Goal: Submit feedback/report problem

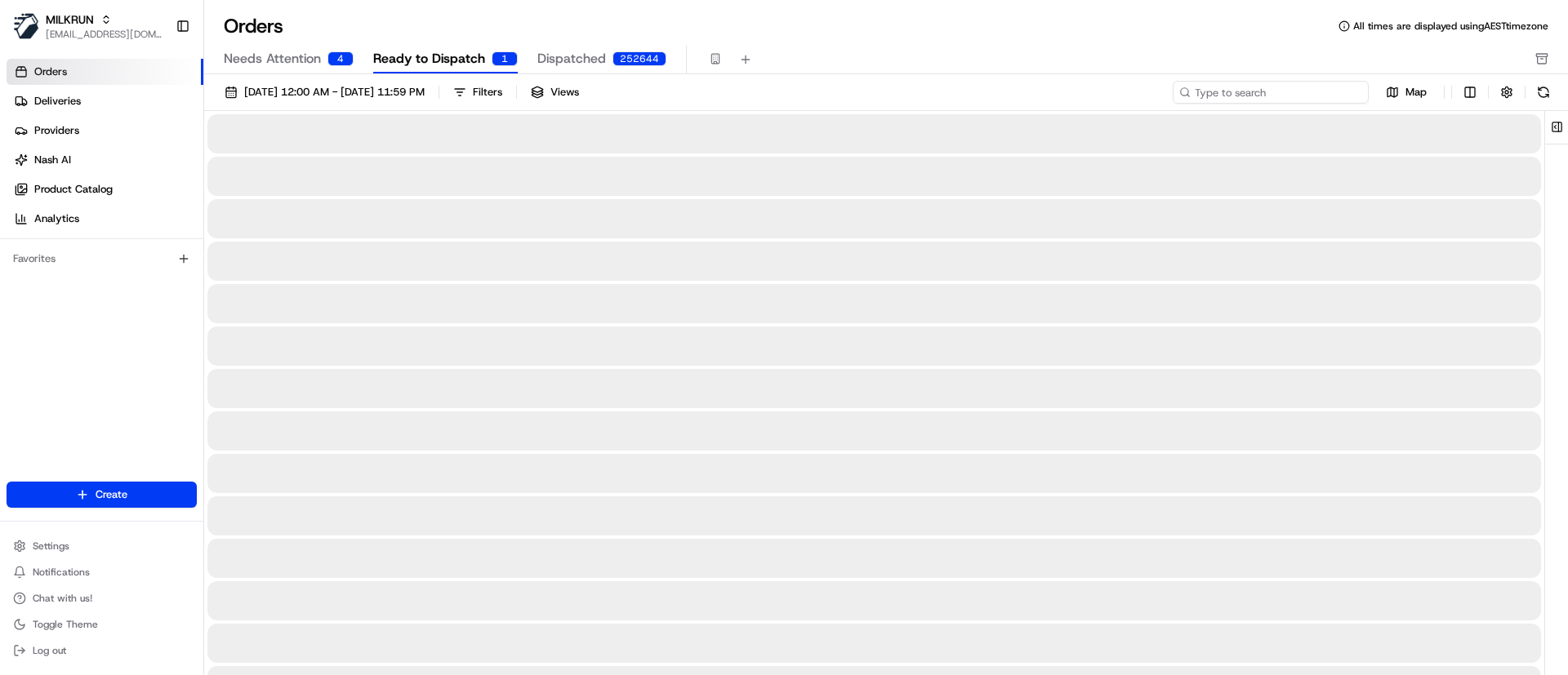
click at [1279, 96] on input at bounding box center [1271, 93] width 196 height 23
paste input "72fc6adc-0f50-4742-b1f2-49c771171ee9"
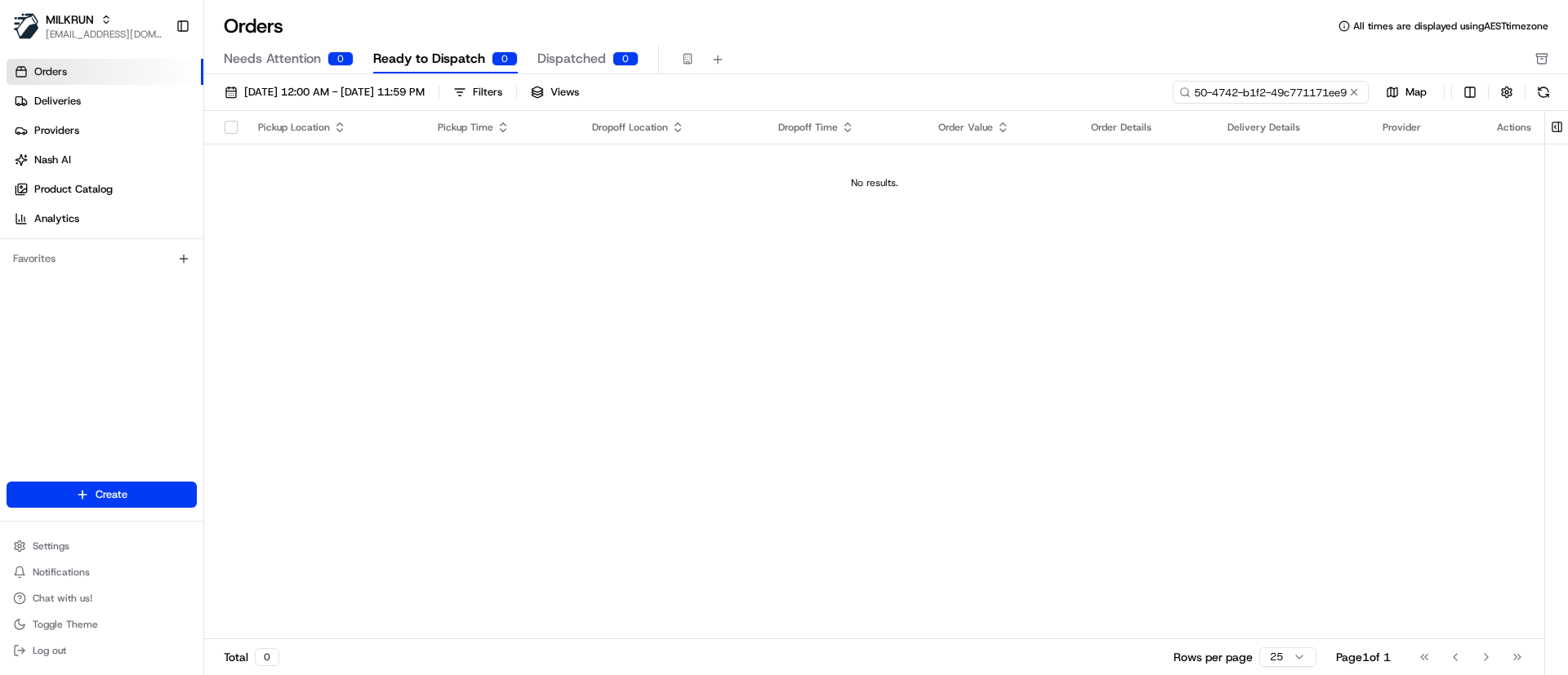
type input "72fc6adc-0f50-4742-b1f2-49c771171ee9"
click at [250, 92] on span "[DATE] 12:00 AM - [DATE] 11:59 PM" at bounding box center [334, 92] width 181 height 14
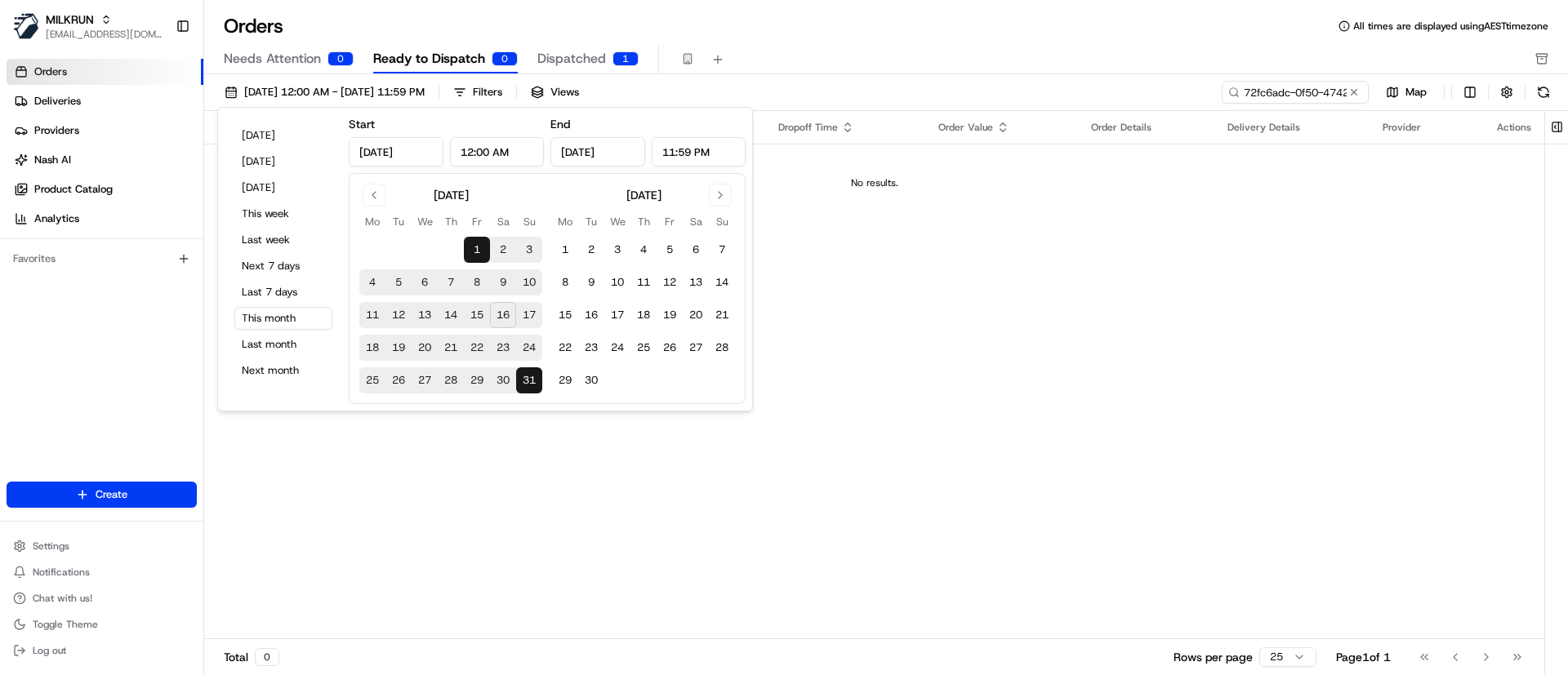
click at [447, 313] on button "14" at bounding box center [450, 315] width 26 height 26
type input "Aug 14, 2025"
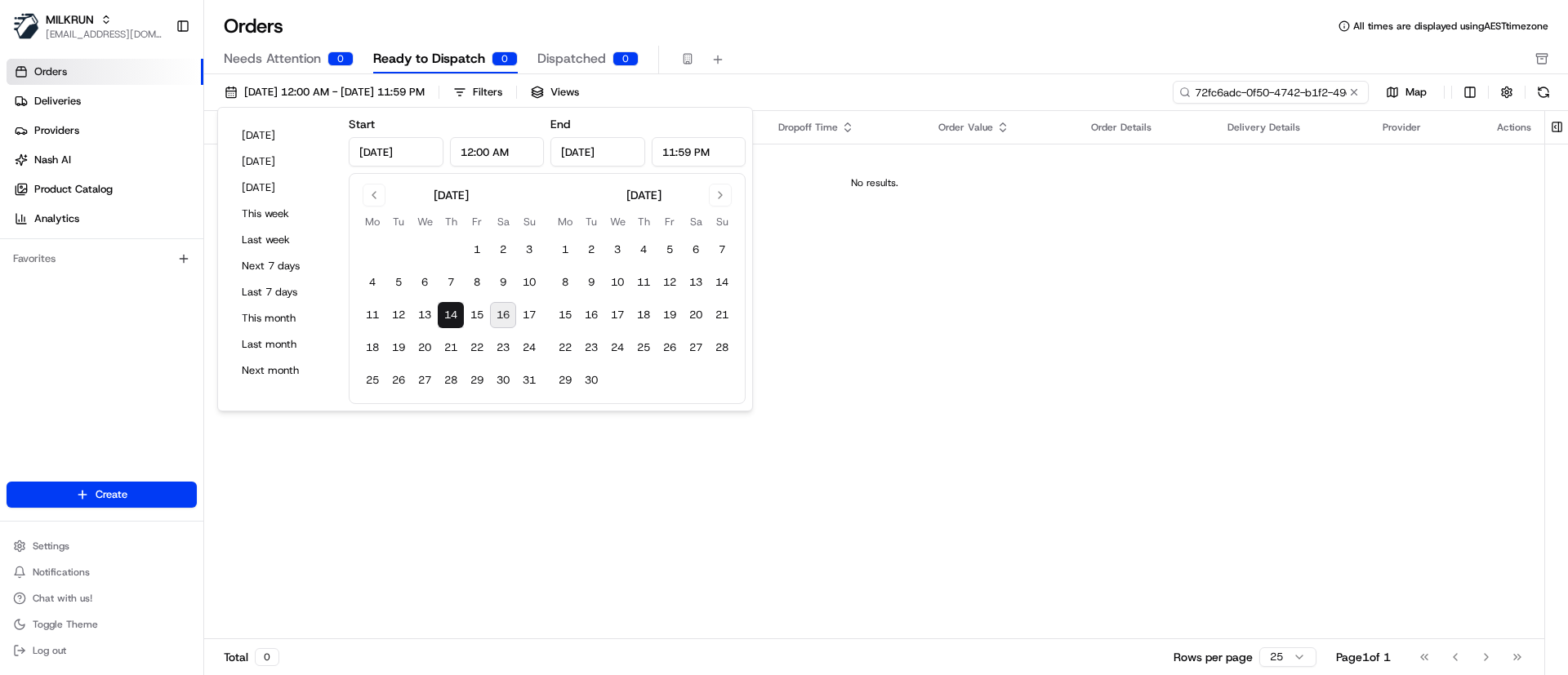
click at [1274, 81] on input "72fc6adc-0f50-4742-b1f2-49c771171ee9" at bounding box center [1271, 93] width 196 height 23
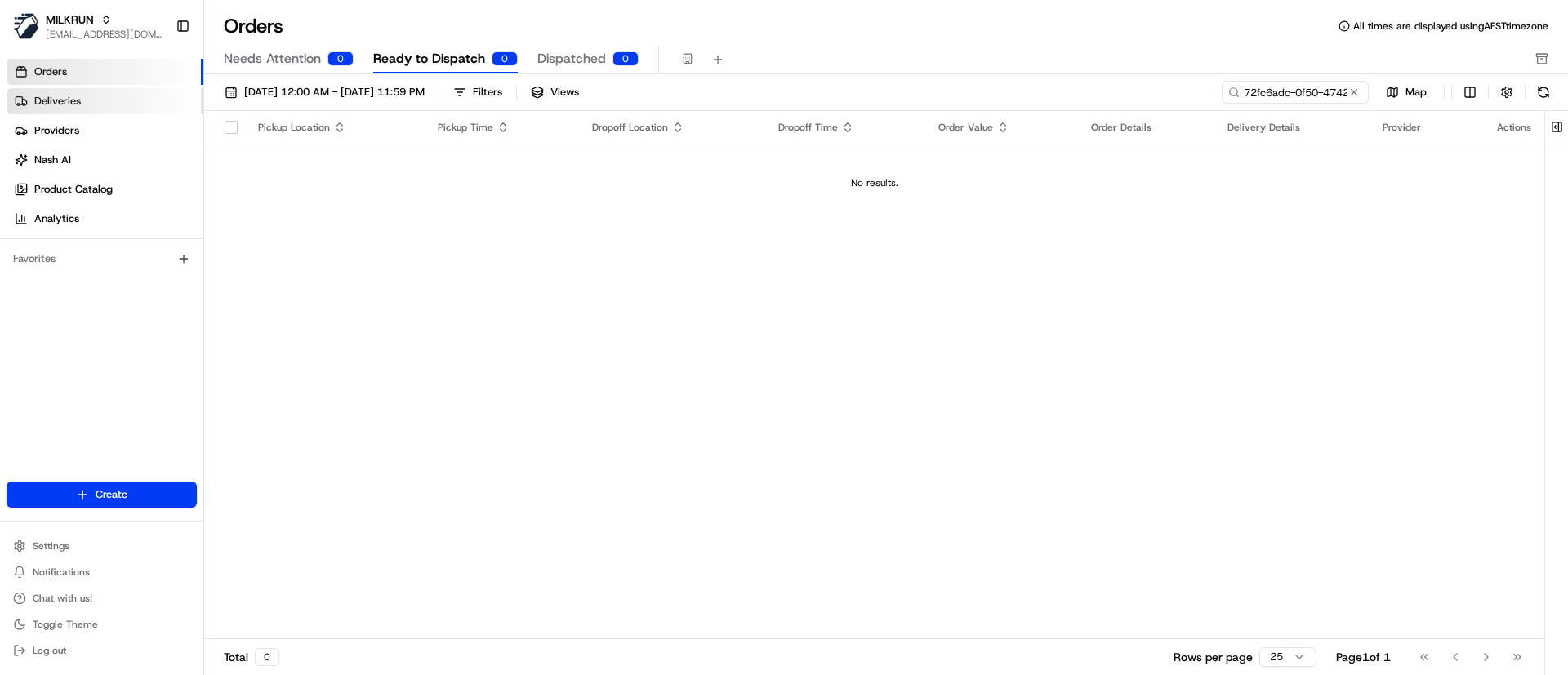
click at [54, 98] on span "Deliveries" at bounding box center [57, 100] width 47 height 14
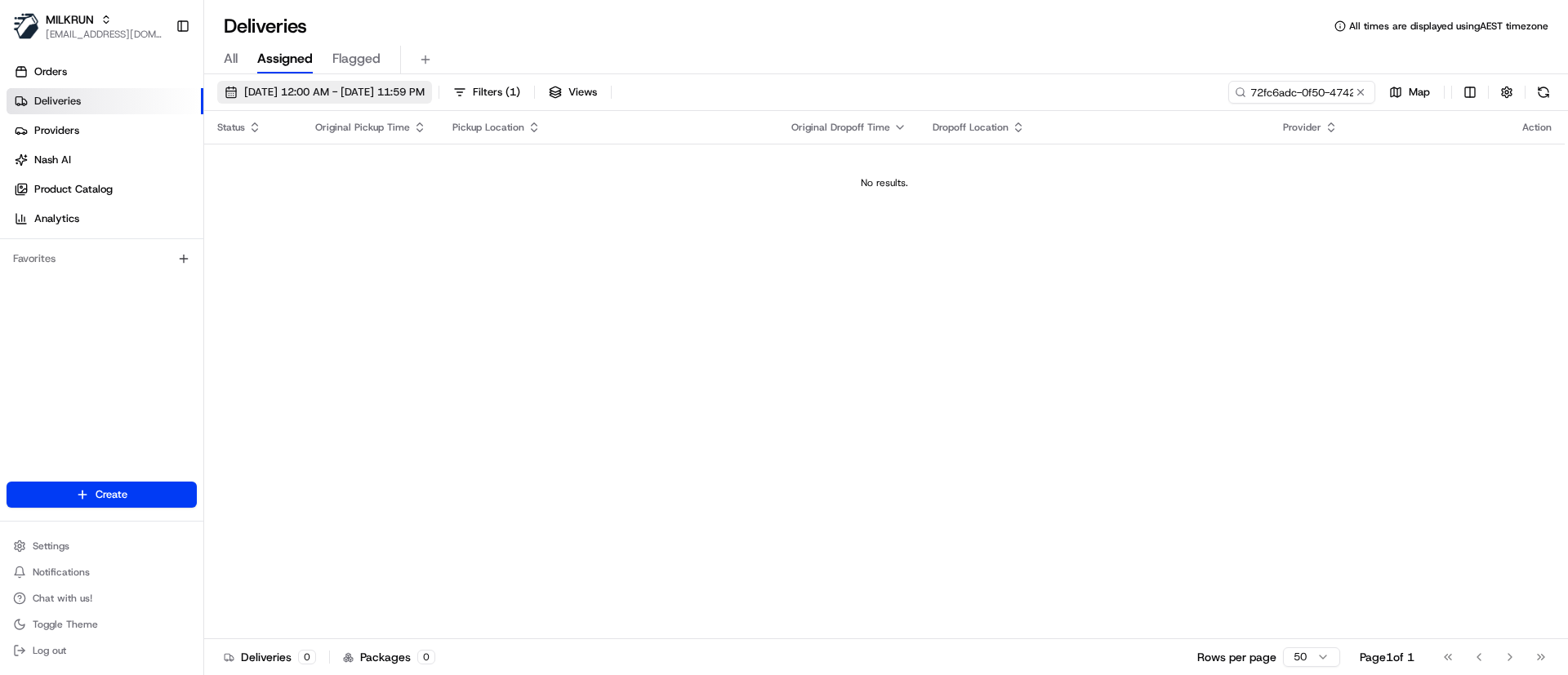
click at [263, 92] on span "16/08/2025 12:00 AM - 16/08/2025 11:59 PM" at bounding box center [334, 92] width 181 height 14
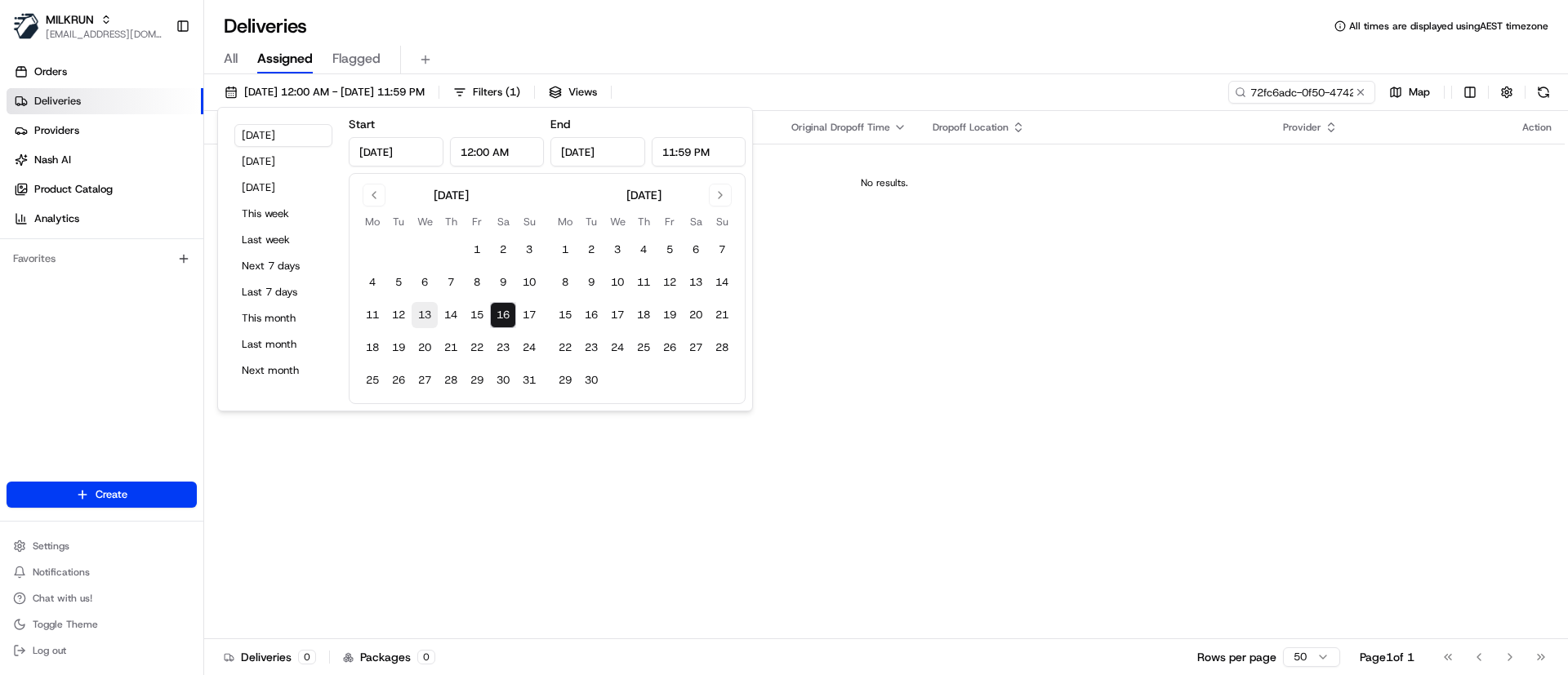
click at [425, 312] on button "13" at bounding box center [425, 315] width 26 height 26
type input "Aug 13, 2025"
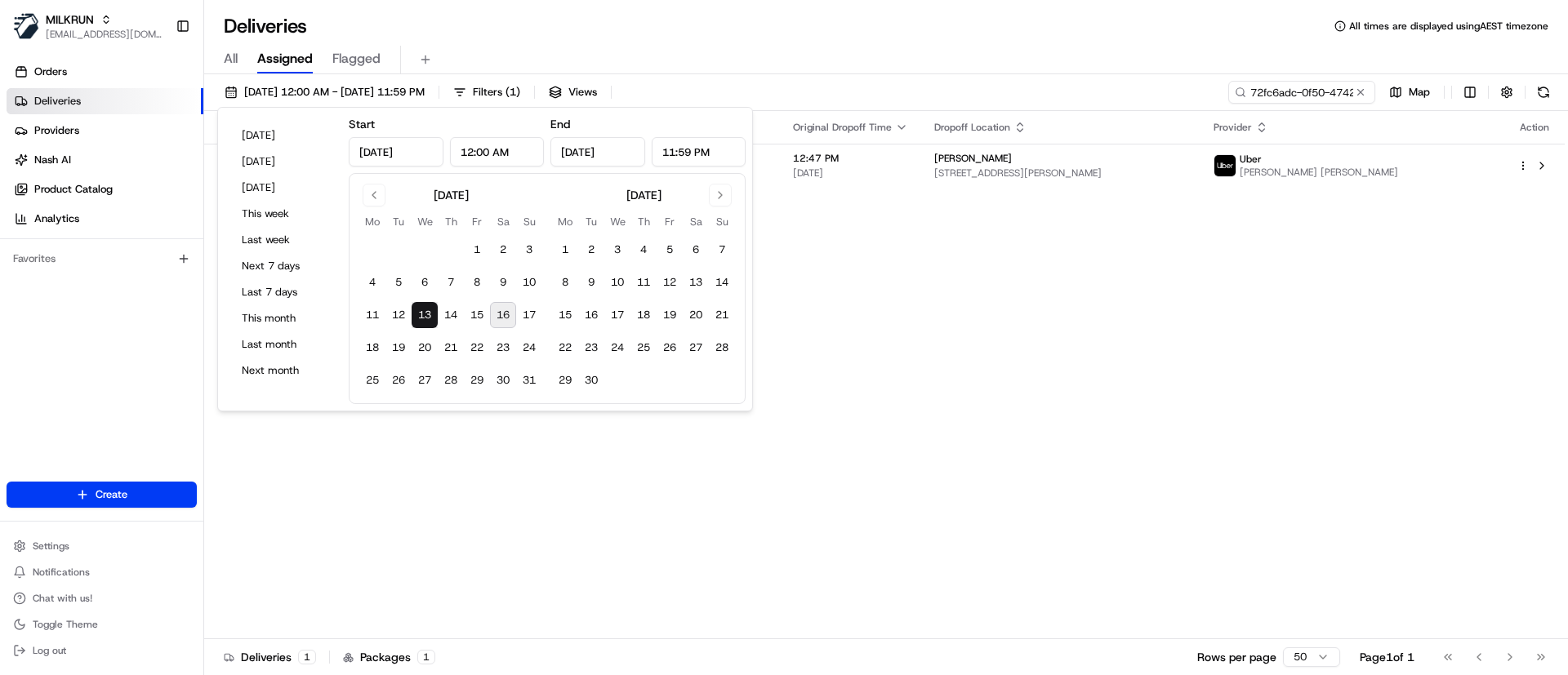
click at [1000, 362] on div "Status Original Pickup Time Pickup Location Original Dropoff Time Dropoff Locat…" at bounding box center [884, 375] width 1361 height 529
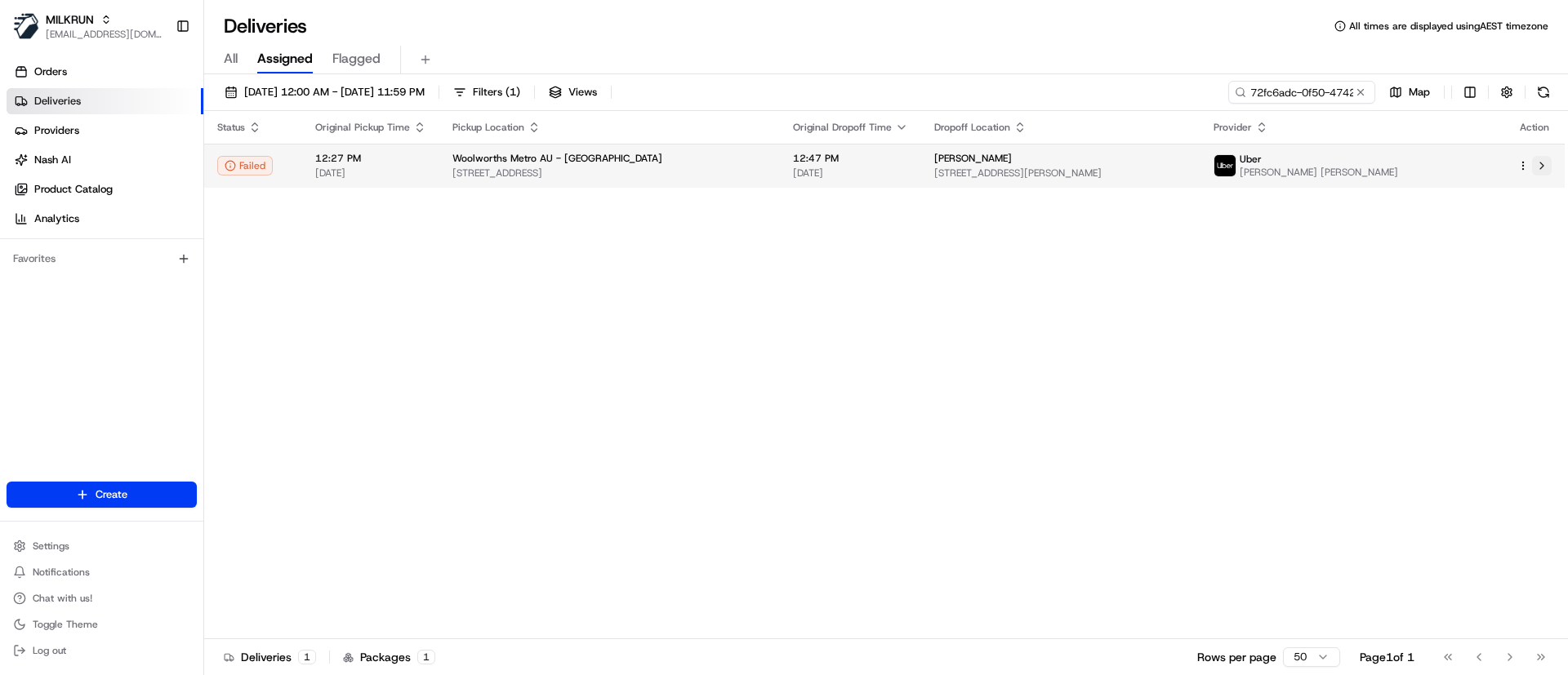
click at [1543, 165] on button at bounding box center [1541, 165] width 20 height 20
click at [1545, 168] on button at bounding box center [1541, 165] width 20 height 20
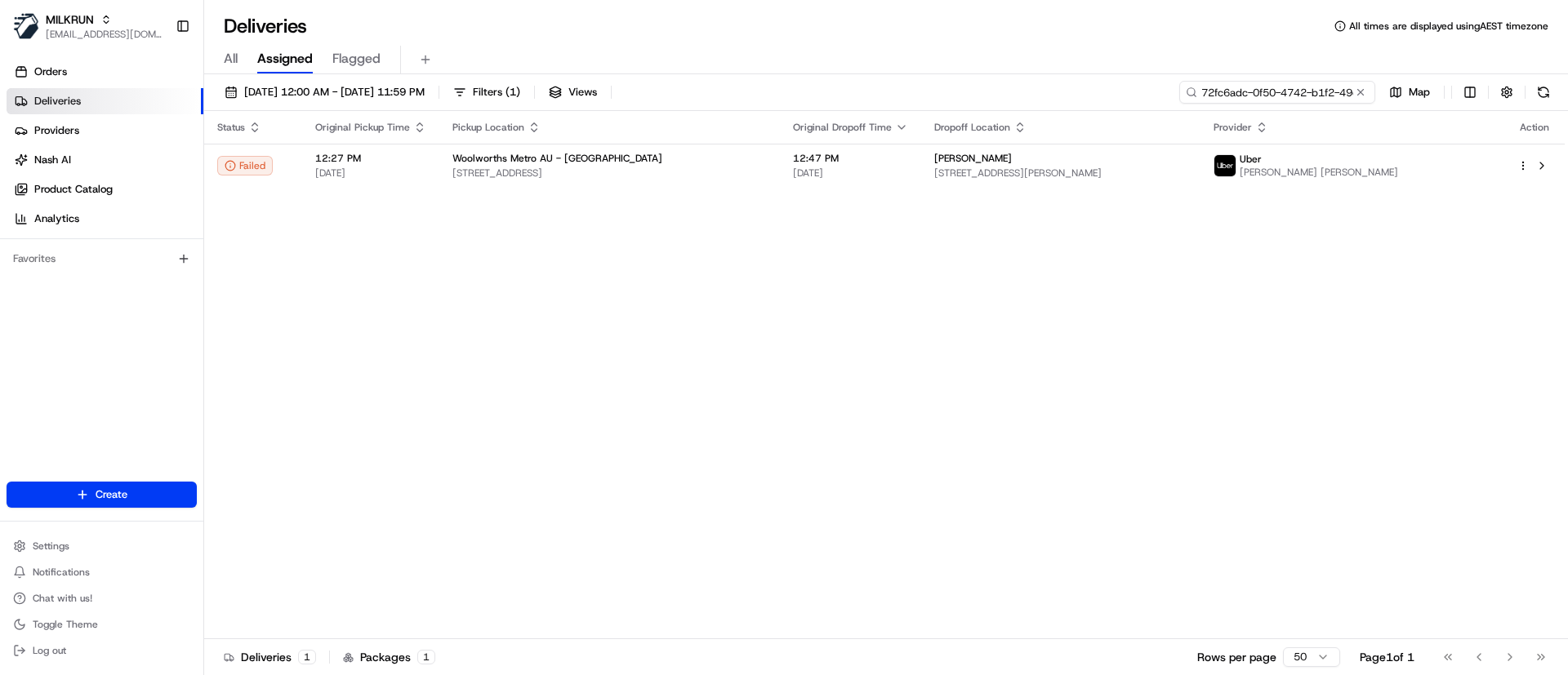
click at [1271, 82] on input "72fc6adc-0f50-4742-b1f2-49c771171ee9" at bounding box center [1276, 93] width 196 height 23
click at [1255, 85] on input "72fc6adc-0f50-4742-b1f2-49c771171ee9" at bounding box center [1276, 93] width 196 height 23
click at [1254, 85] on input "72fc6adc-0f50-4742-b1f2-49c771171ee9" at bounding box center [1276, 93] width 196 height 23
paste input "d593f38f-0956-4e8e-ac28-29db67e34360"
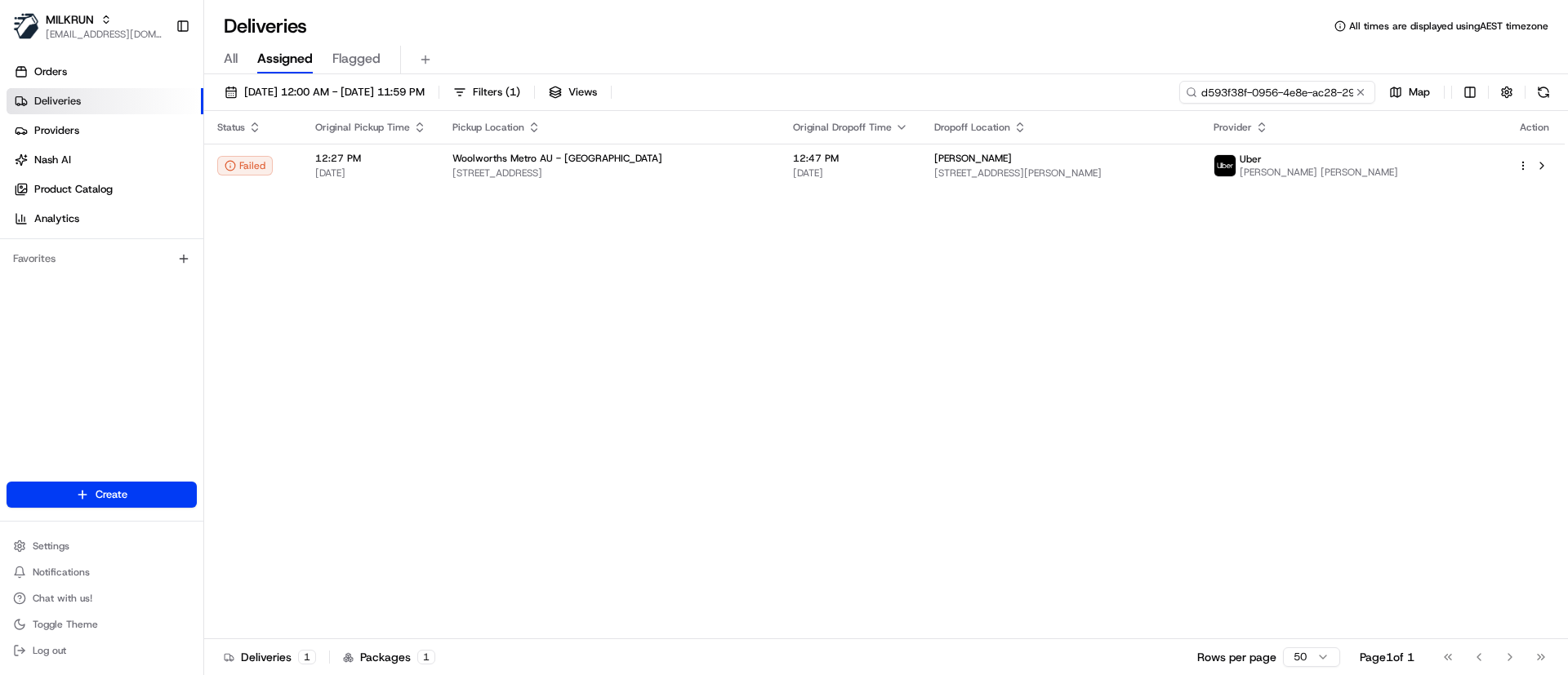
scroll to position [0, 76]
type input "d593f38f-0956-4e8e-ac28-29db67e34360"
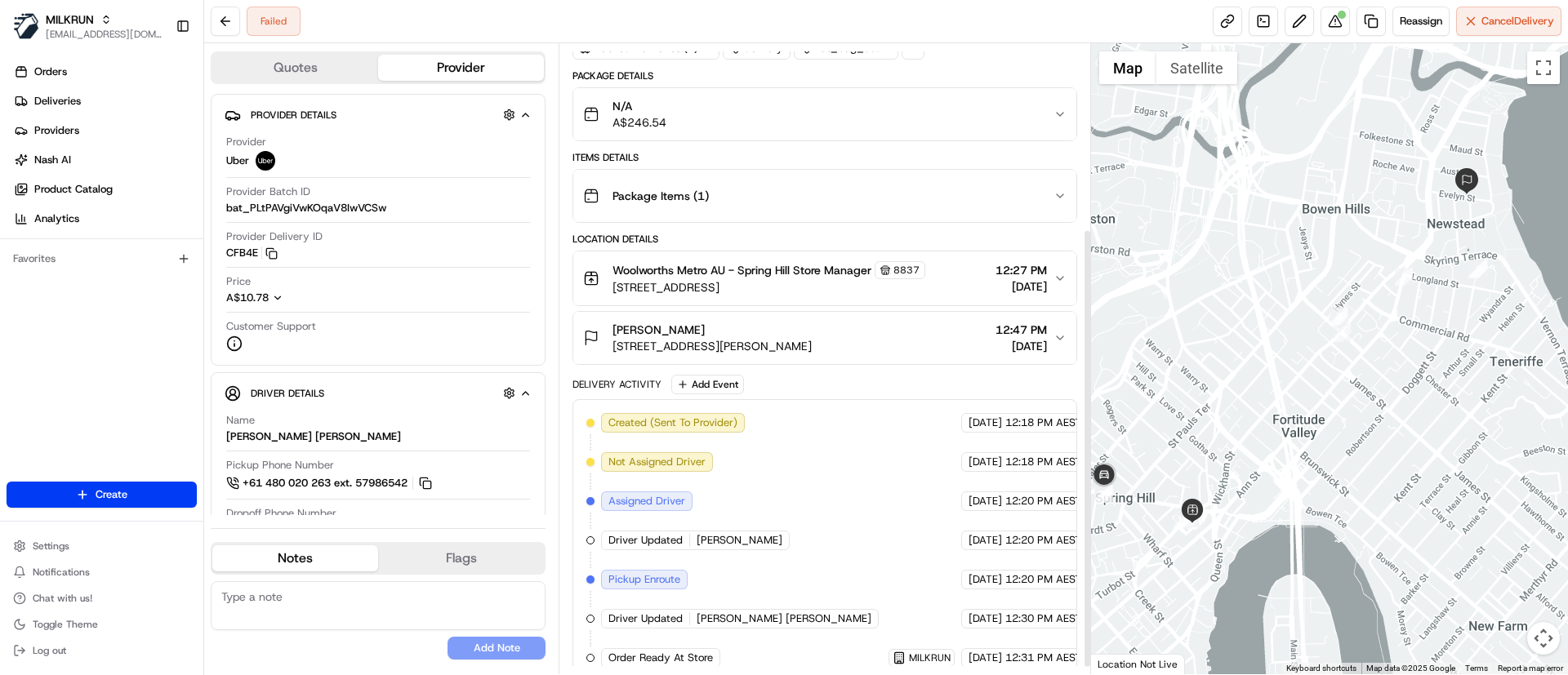
scroll to position [275, 0]
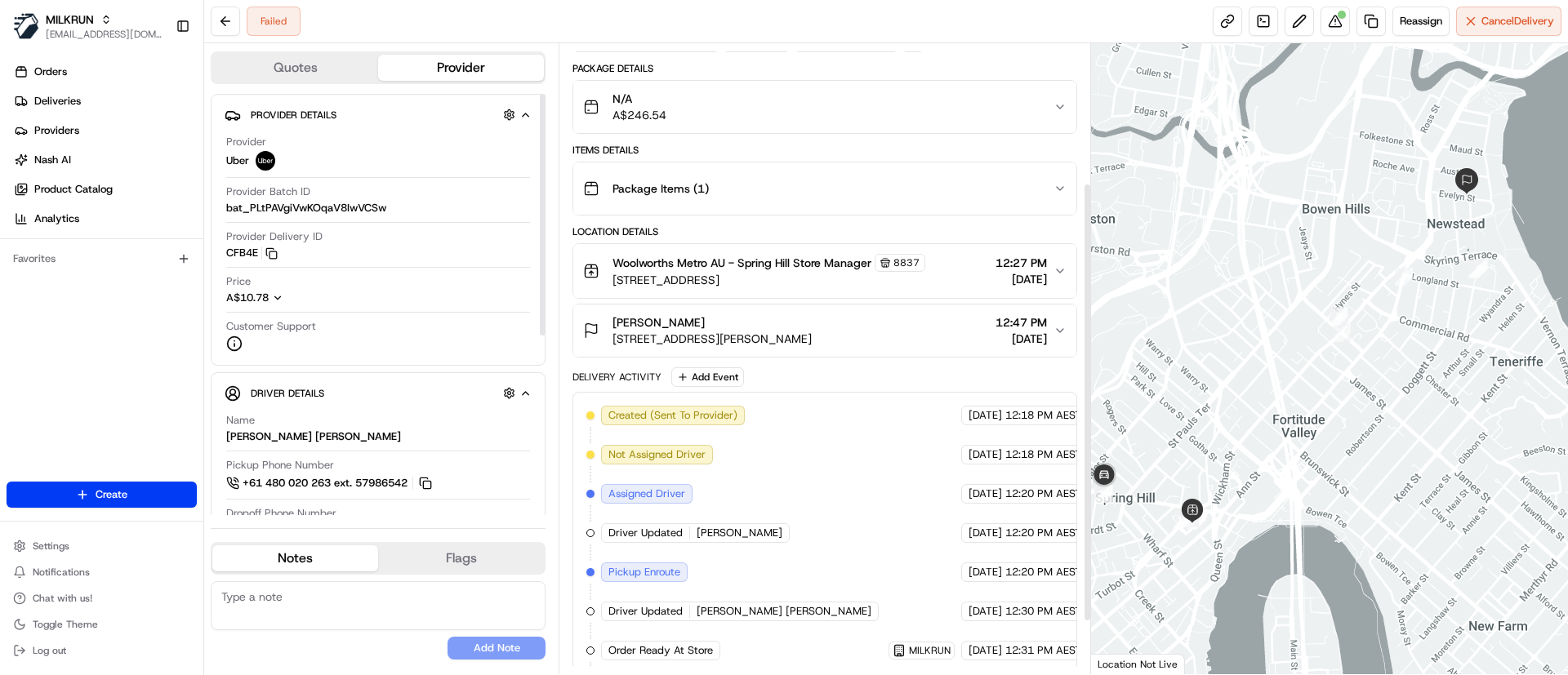
scroll to position [275, 0]
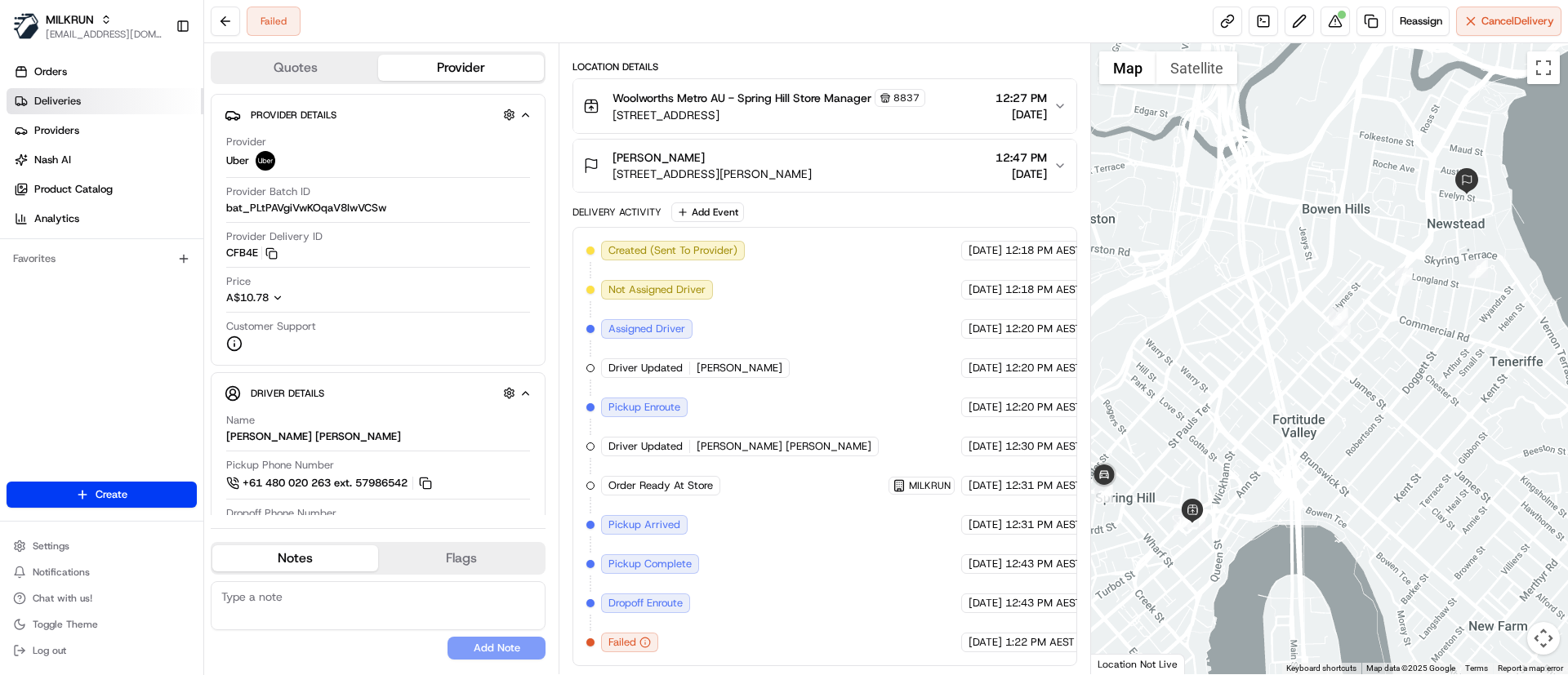
click at [81, 93] on link "Deliveries" at bounding box center [105, 100] width 197 height 26
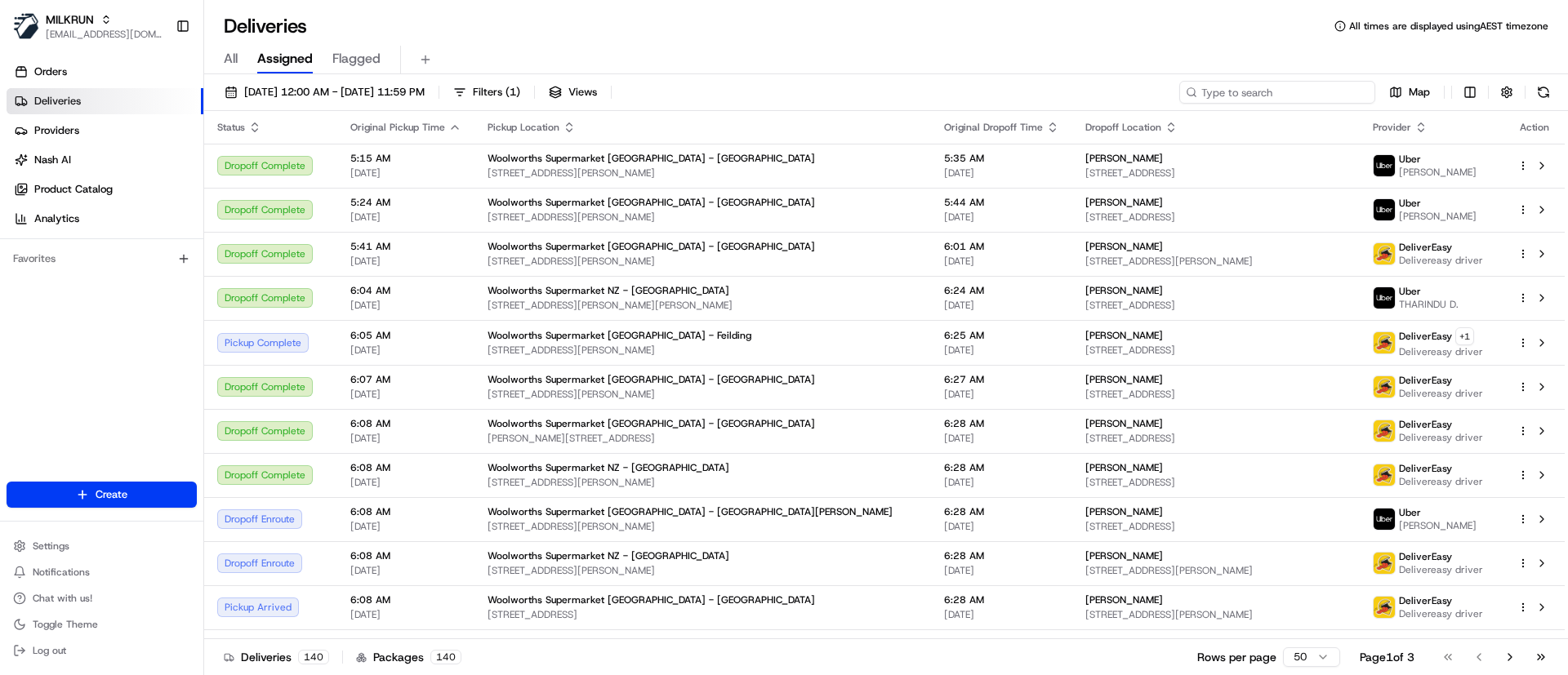
click at [1279, 87] on input at bounding box center [1276, 93] width 196 height 23
paste input "756bccfa-30fe-4607-8fe7-300eb71e9e65"
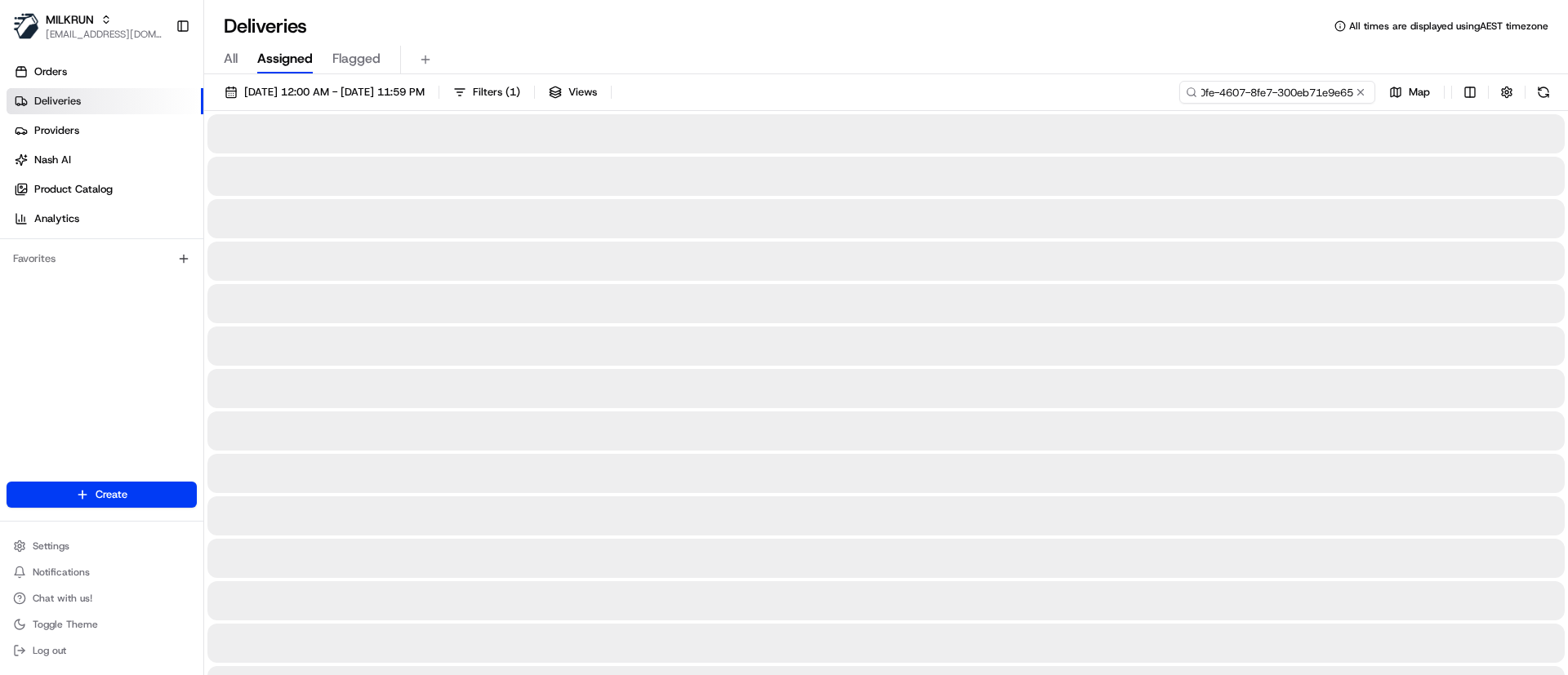
type input "756bccfa-30fe-4607-8fe7-300eb71e9e65"
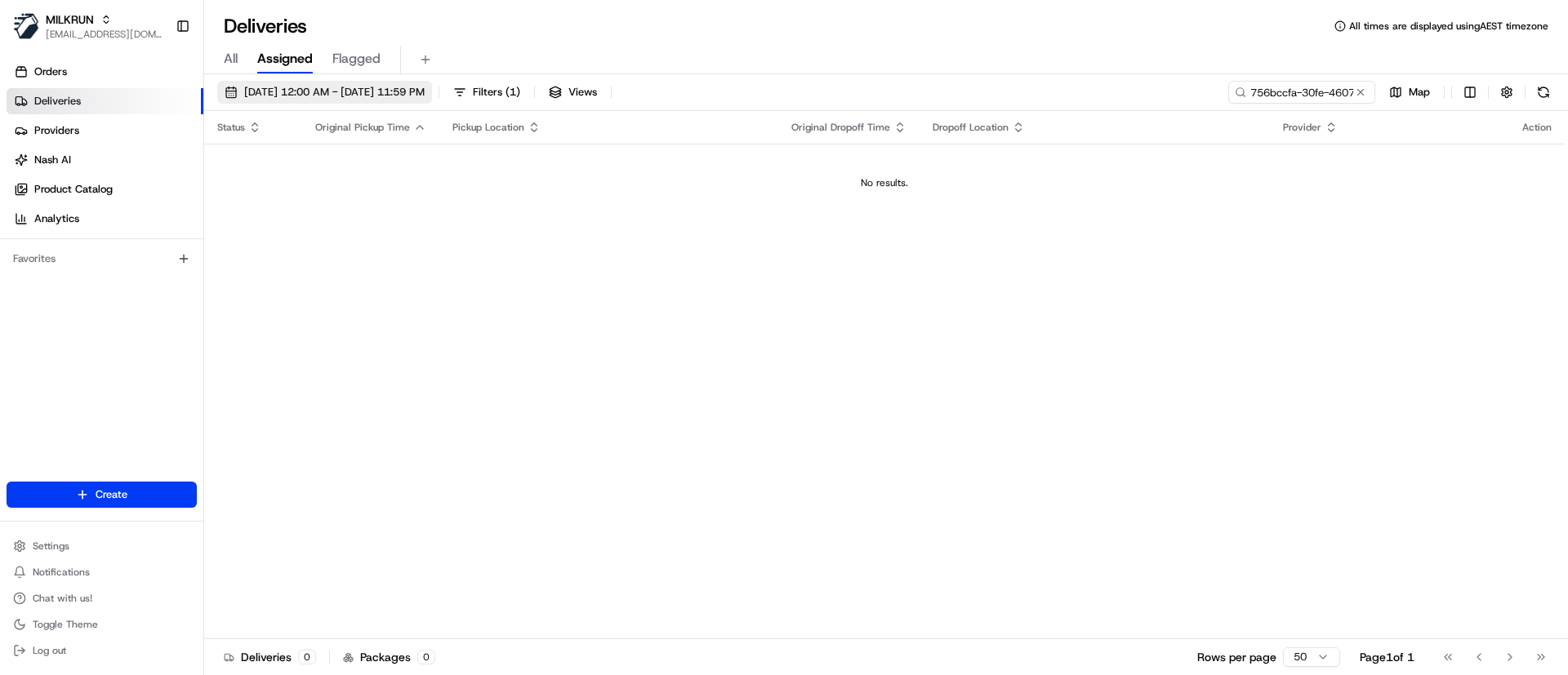
click at [247, 87] on span "16/08/2025 12:00 AM - 16/08/2025 11:59 PM" at bounding box center [334, 92] width 181 height 14
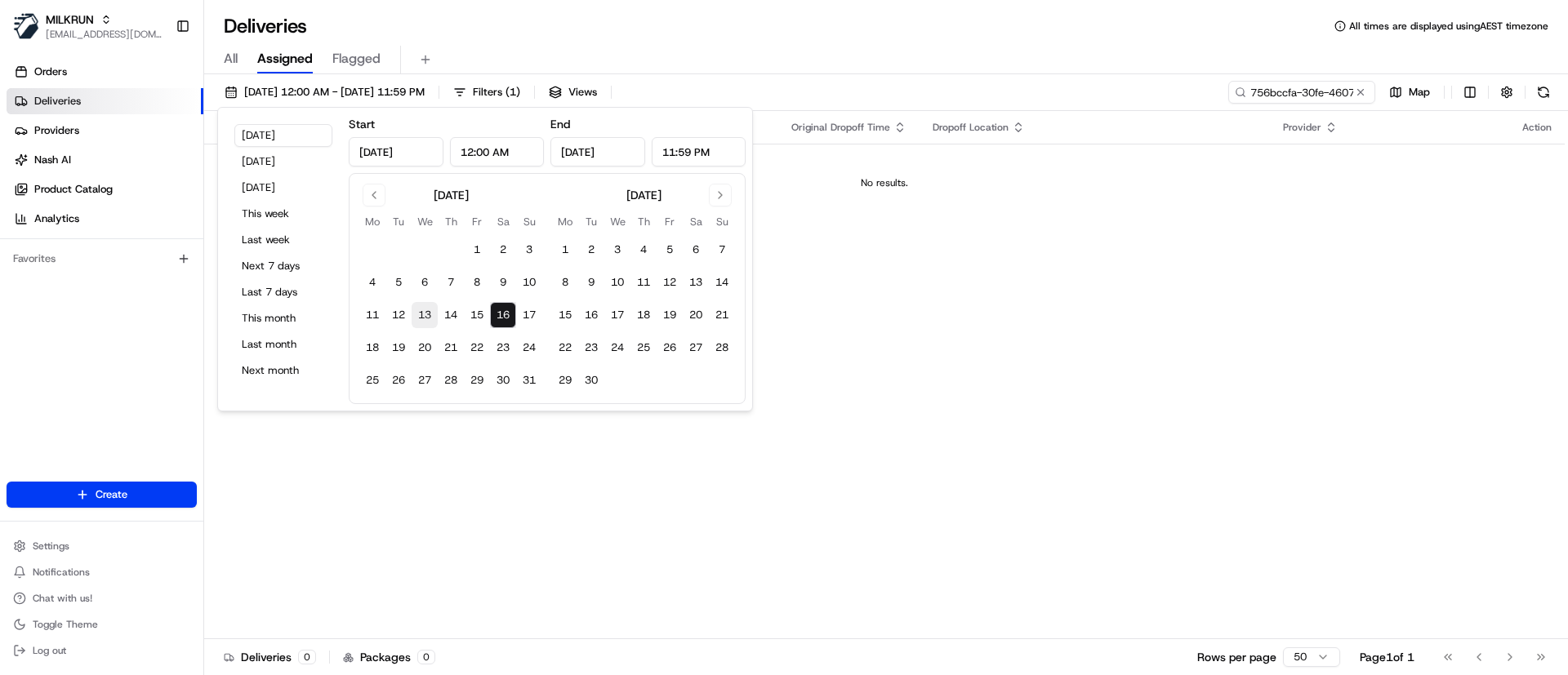
click at [425, 316] on button "13" at bounding box center [425, 315] width 26 height 26
type input "Aug 13, 2025"
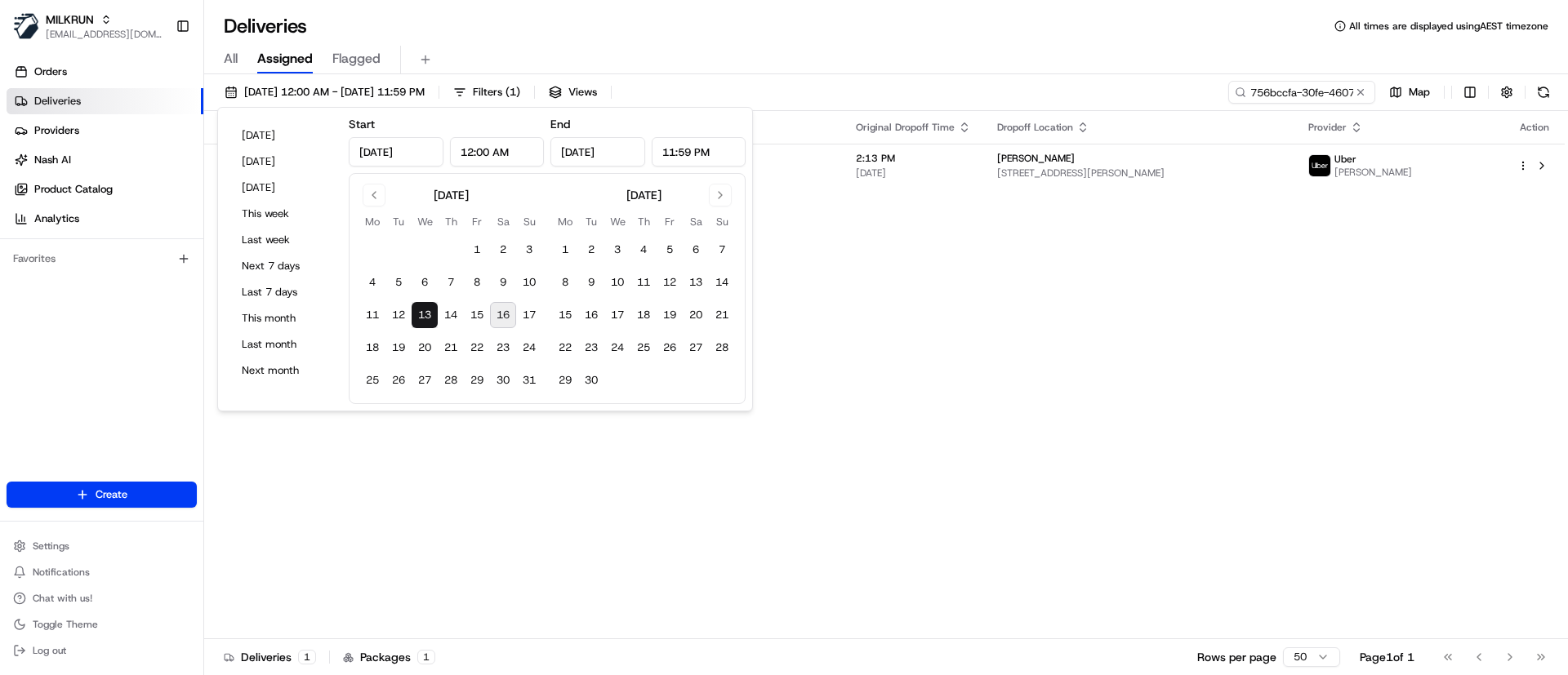
click at [1041, 328] on div "Status Original Pickup Time Pickup Location Original Dropoff Time Dropoff Locat…" at bounding box center [884, 375] width 1361 height 529
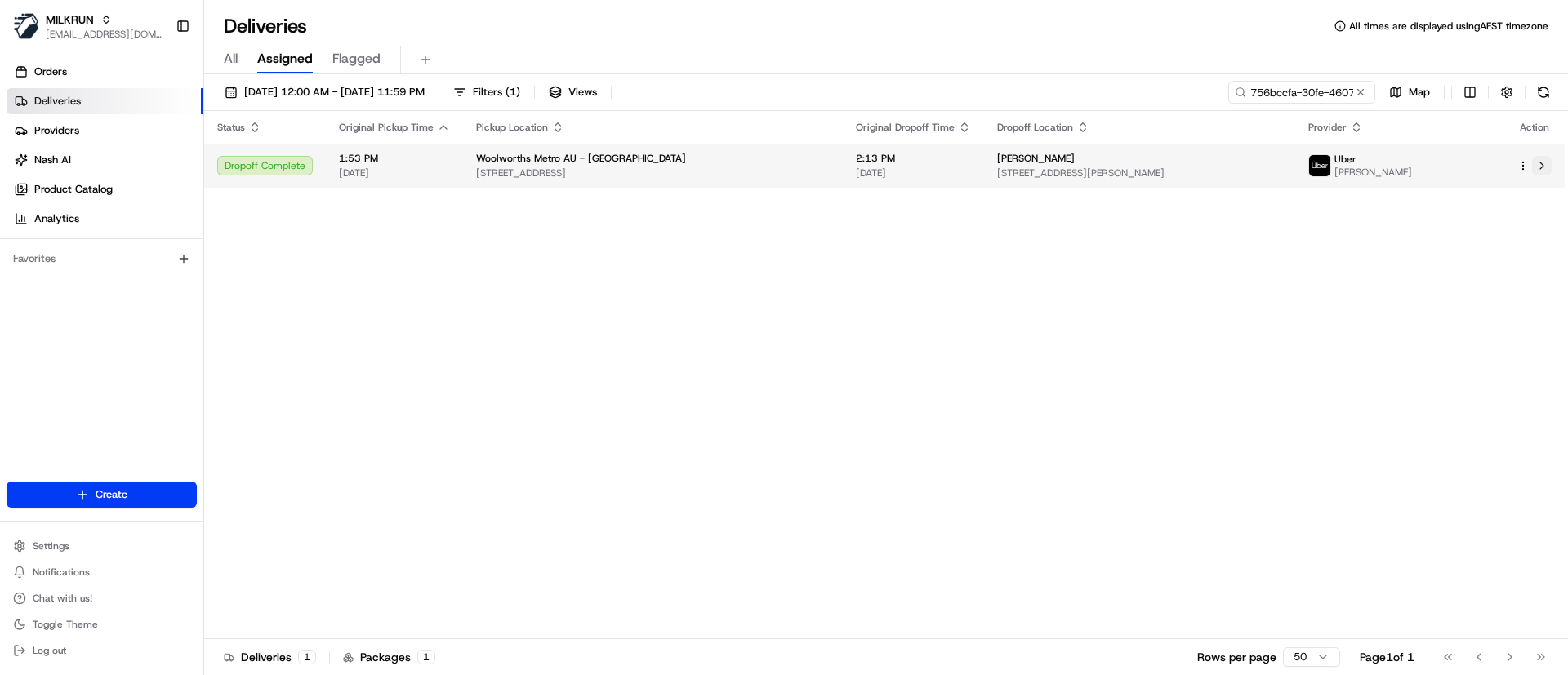
click at [1544, 163] on button at bounding box center [1541, 165] width 20 height 20
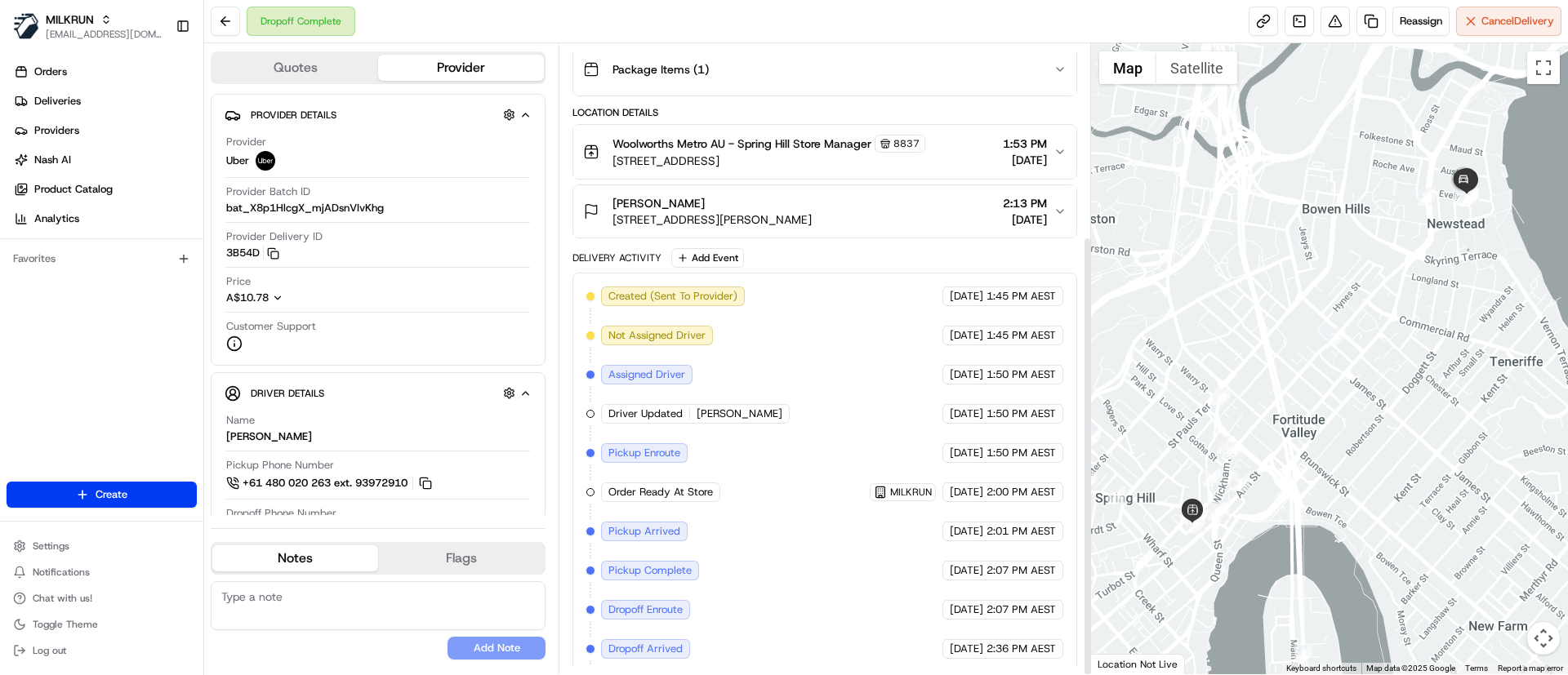
scroll to position [275, 0]
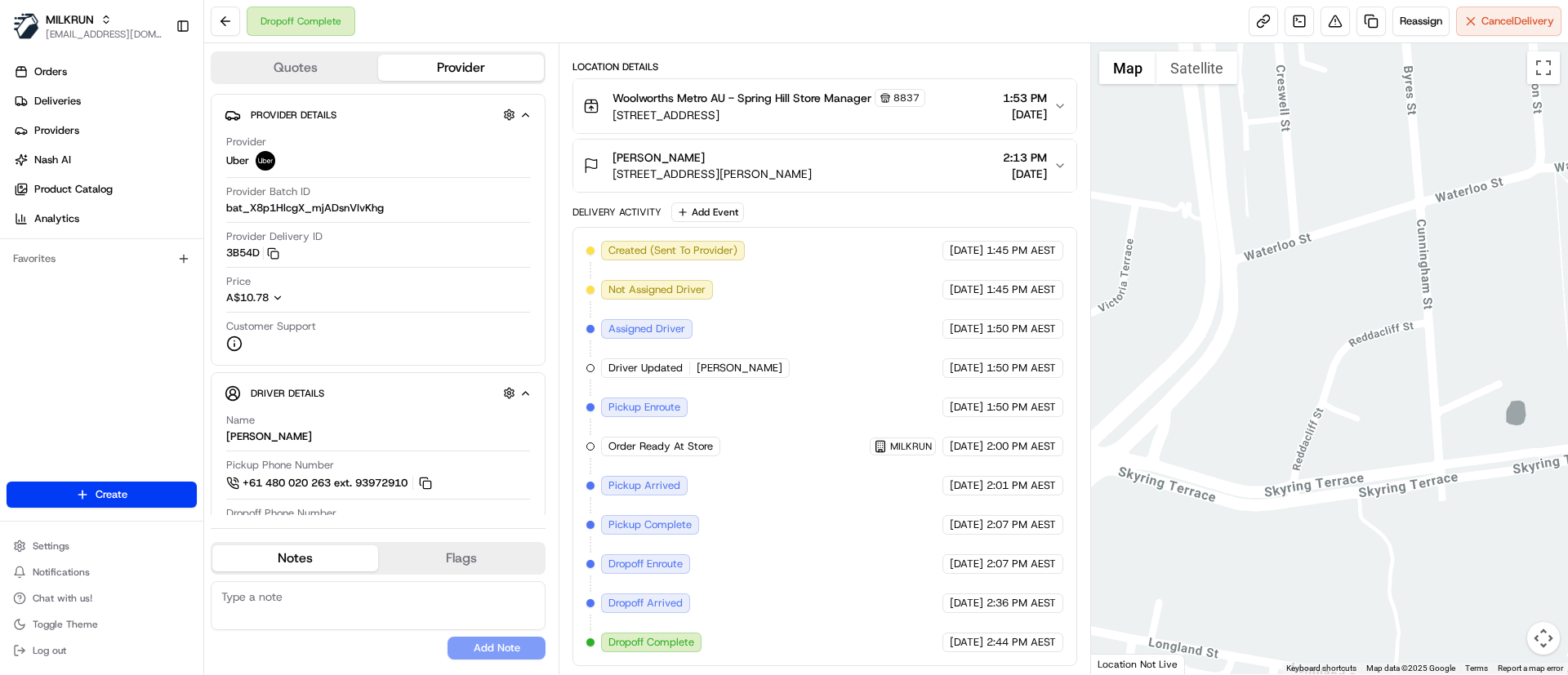
click at [1530, 106] on div at bounding box center [1330, 359] width 478 height 631
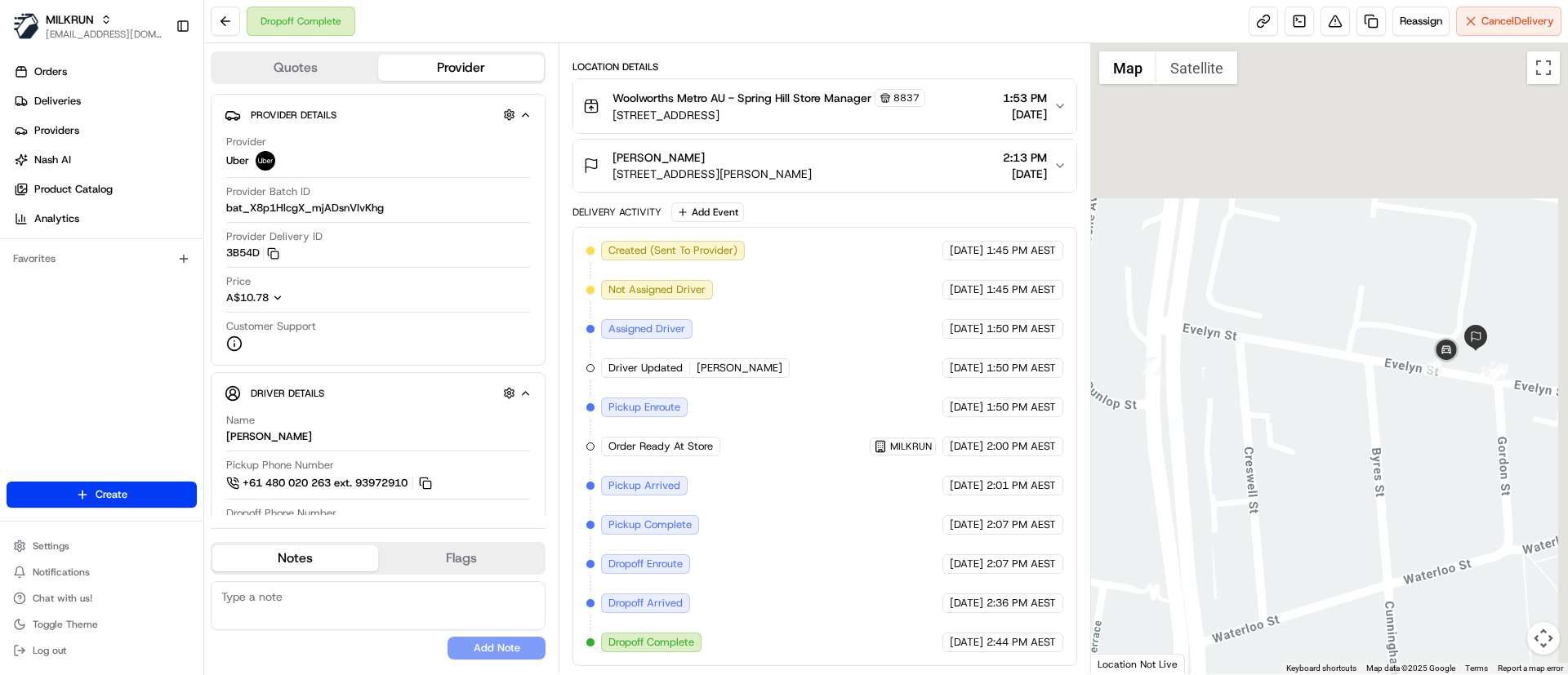
drag, startPoint x: 1531, startPoint y: 114, endPoint x: 1498, endPoint y: 495, distance: 382.4
click at [1498, 495] on div at bounding box center [1330, 359] width 478 height 631
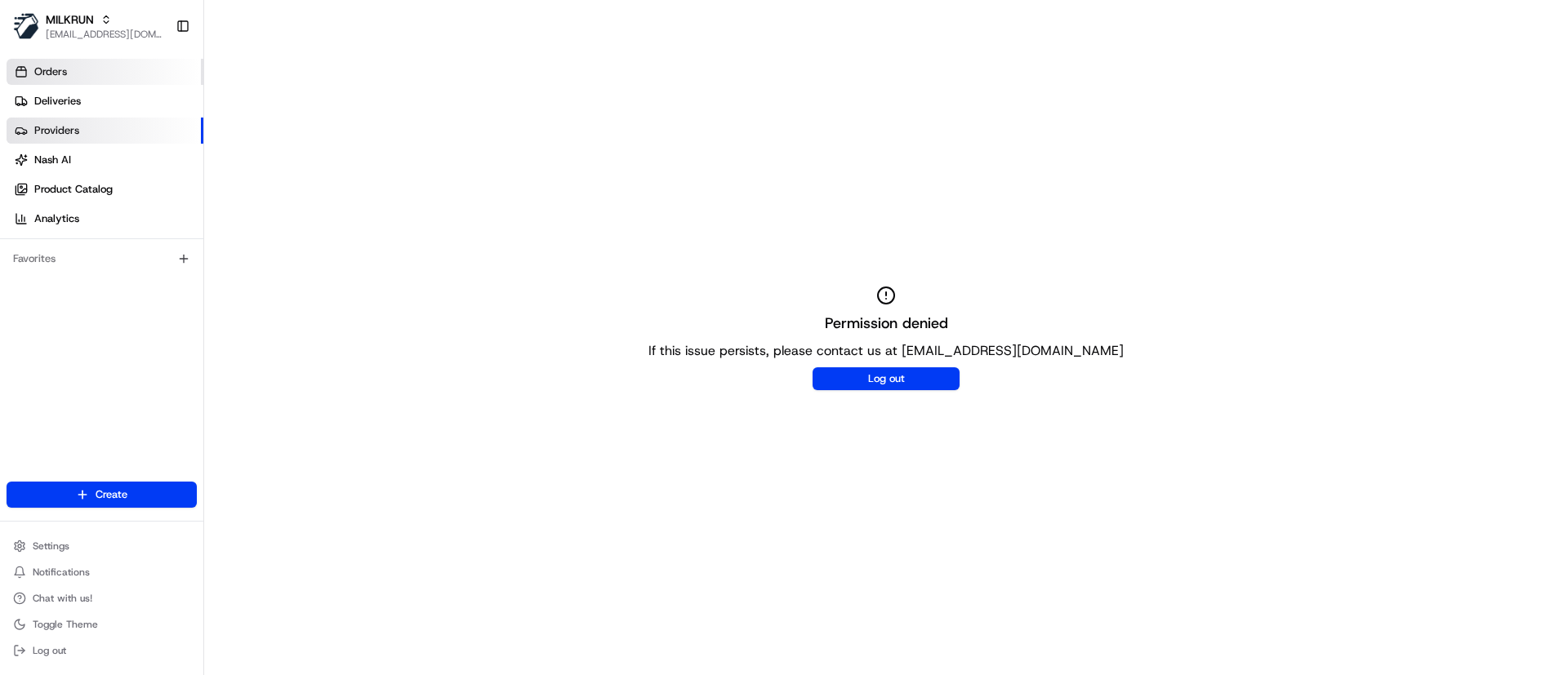
click at [59, 63] on link "Orders" at bounding box center [105, 72] width 197 height 26
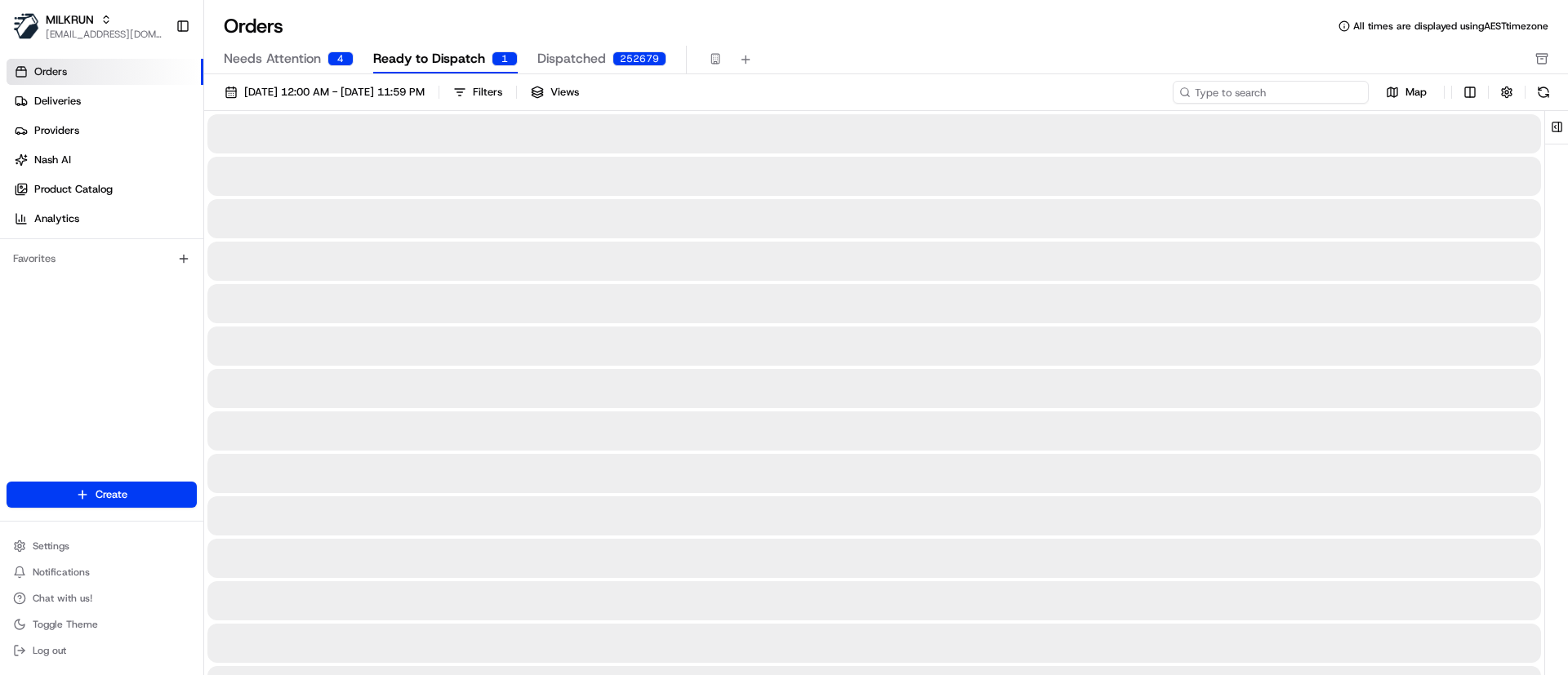
click at [1269, 82] on input at bounding box center [1271, 93] width 196 height 23
paste input "d593f38f-0956-4e8e-ac28-29db67e34360"
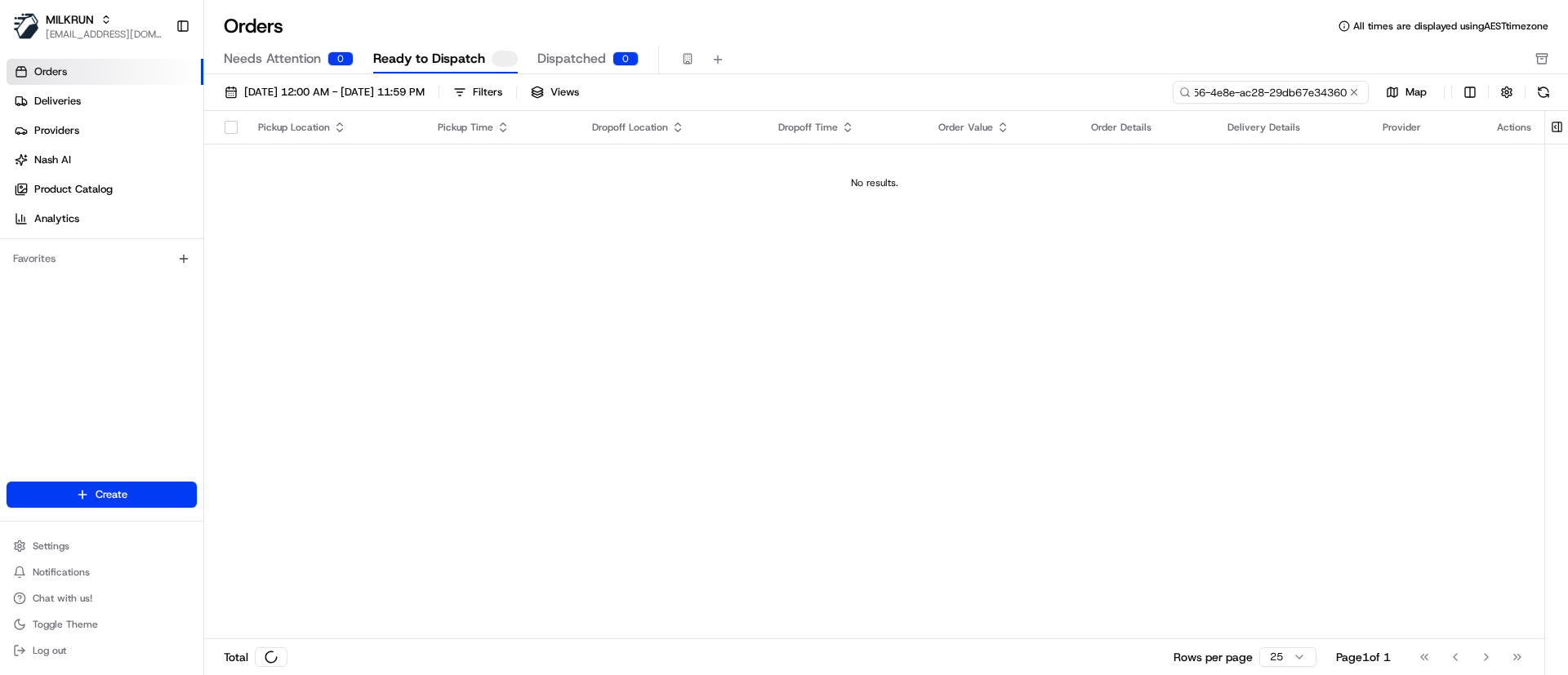
type input "d593f38f-0956-4e8e-ac28-29db67e34360"
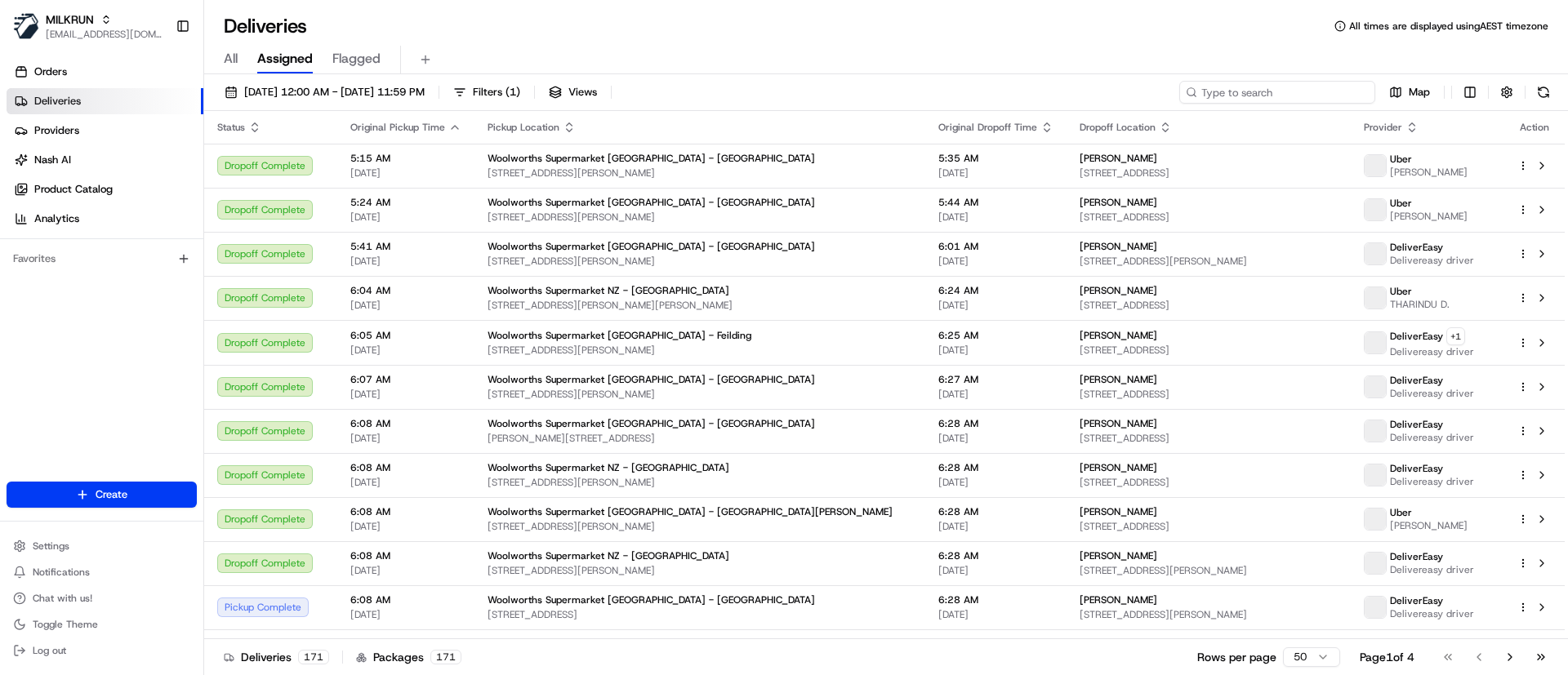
click at [1285, 89] on input at bounding box center [1276, 93] width 196 height 23
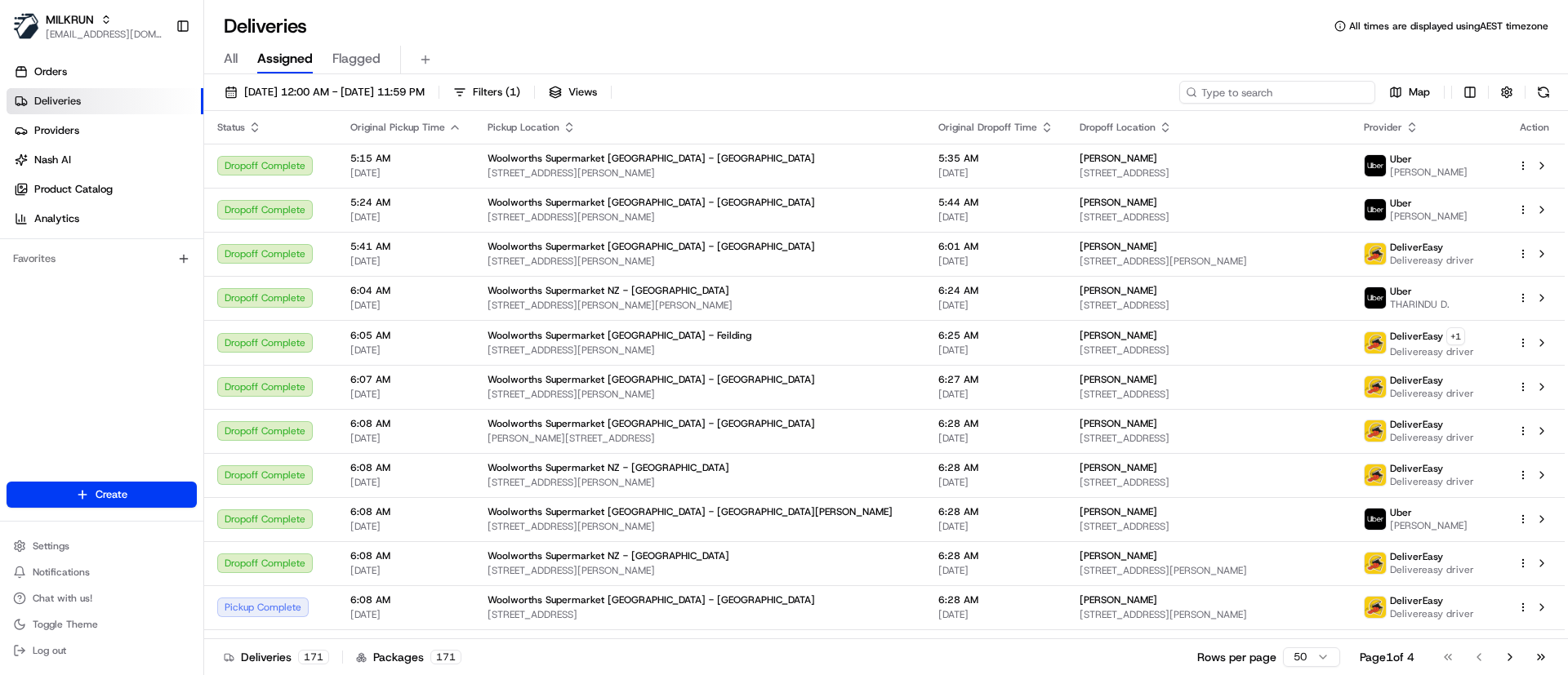
paste input "d593f38f-0956-4e8e-ac28-29db67e34360"
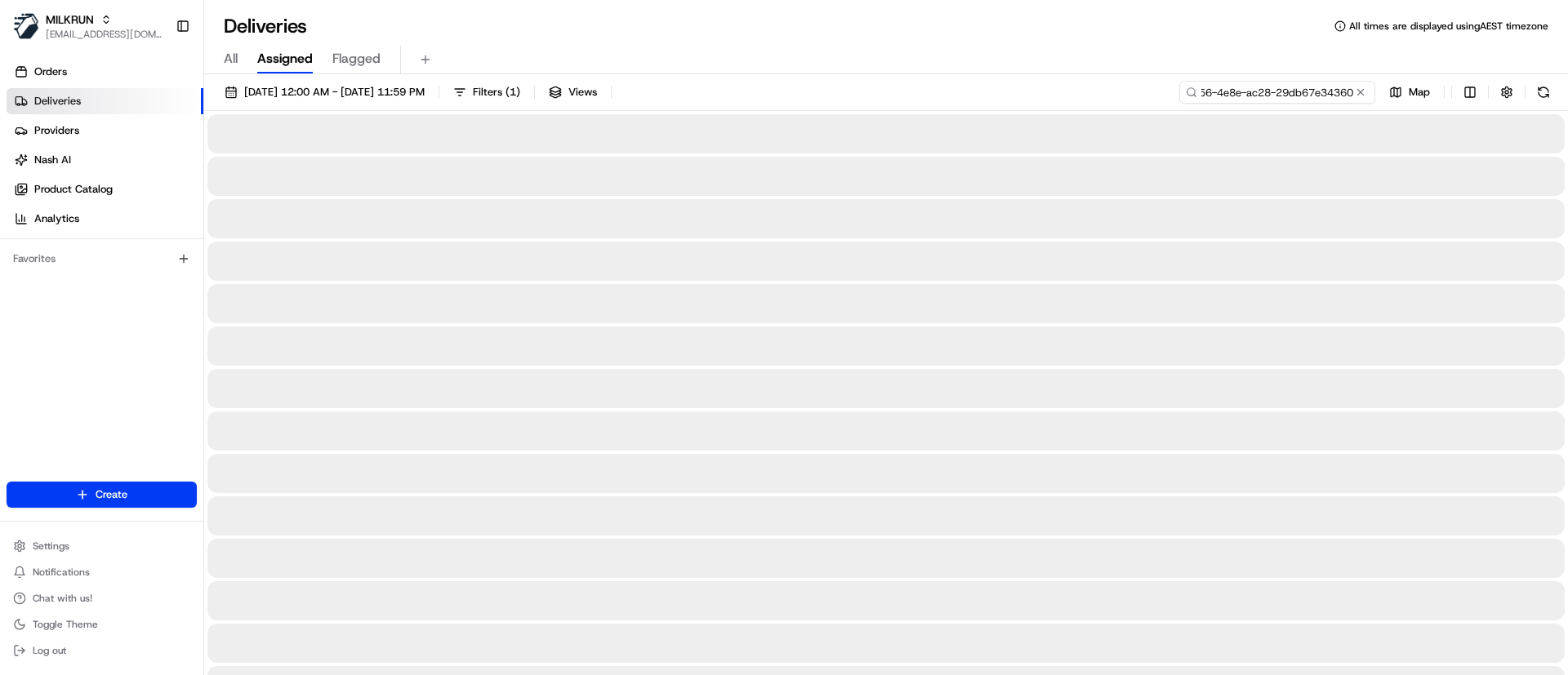
type input "d593f38f-0956-4e8e-ac28-29db67e34360"
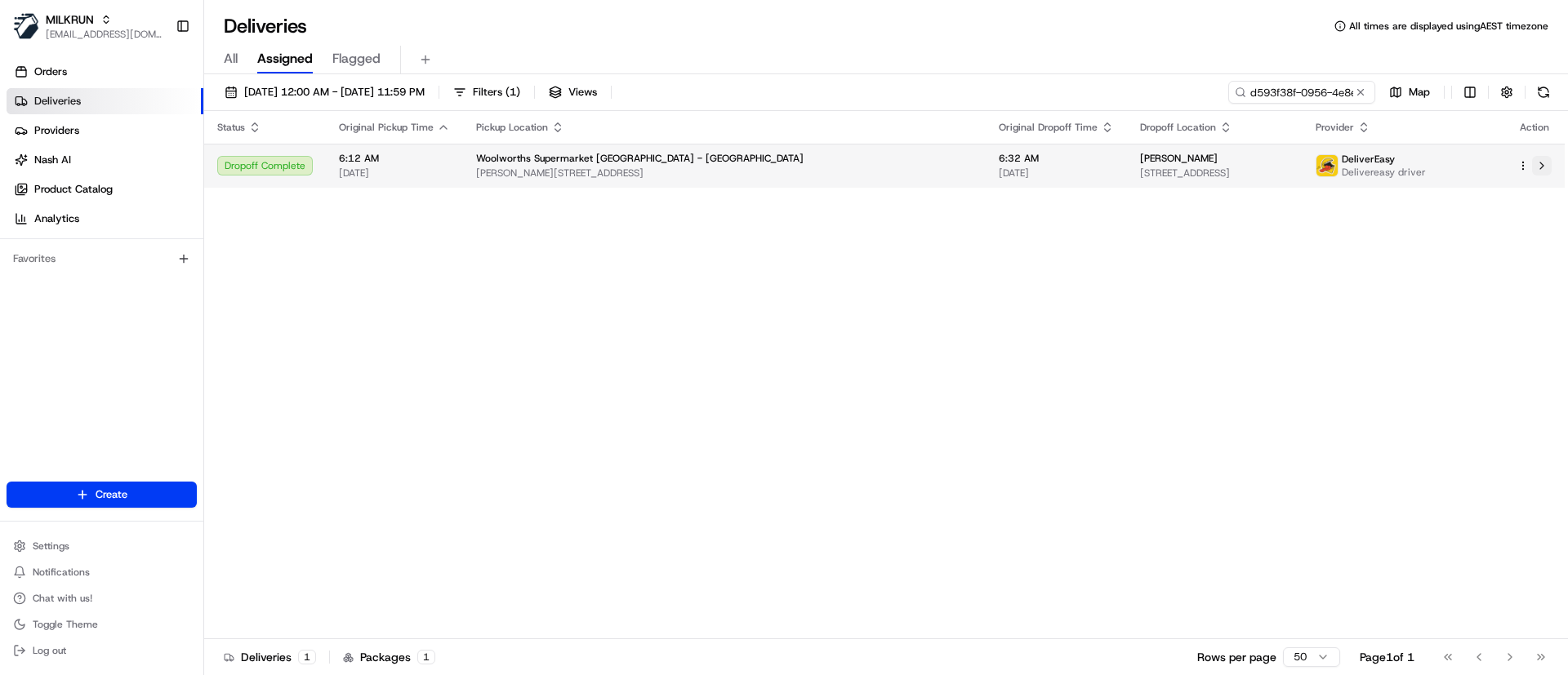
click at [1547, 165] on button at bounding box center [1541, 165] width 20 height 20
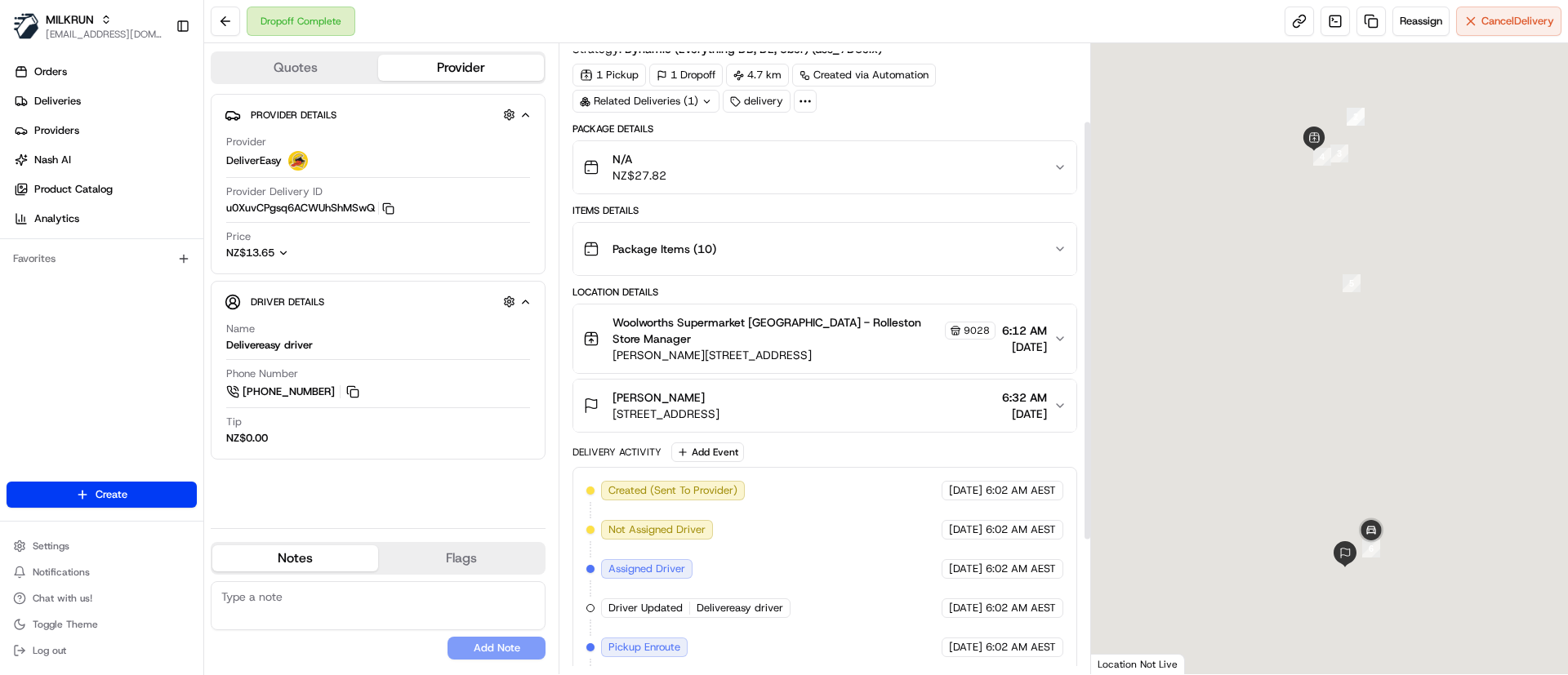
scroll to position [154, 0]
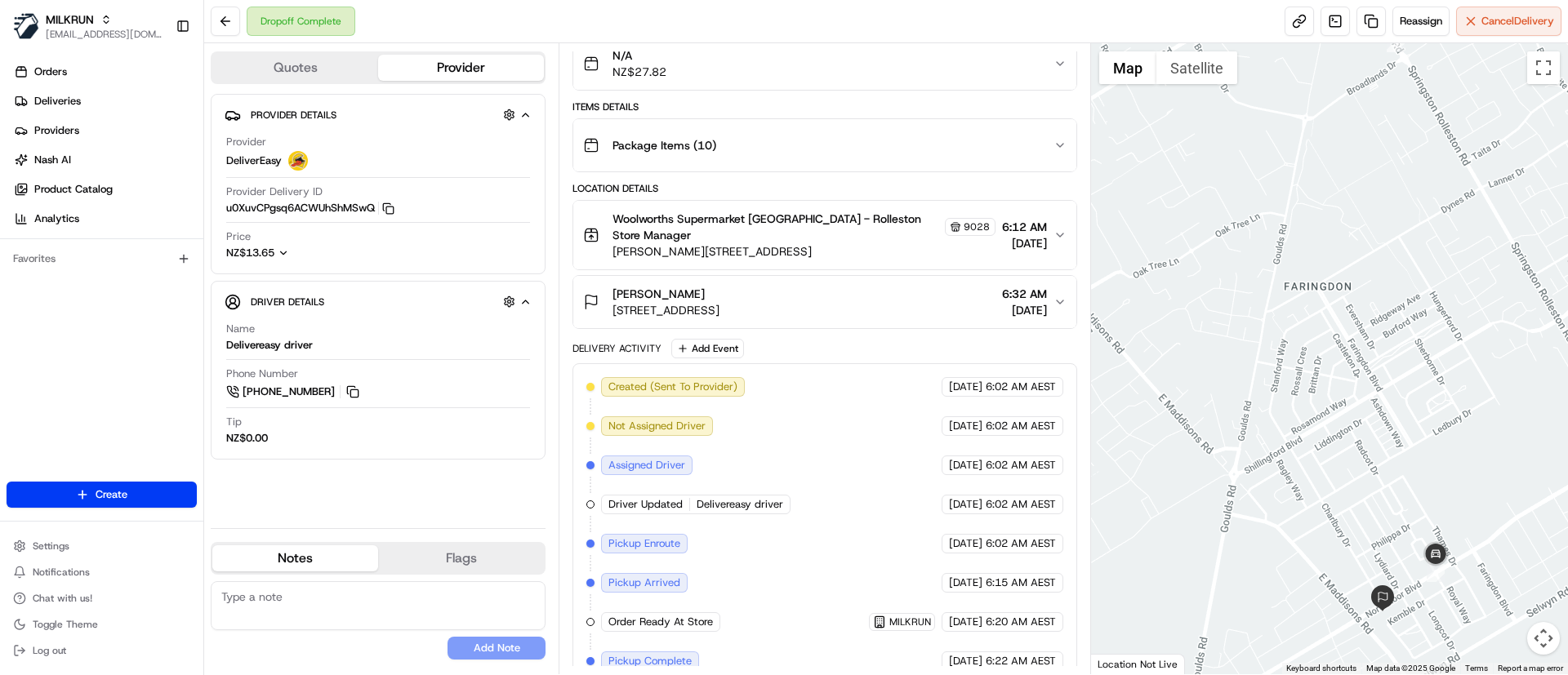
drag, startPoint x: 1308, startPoint y: 390, endPoint x: 1299, endPoint y: 380, distance: 13.5
click at [1304, 383] on div at bounding box center [1330, 359] width 478 height 631
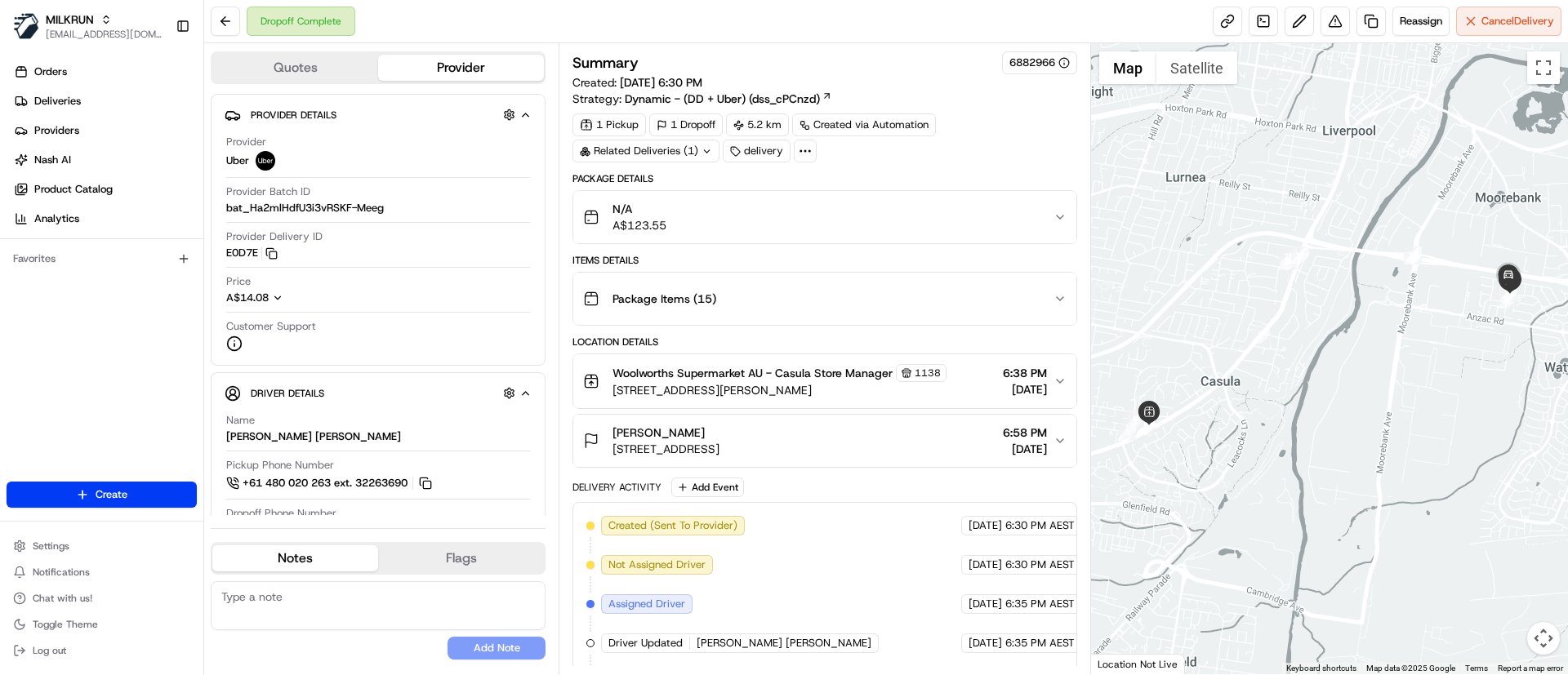
scroll to position [31, 0]
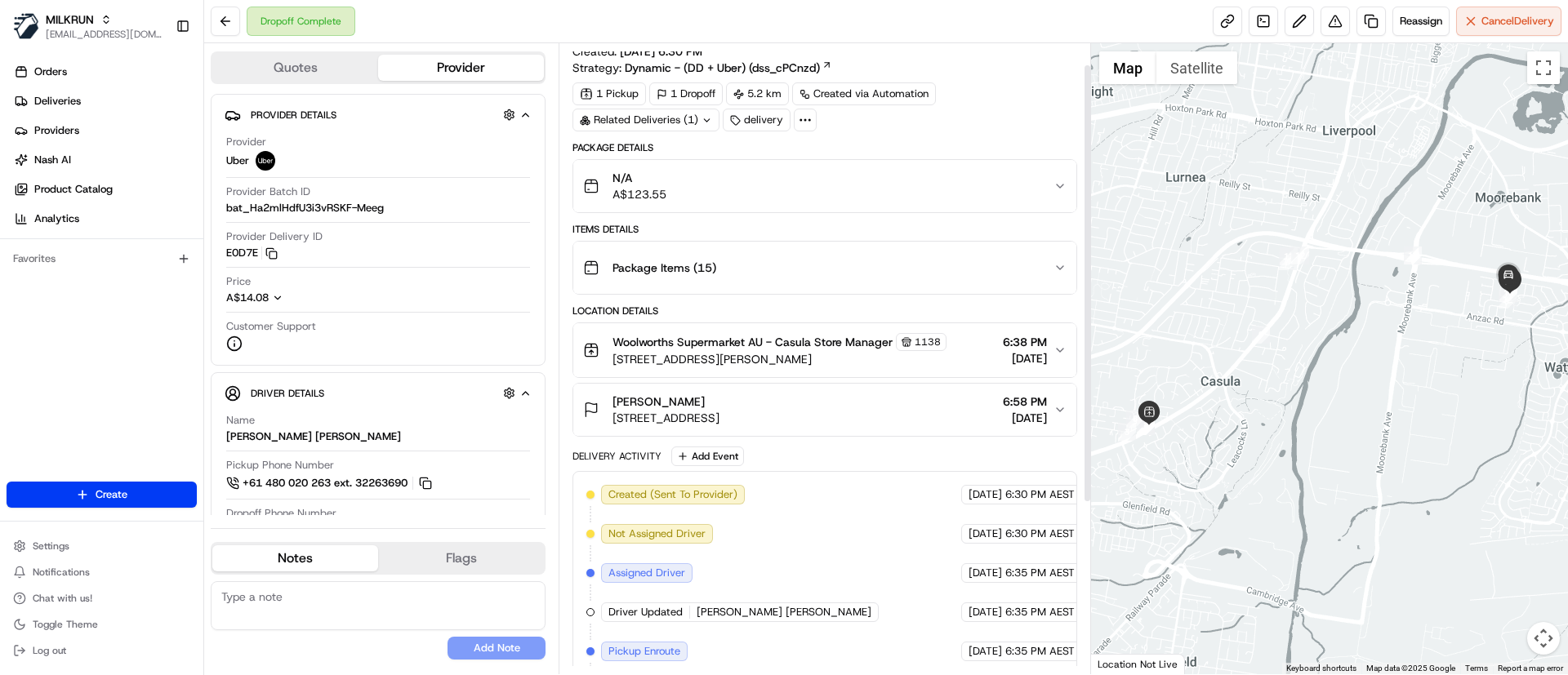
click at [681, 120] on div "Related Deliveries (1)" at bounding box center [646, 120] width 147 height 23
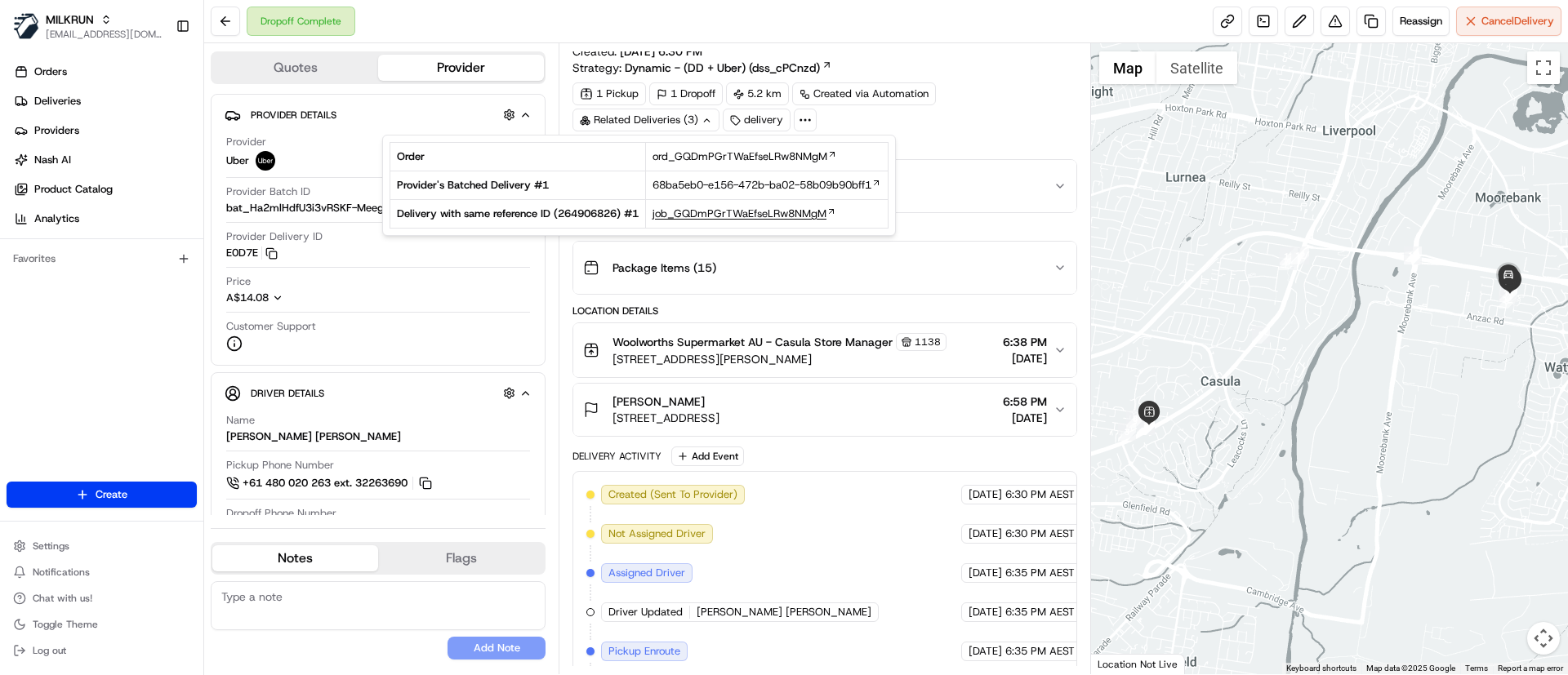
click at [804, 215] on span "job_GQDmPGrTWaEfseLRw8NMgM" at bounding box center [739, 213] width 174 height 14
click at [831, 180] on span "68ba5eb0-e156-472b-ba02-58b09b90bff1" at bounding box center [761, 185] width 219 height 14
click at [720, 419] on span "9A Bungonia Ct, Wattle Grove, NSW 2173, AU" at bounding box center [666, 418] width 107 height 16
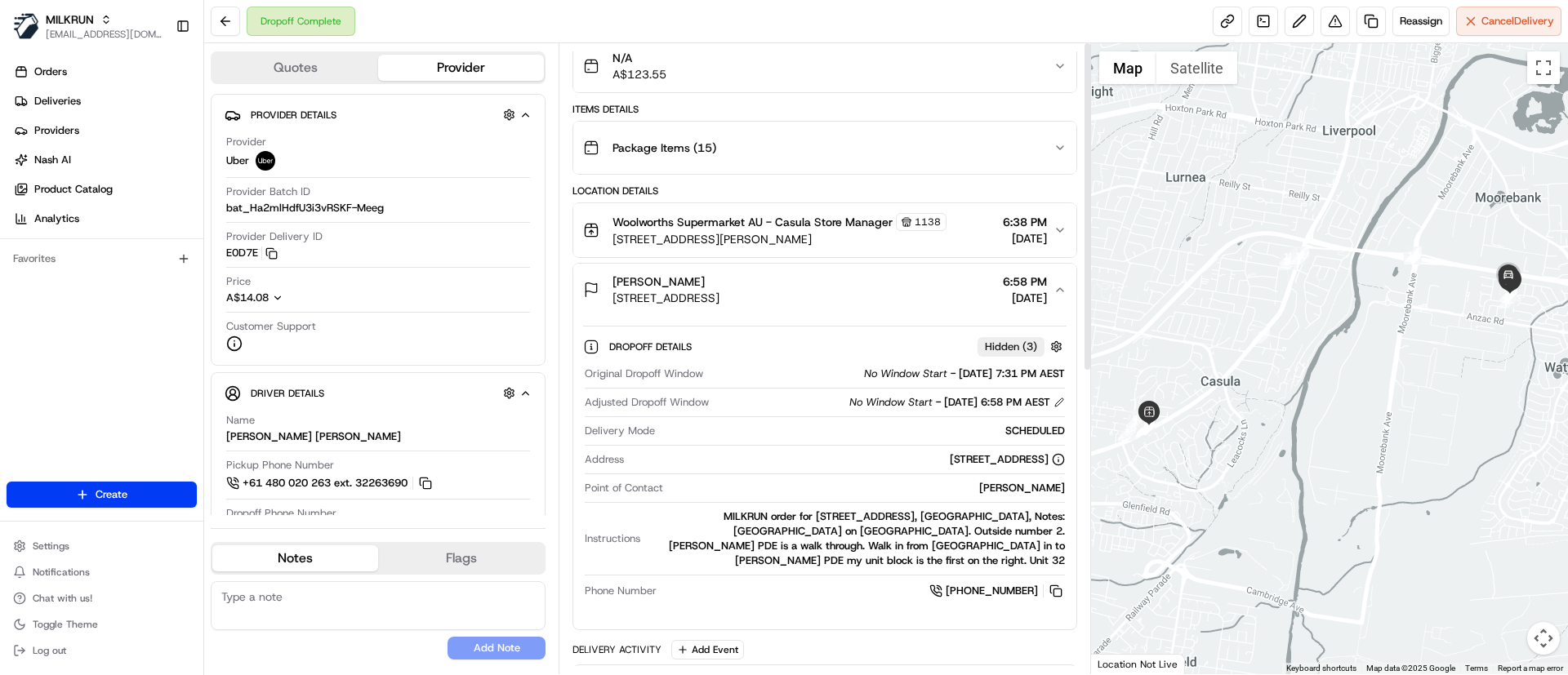
scroll to position [0, 0]
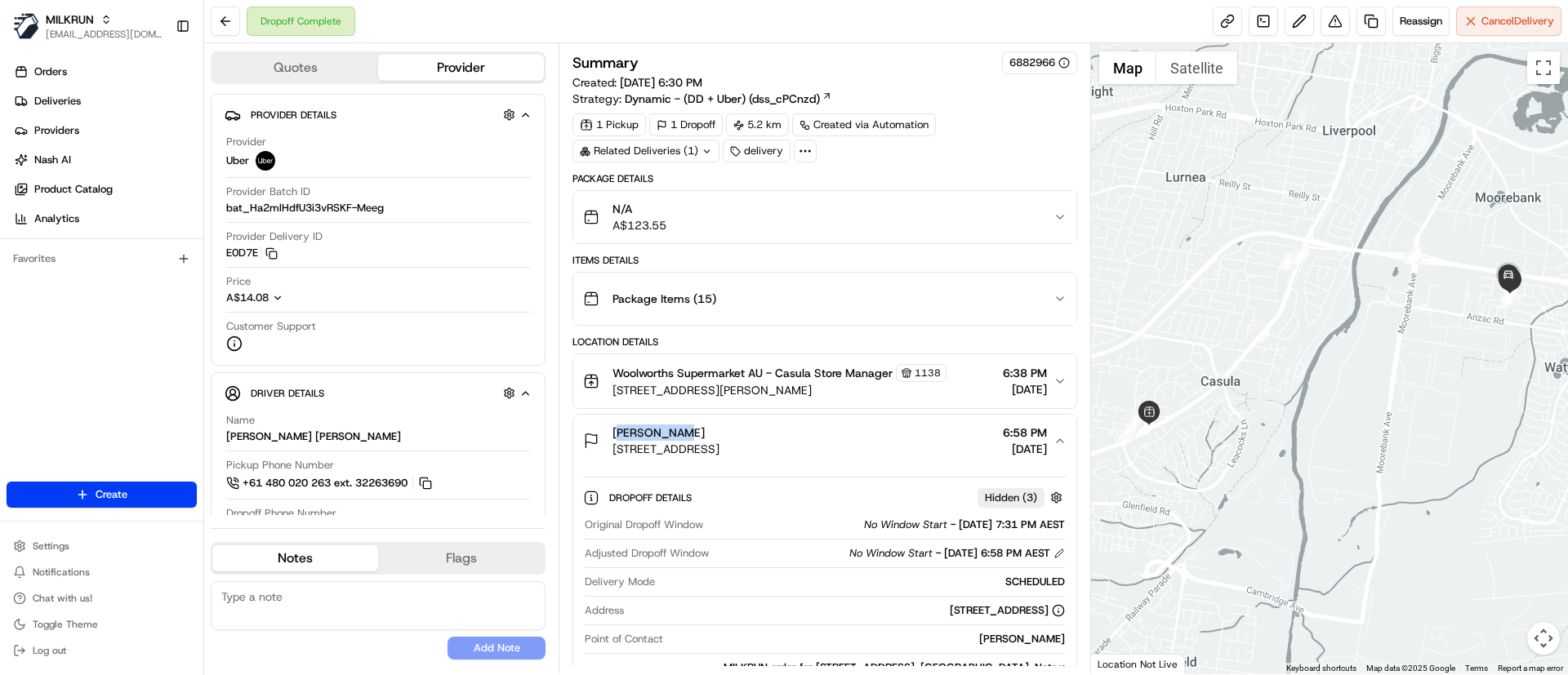
drag, startPoint x: 682, startPoint y: 429, endPoint x: 603, endPoint y: 431, distance: 79.0
click at [603, 431] on div "sol pintos 9A Bungonia Ct, Wattle Grove, NSW 2173, AU" at bounding box center [651, 441] width 137 height 33
copy span "sol pintos"
click at [1328, 22] on button at bounding box center [1335, 21] width 30 height 30
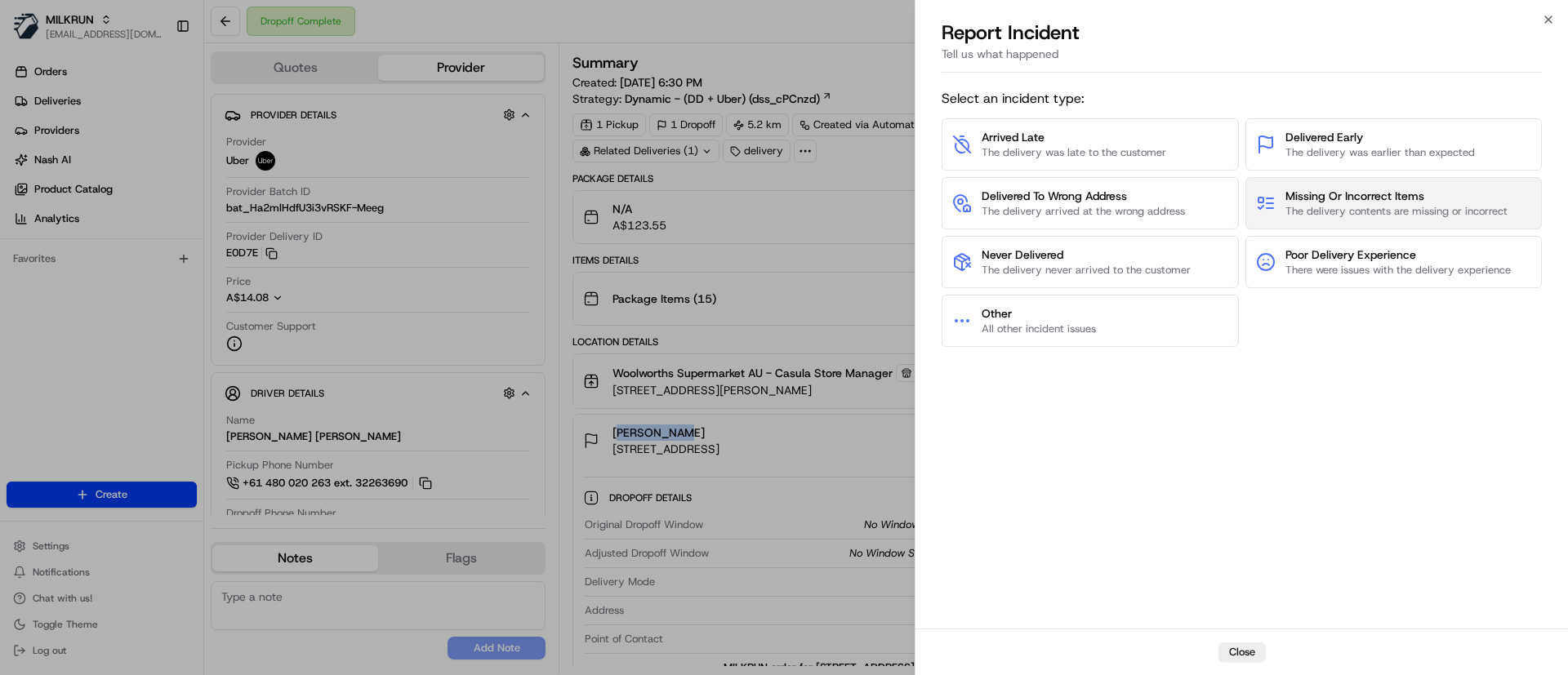
click at [1327, 211] on span "The delivery contents are missing or incorrect" at bounding box center [1396, 211] width 222 height 14
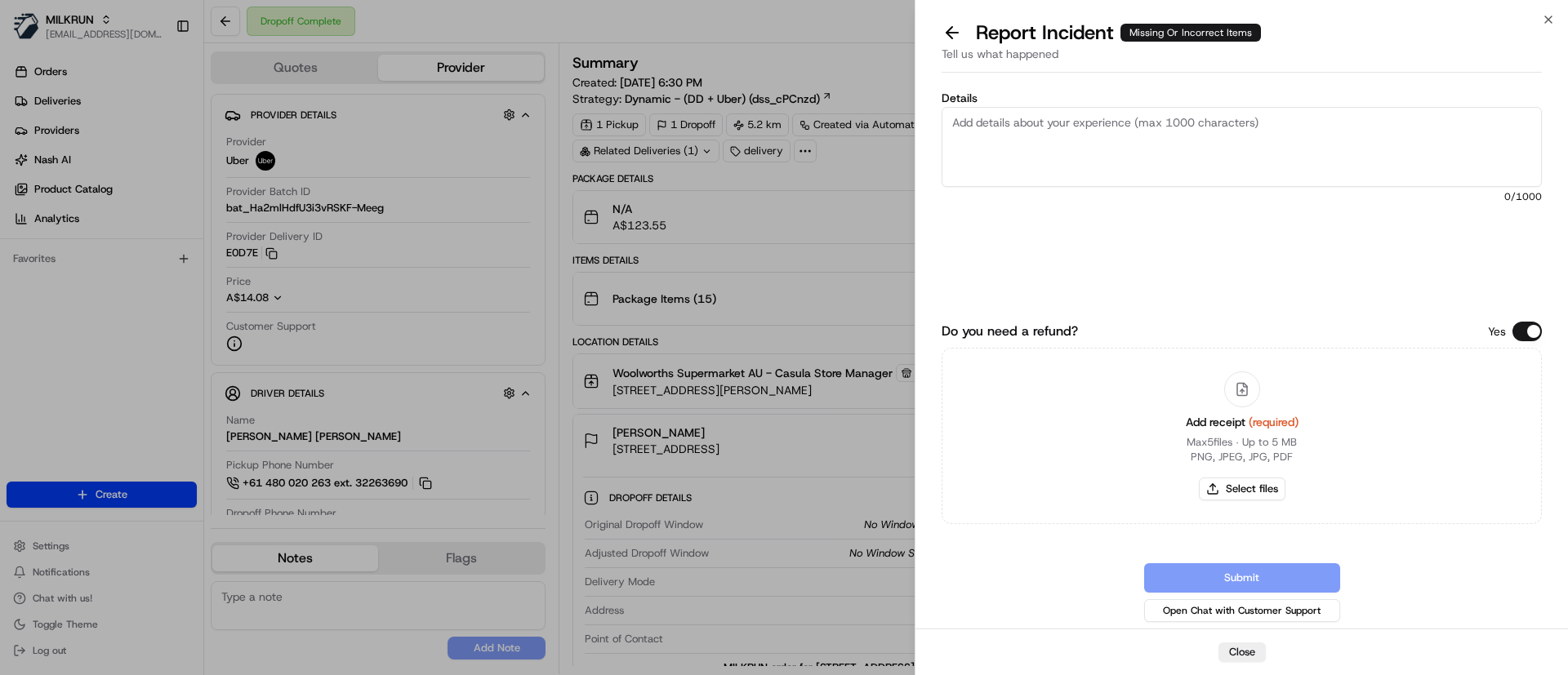
click at [1124, 139] on textarea "Details" at bounding box center [1242, 147] width 600 height 80
paste textarea "*Strawberries Punnet 250g $3.85 x2 $7.70 *Blueberries Punnet 125g $5.60 x2 $11.…"
paste textarea "Lindt No Sugar Added Dark Chocolate Block 100g $10.45 x2 $20.90"
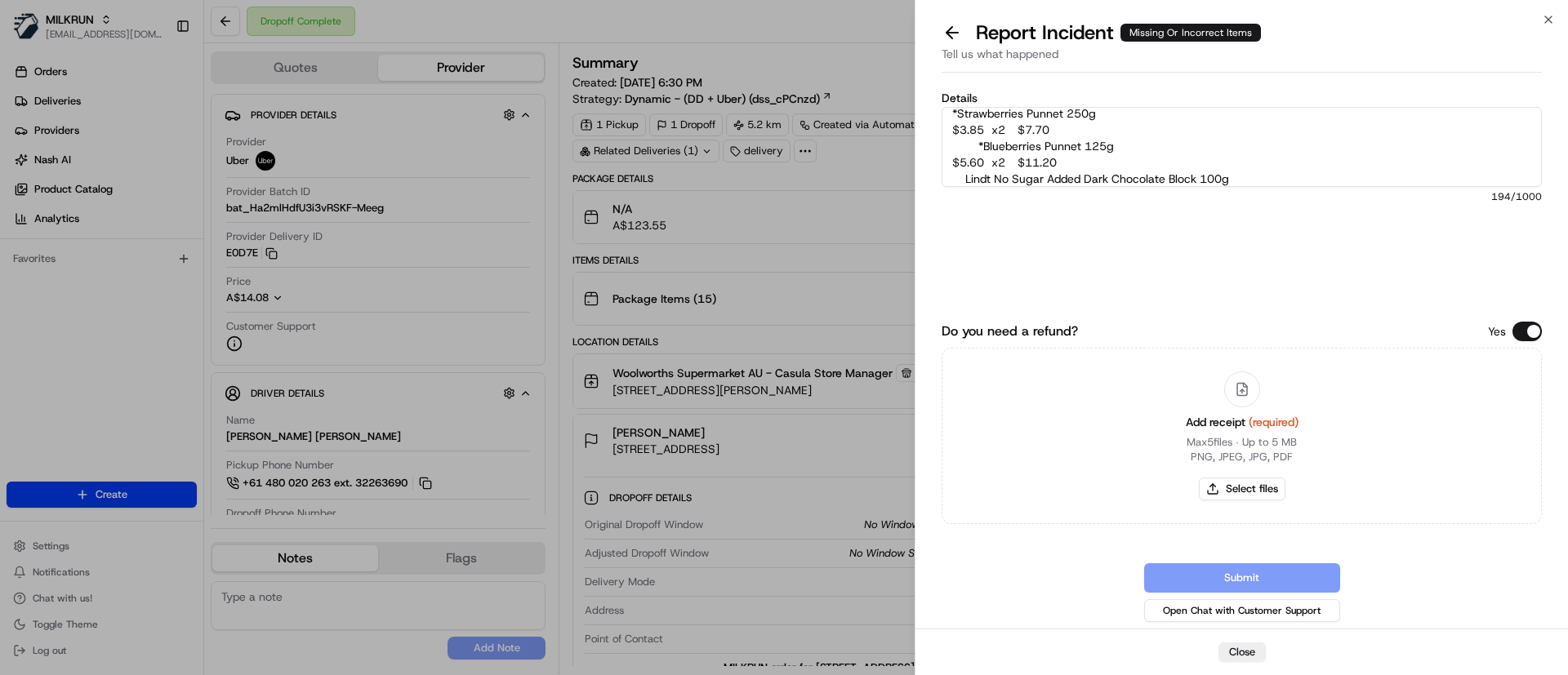
scroll to position [58, 0]
paste textarea "Temptations Cat Treats Tempting Tuna 85g $5.70 x1"
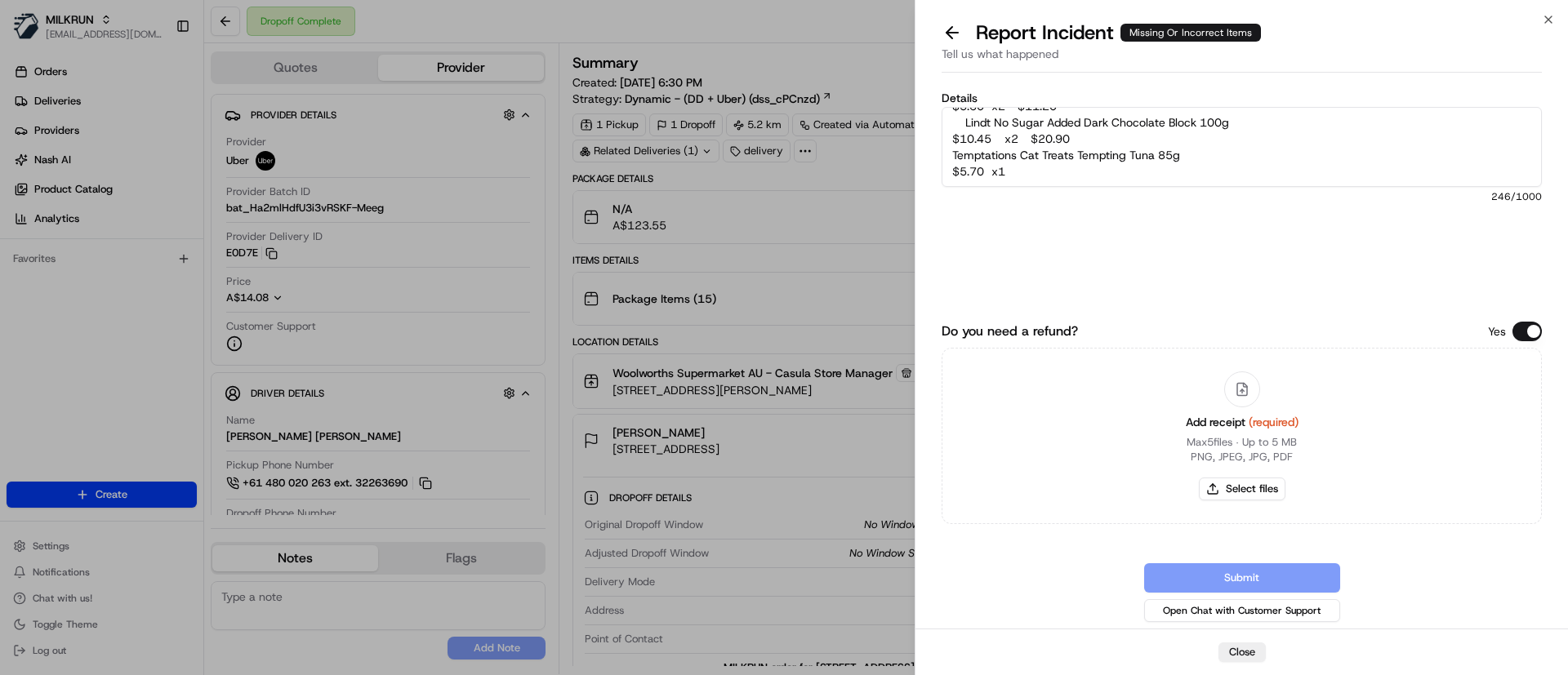
paste textarea "Onion Red Each $0.90 x3 $2.70 *Fresh Packham Pear Each $1.10 x3 $3.30"
type textarea "Custoemr was missing the following items: *Strawberries Punnet 250g $3.85 x2 $7…"
click at [1265, 487] on button "Select files" at bounding box center [1242, 490] width 87 height 23
type input "C:\fakepath\sol pintos invoice.pdf"
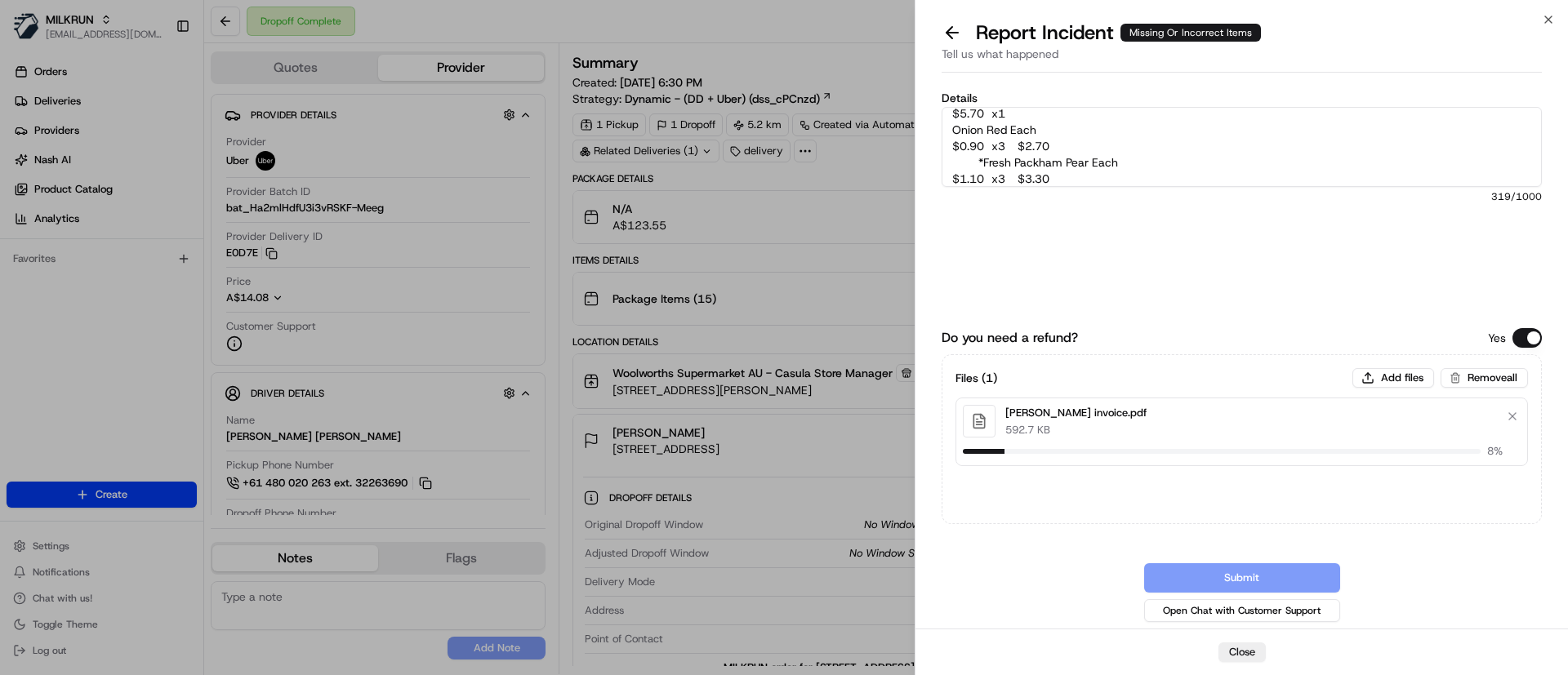
click at [1132, 175] on textarea "Custoemr was missing the following items: *Strawberries Punnet 250g $3.85 x2 $7…" at bounding box center [1242, 147] width 600 height 80
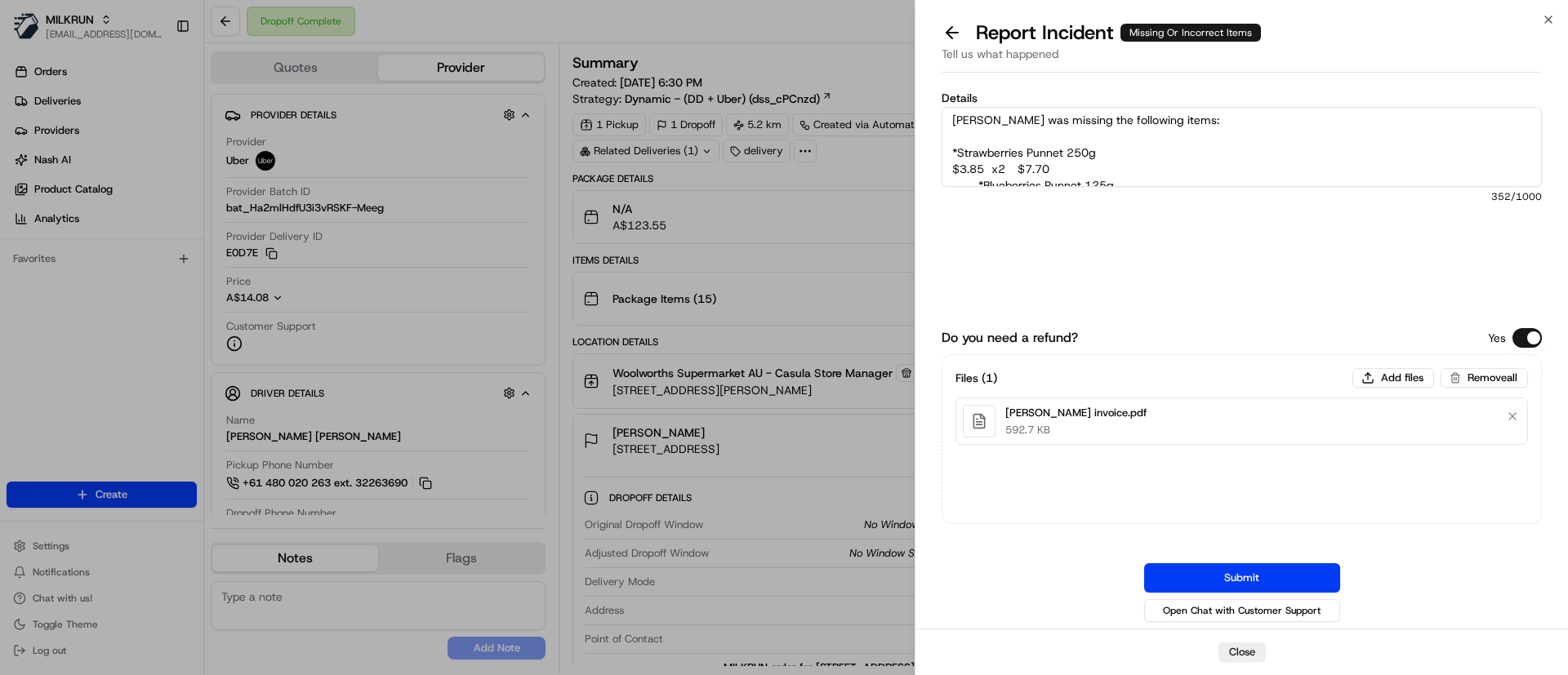
scroll to position [0, 0]
click at [957, 146] on textarea "Customer was missing the following items: *Strawberries Punnet 250g $3.85 x2 $7…" at bounding box center [1242, 147] width 600 height 80
click at [955, 154] on textarea "Customer was missing the following items: *Strawberries Punnet 250g $3.85 x2 $7…" at bounding box center [1242, 147] width 600 height 80
click at [959, 154] on textarea "Customer was missing the following items: *Strawberries Punnet 250g $3.85 x2 $7…" at bounding box center [1242, 147] width 600 height 80
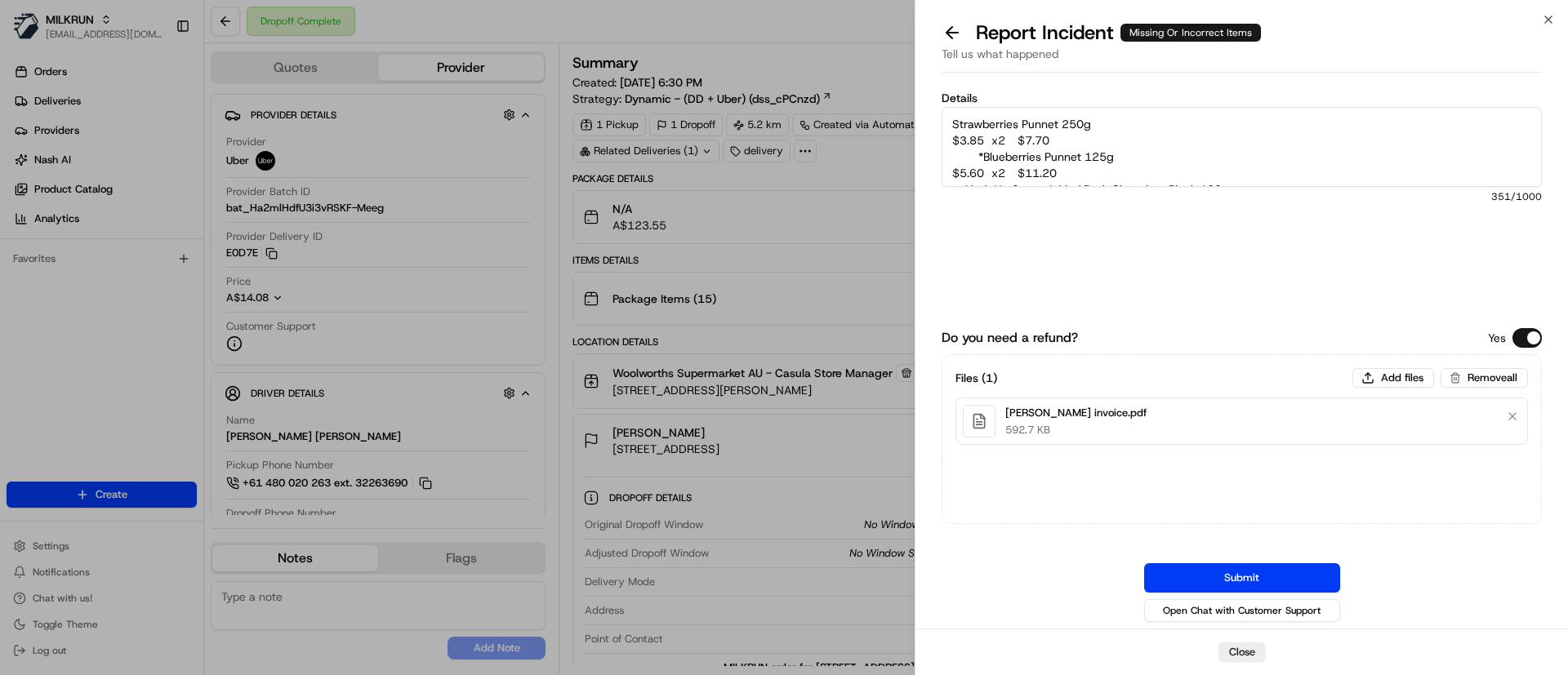
click at [987, 153] on textarea "Customer was missing the following items: Strawberries Punnet 250g $3.85 x2 $7.…" at bounding box center [1242, 147] width 600 height 80
click at [968, 160] on textarea "Customer was missing the following items: Strawberries Punnet 250g $3.85 x2 $7.…" at bounding box center [1242, 147] width 600 height 80
click at [983, 125] on textarea "Customer was missing the following items: Strawberries Punnet 250g $3.85 x2 $7.…" at bounding box center [1242, 147] width 600 height 80
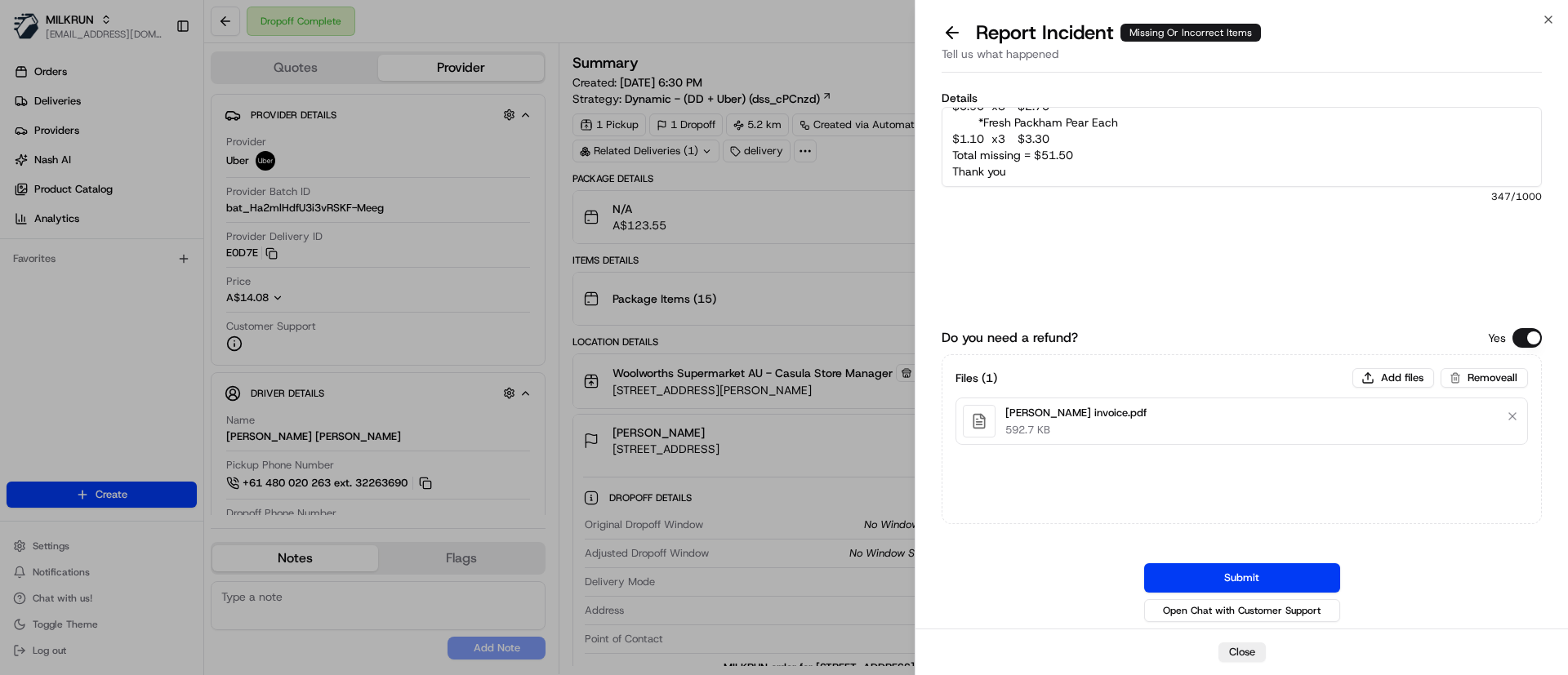
click at [984, 125] on textarea "Customer was missing the following items: Strawberries Punnet 250g $3.85 x2 $7.…" at bounding box center [1242, 147] width 600 height 80
type textarea "Customer was missing the following items: Strawberries Punnet 250g $3.85 x2 $7.…"
click at [1247, 579] on button "Submit" at bounding box center [1242, 577] width 196 height 30
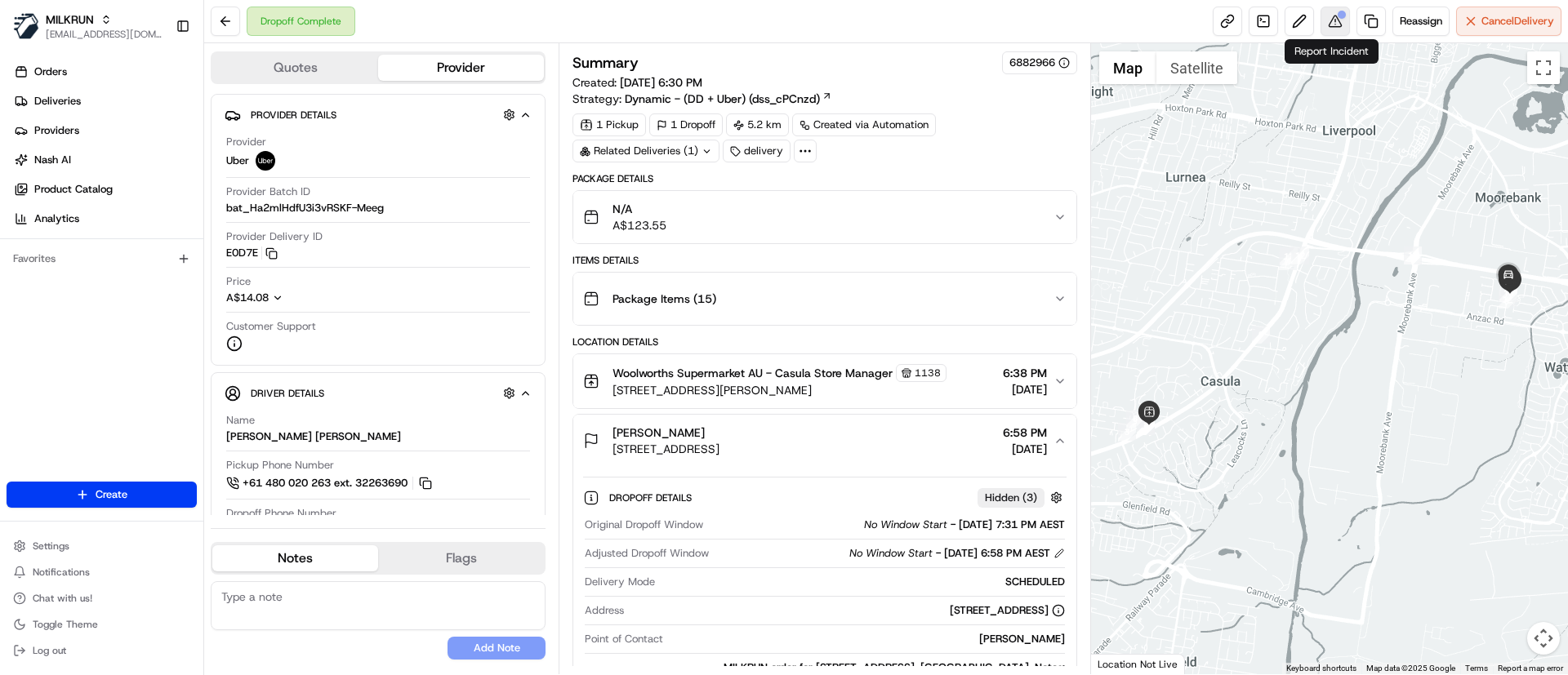
click at [1341, 12] on div at bounding box center [1341, 14] width 9 height 9
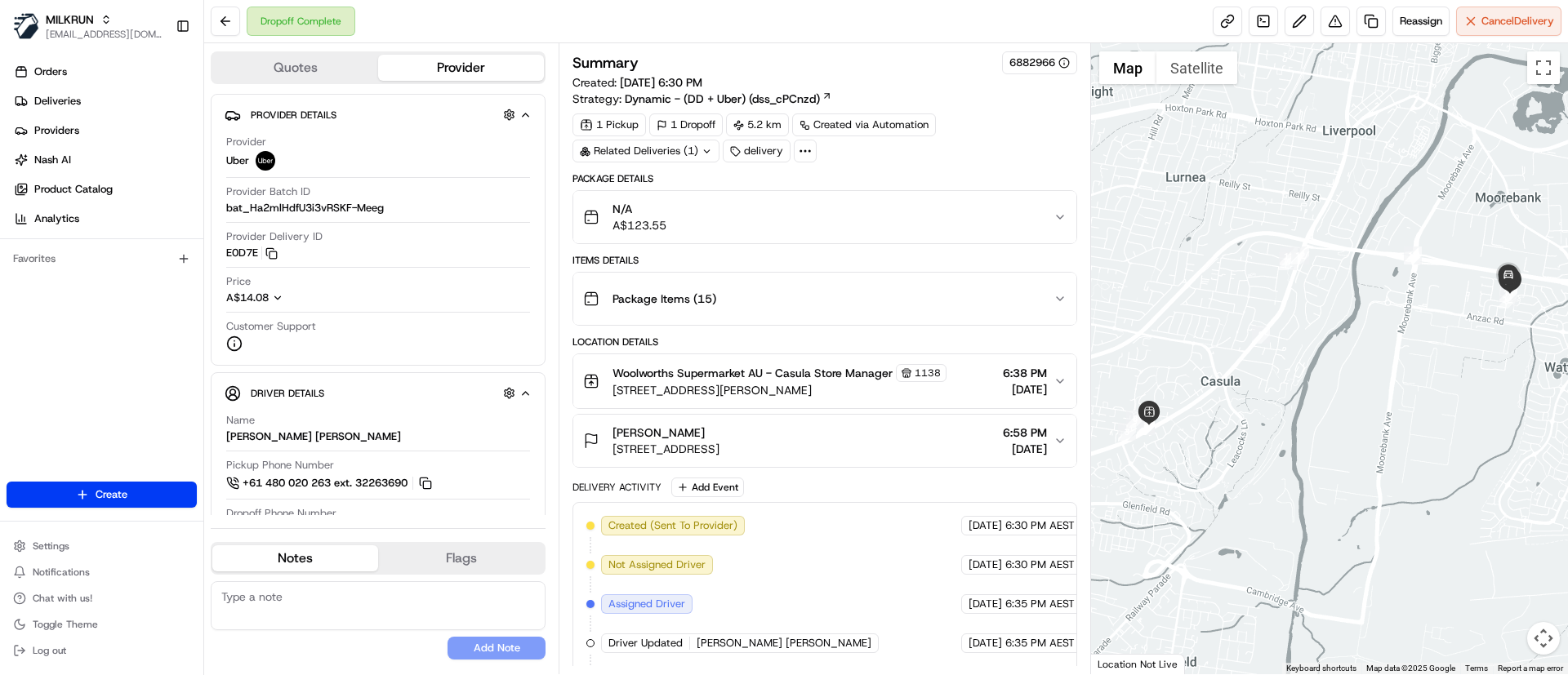
click at [720, 445] on span "[STREET_ADDRESS]" at bounding box center [666, 448] width 107 height 16
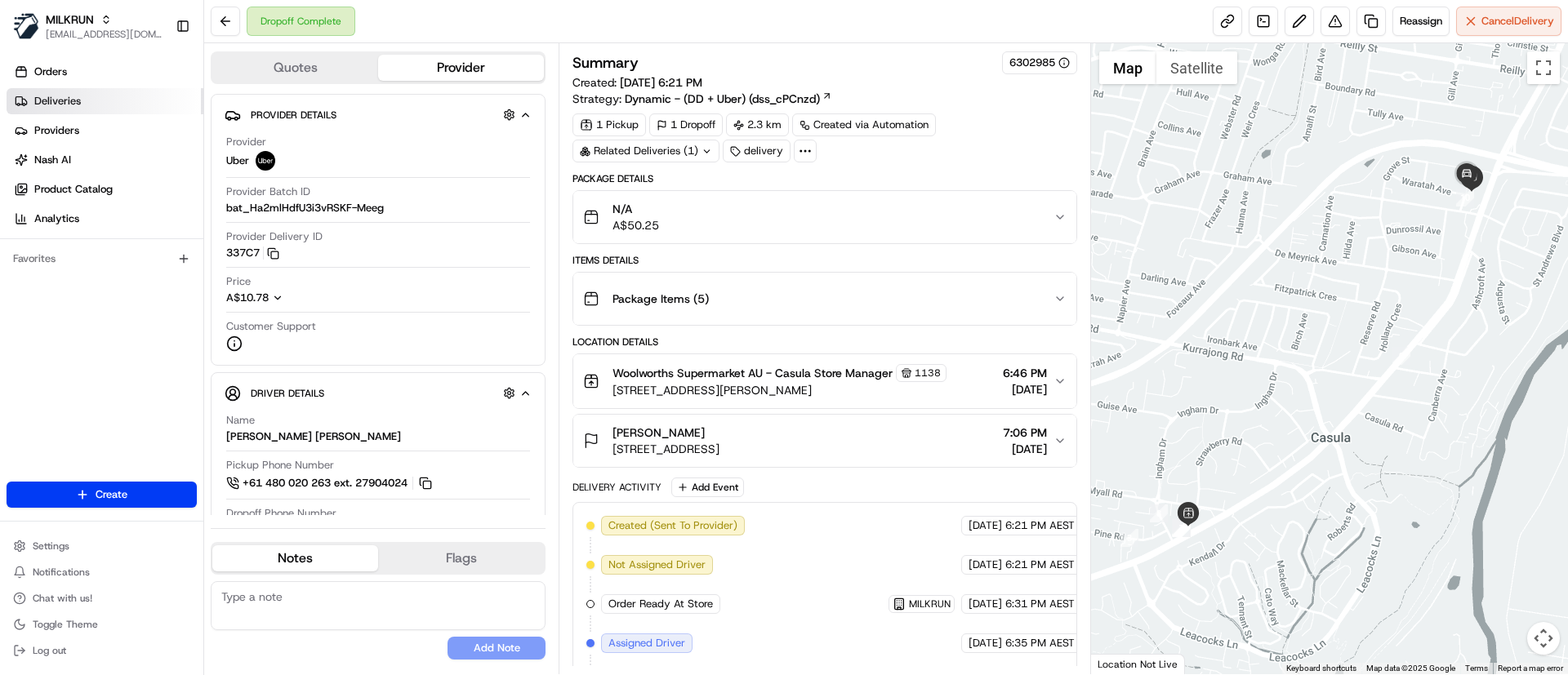
click at [106, 95] on link "Deliveries" at bounding box center [105, 100] width 197 height 26
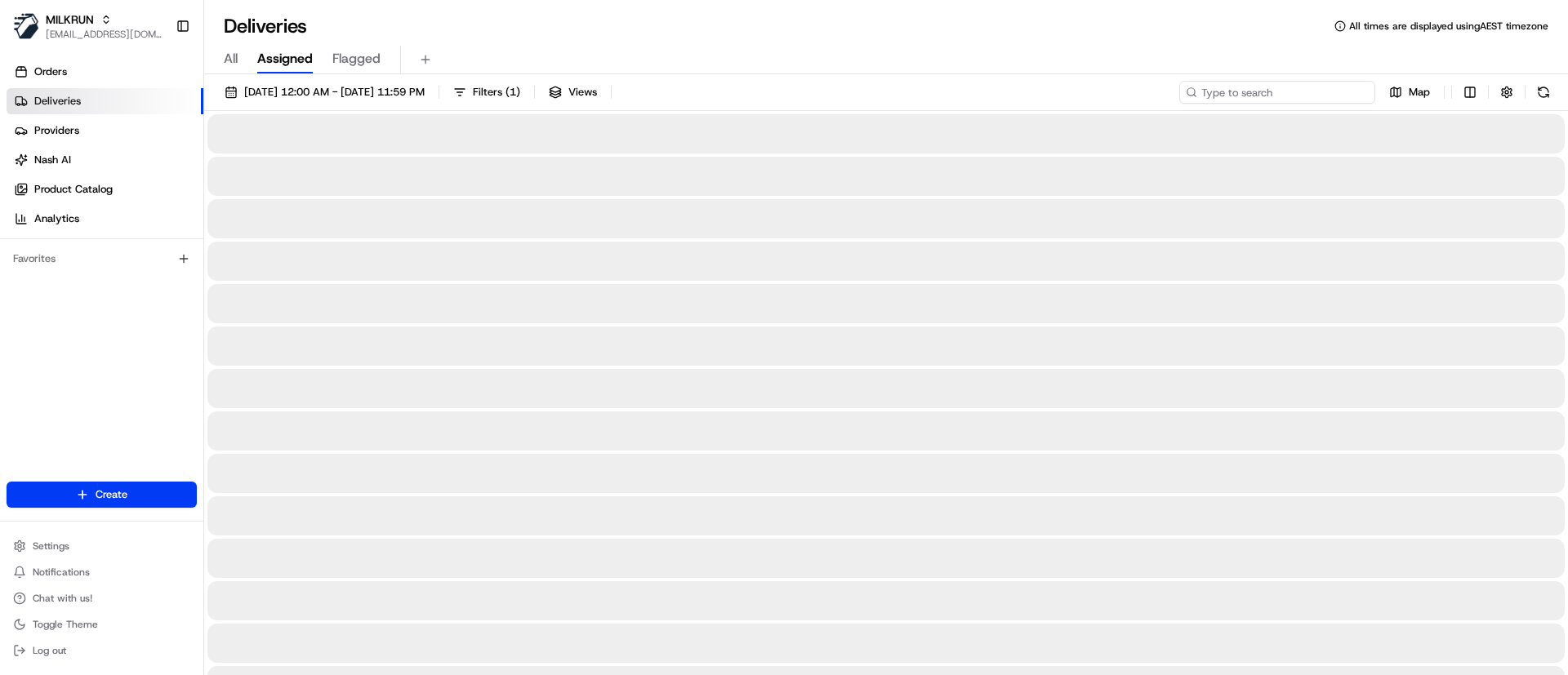
click at [1260, 93] on input at bounding box center [1276, 93] width 196 height 23
paste input "sol pintos"
type input "sol pintos"
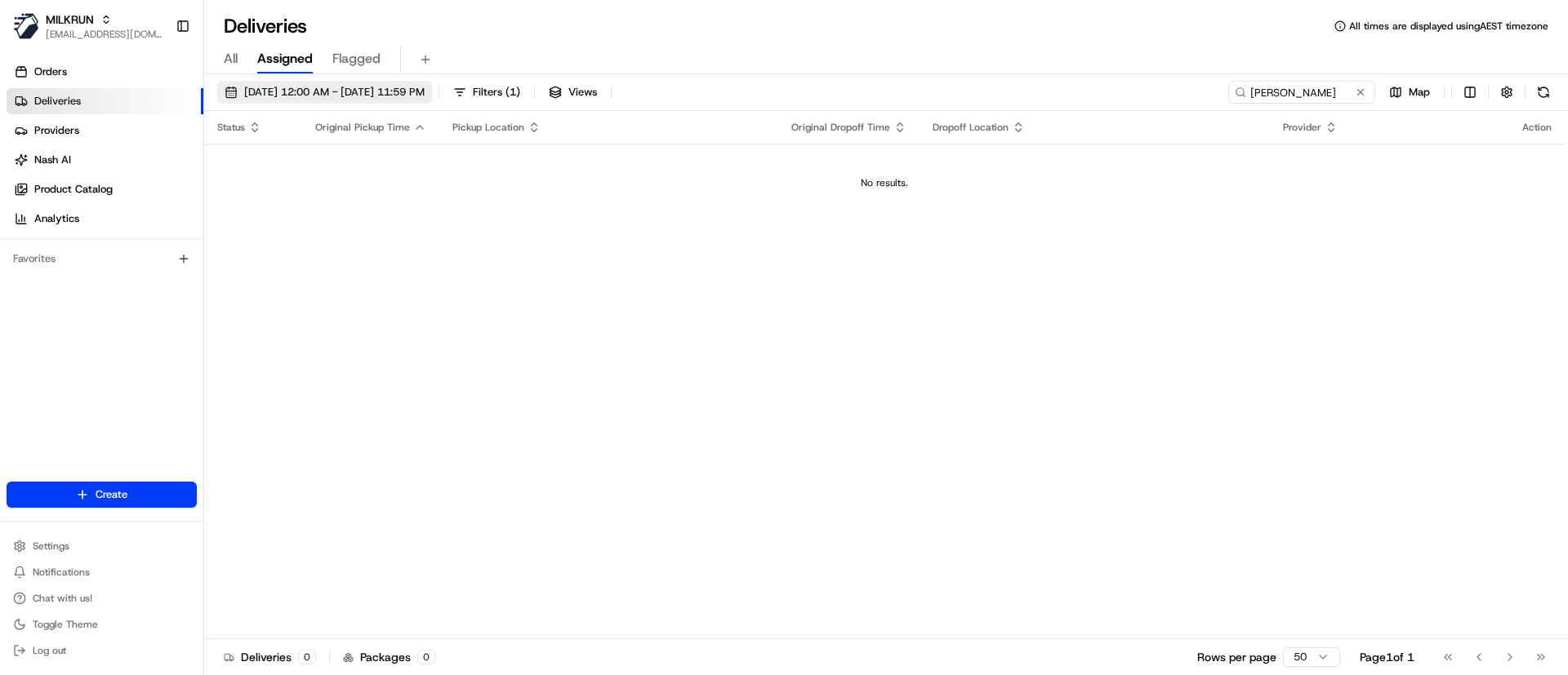
click at [255, 98] on span "16/08/2025 12:00 AM - 16/08/2025 11:59 PM" at bounding box center [334, 92] width 181 height 14
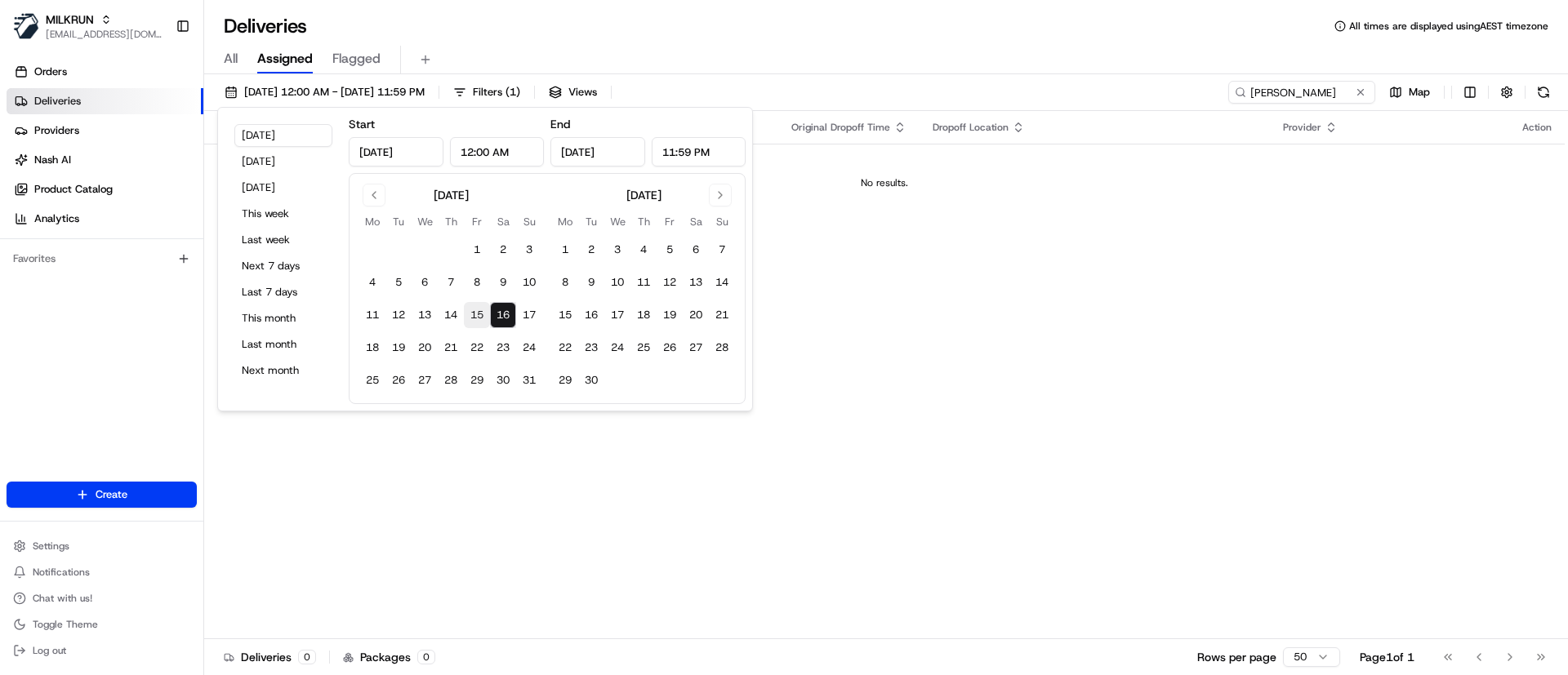
click at [473, 317] on button "15" at bounding box center [476, 315] width 26 height 26
type input "Aug 15, 2025"
click at [856, 49] on div "All Assigned Flagged" at bounding box center [886, 60] width 1363 height 29
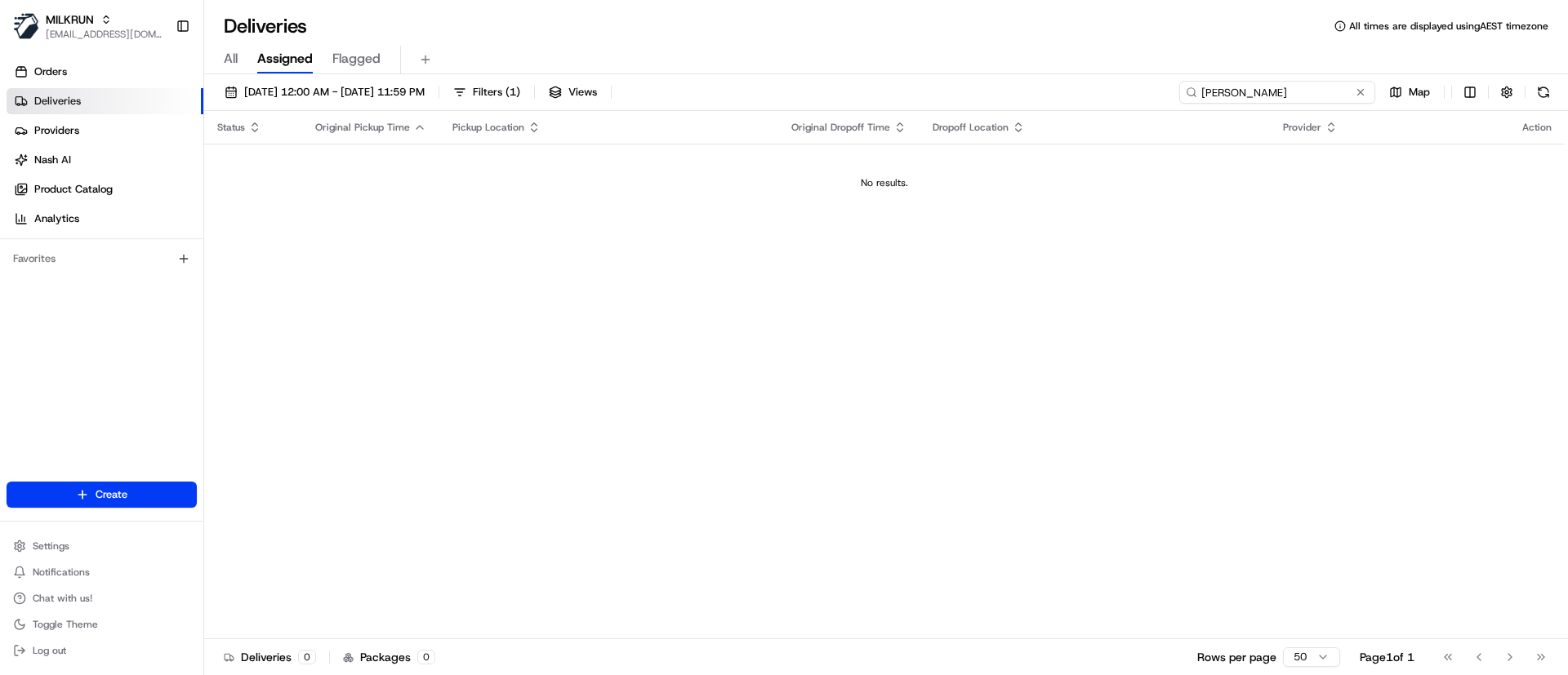
click at [1250, 93] on input "sol pintos" at bounding box center [1276, 93] width 196 height 23
type input "sol pintos"
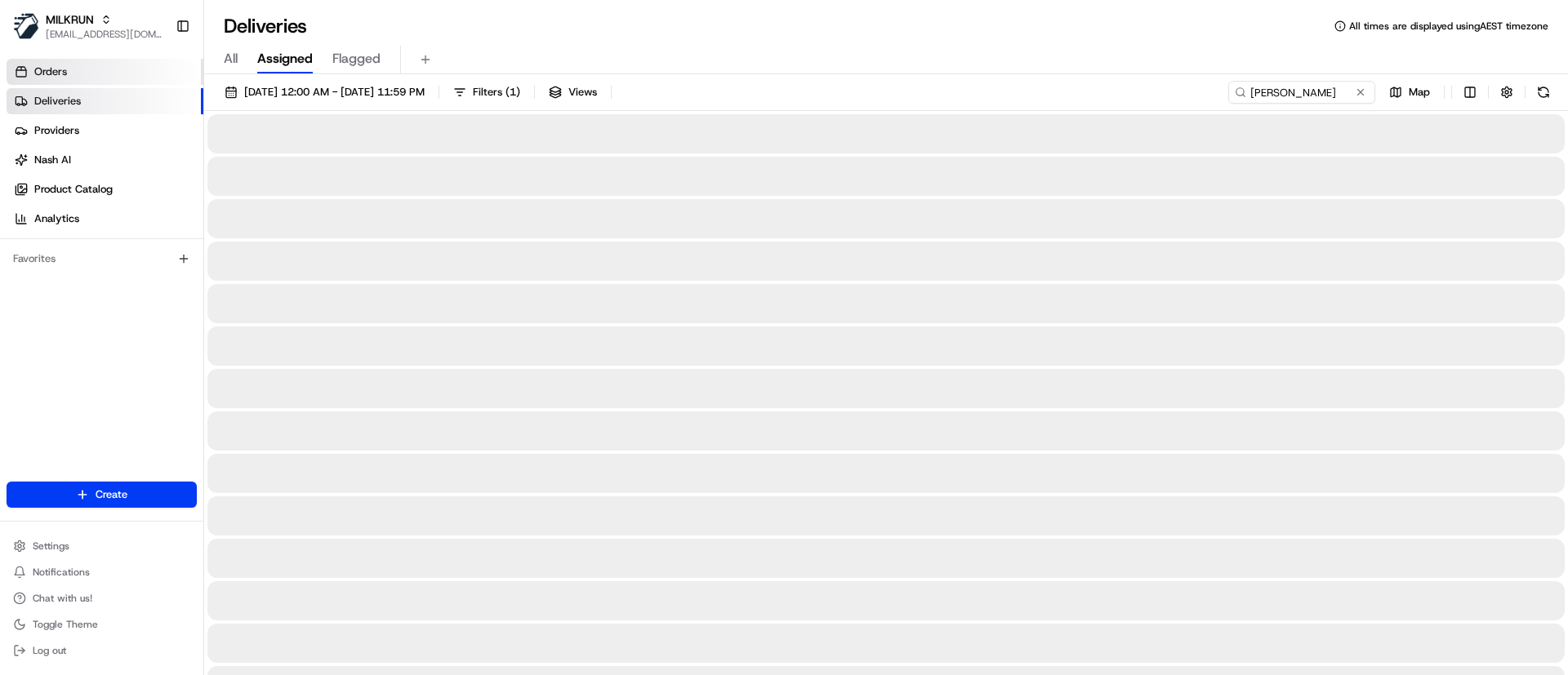
click at [70, 69] on link "Orders" at bounding box center [105, 72] width 197 height 26
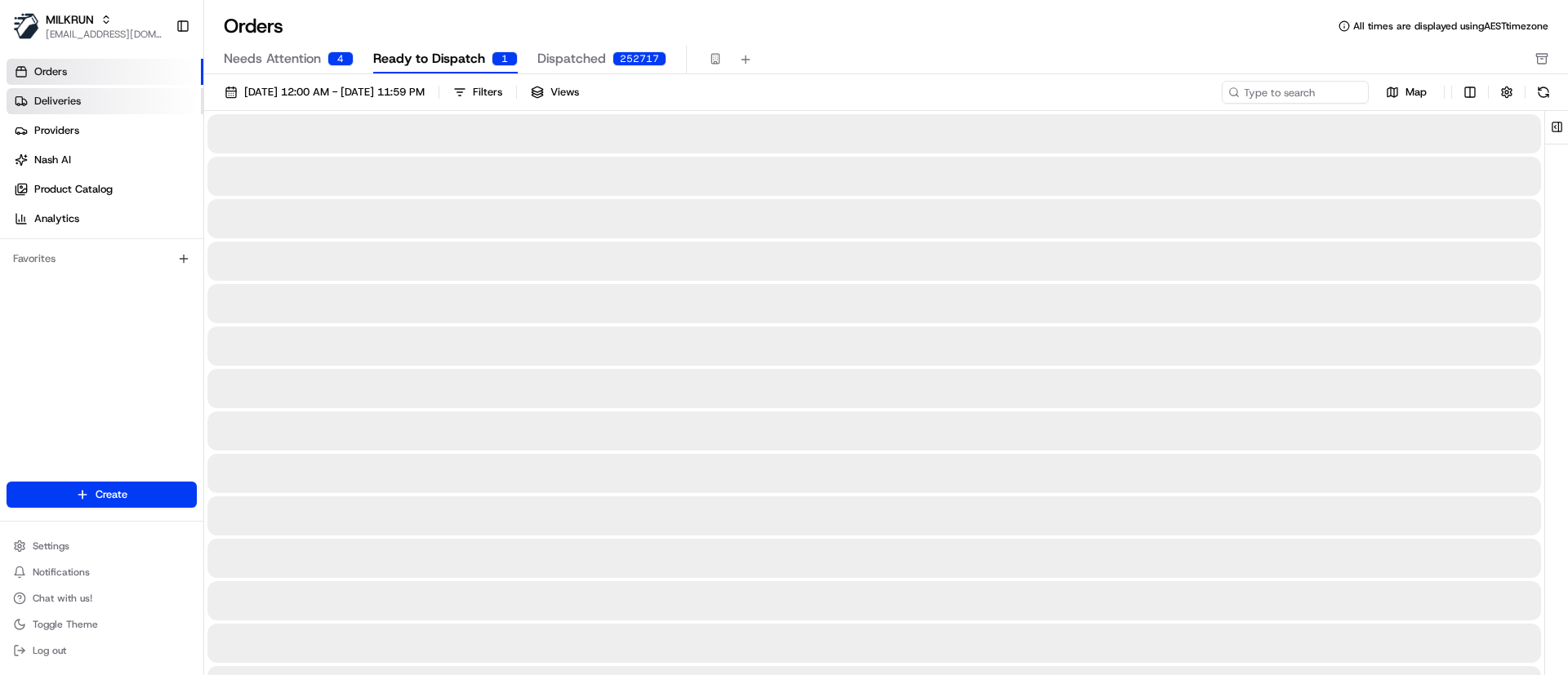
click at [115, 112] on link "Deliveries" at bounding box center [105, 100] width 197 height 26
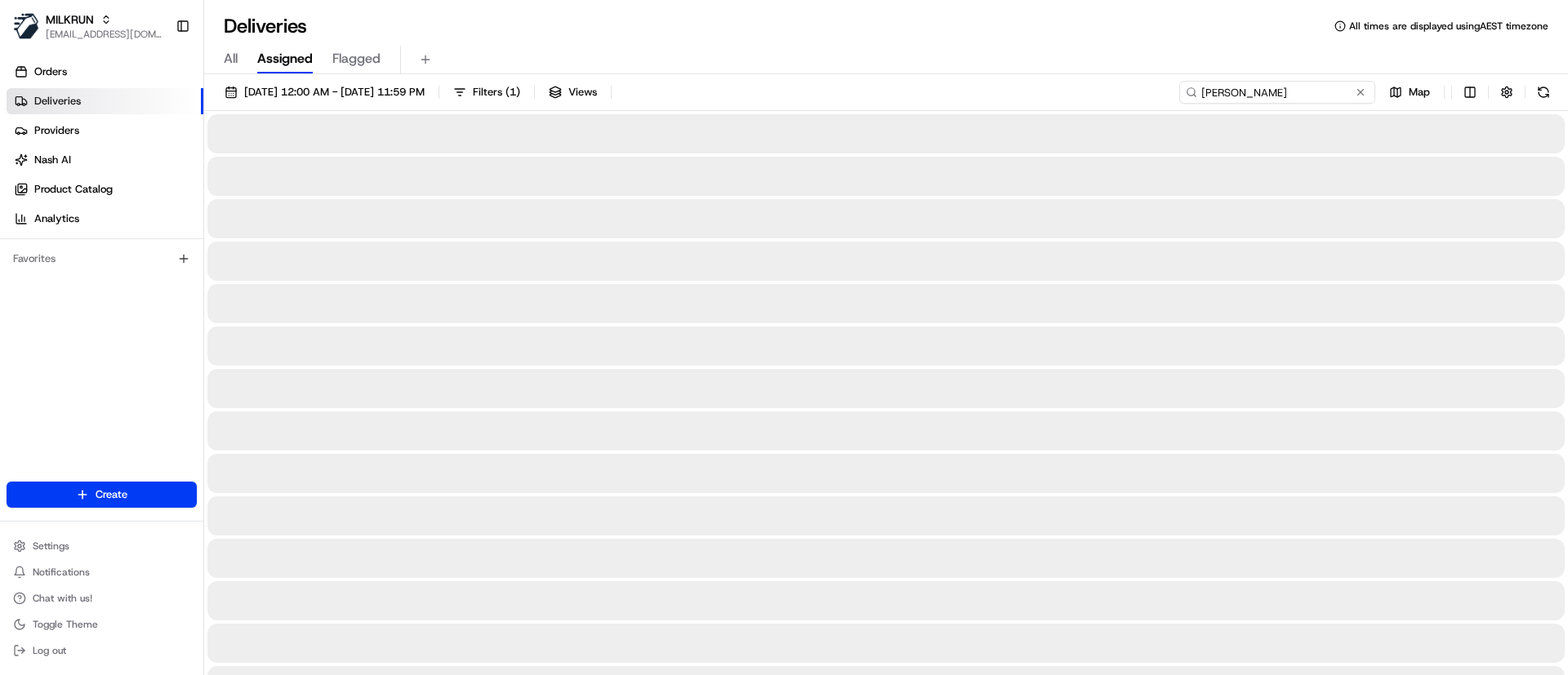
click at [1267, 90] on input "sol pintos" at bounding box center [1276, 93] width 196 height 23
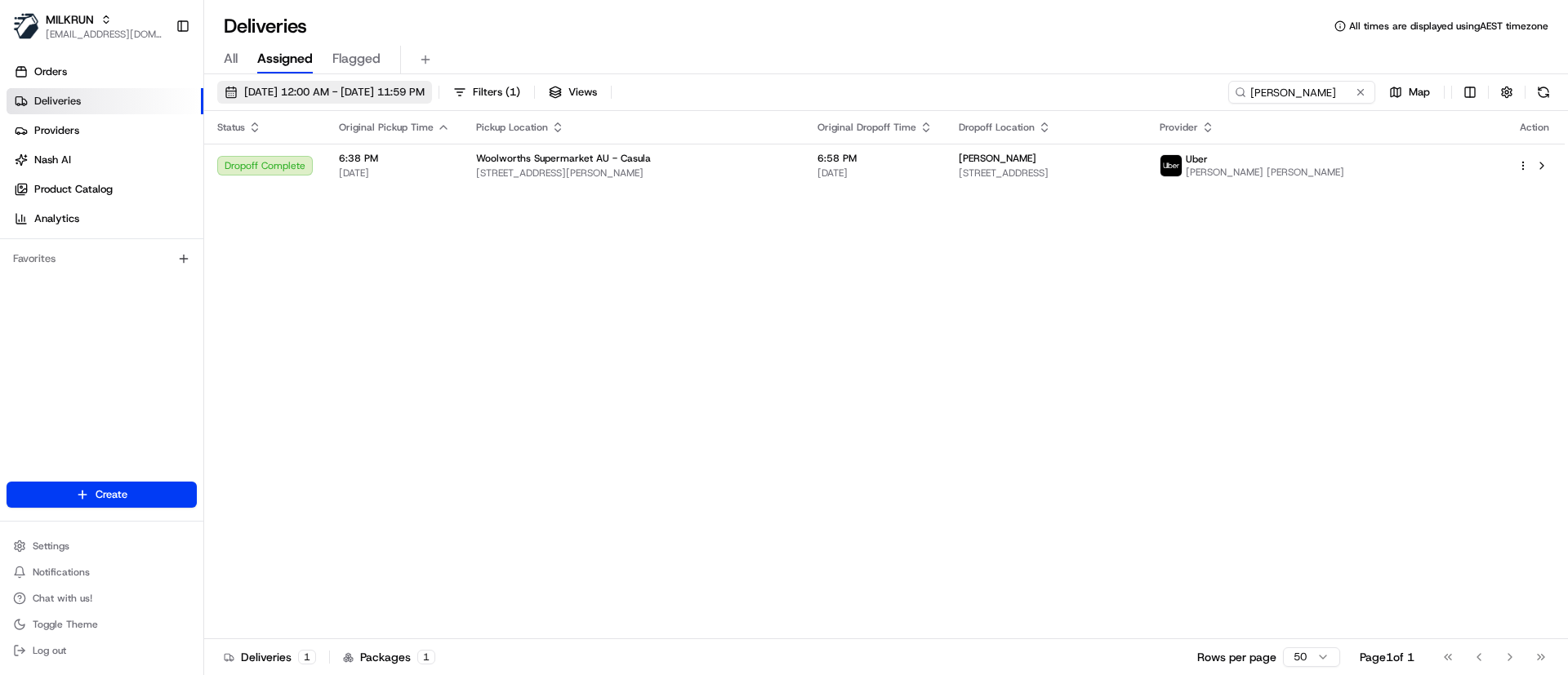
click at [270, 87] on span "[DATE] 12:00 AM - [DATE] 11:59 PM" at bounding box center [334, 92] width 181 height 14
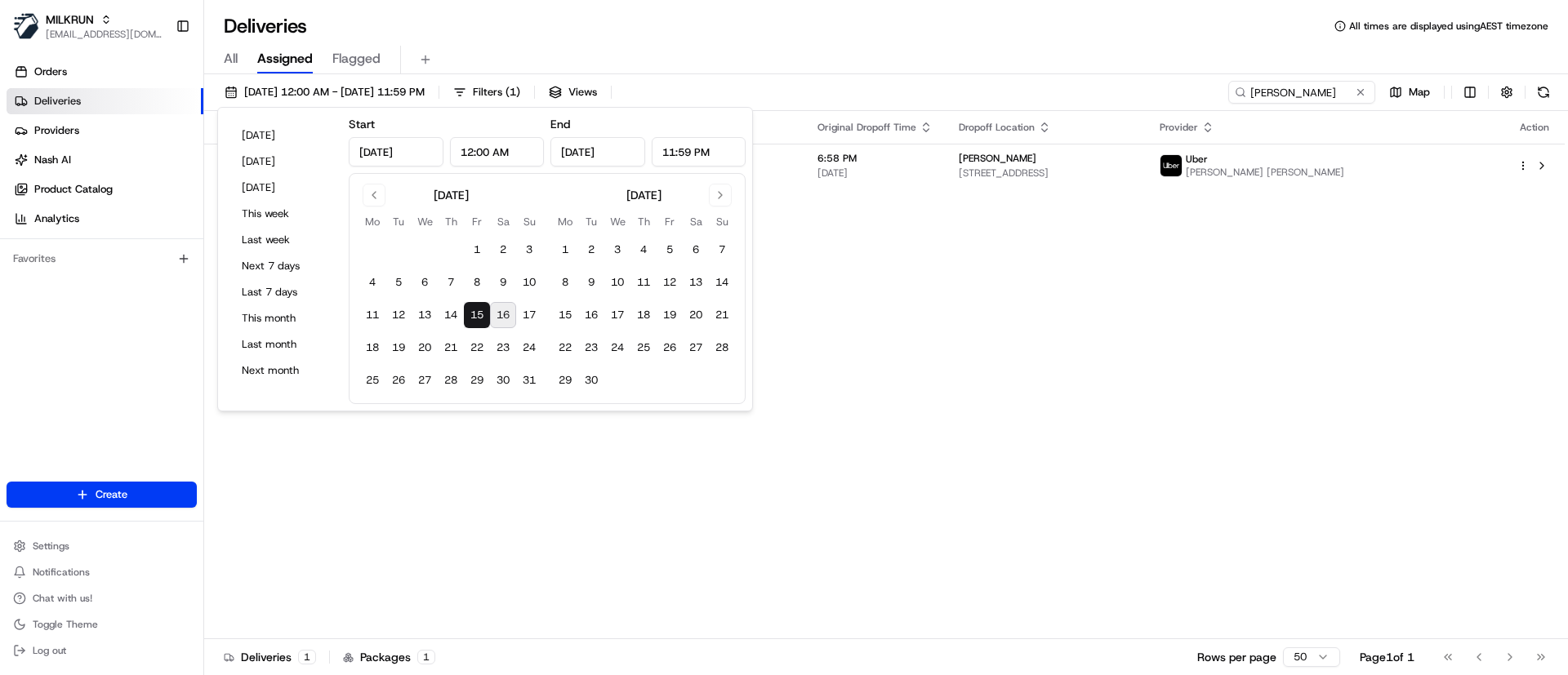
click at [897, 316] on div "Status Original Pickup Time Pickup Location Original Dropoff Time Dropoff Locat…" at bounding box center [884, 375] width 1361 height 529
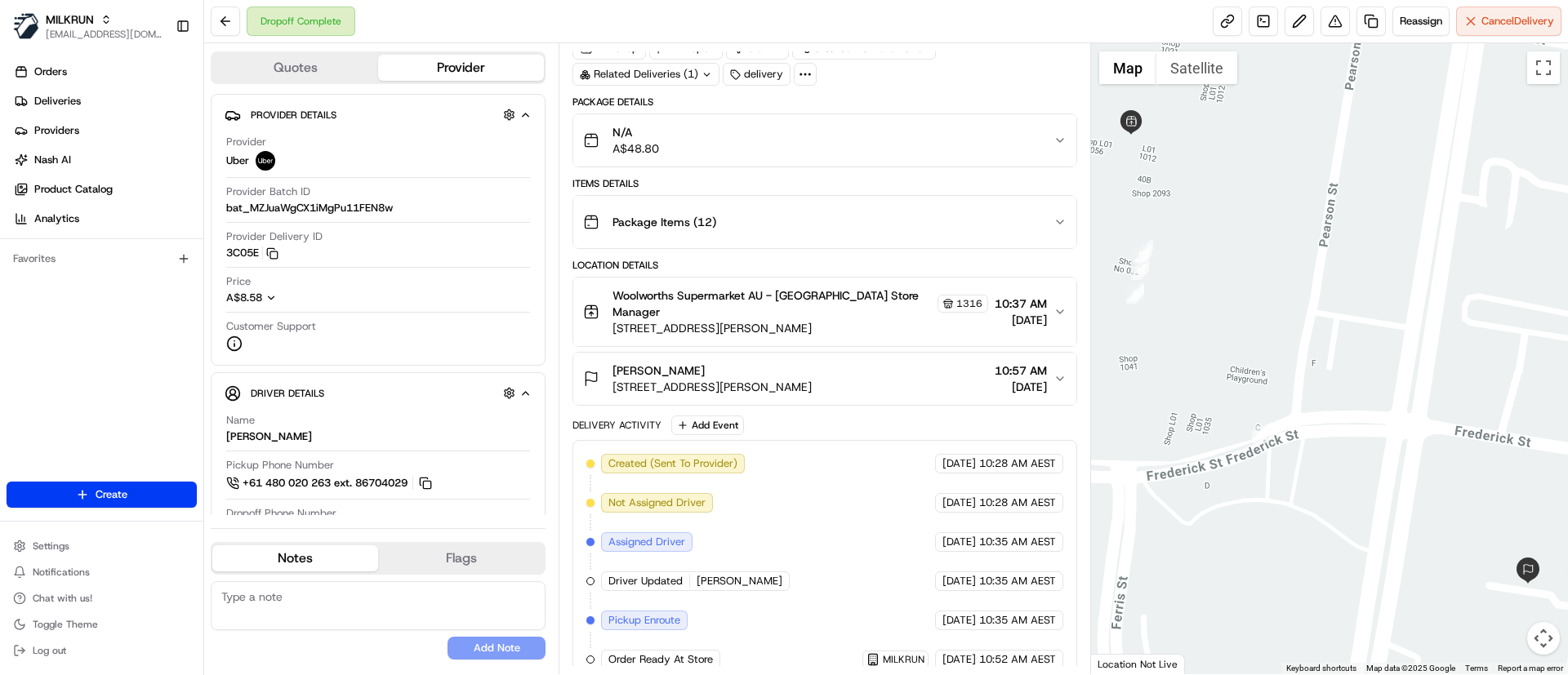
scroll to position [290, 0]
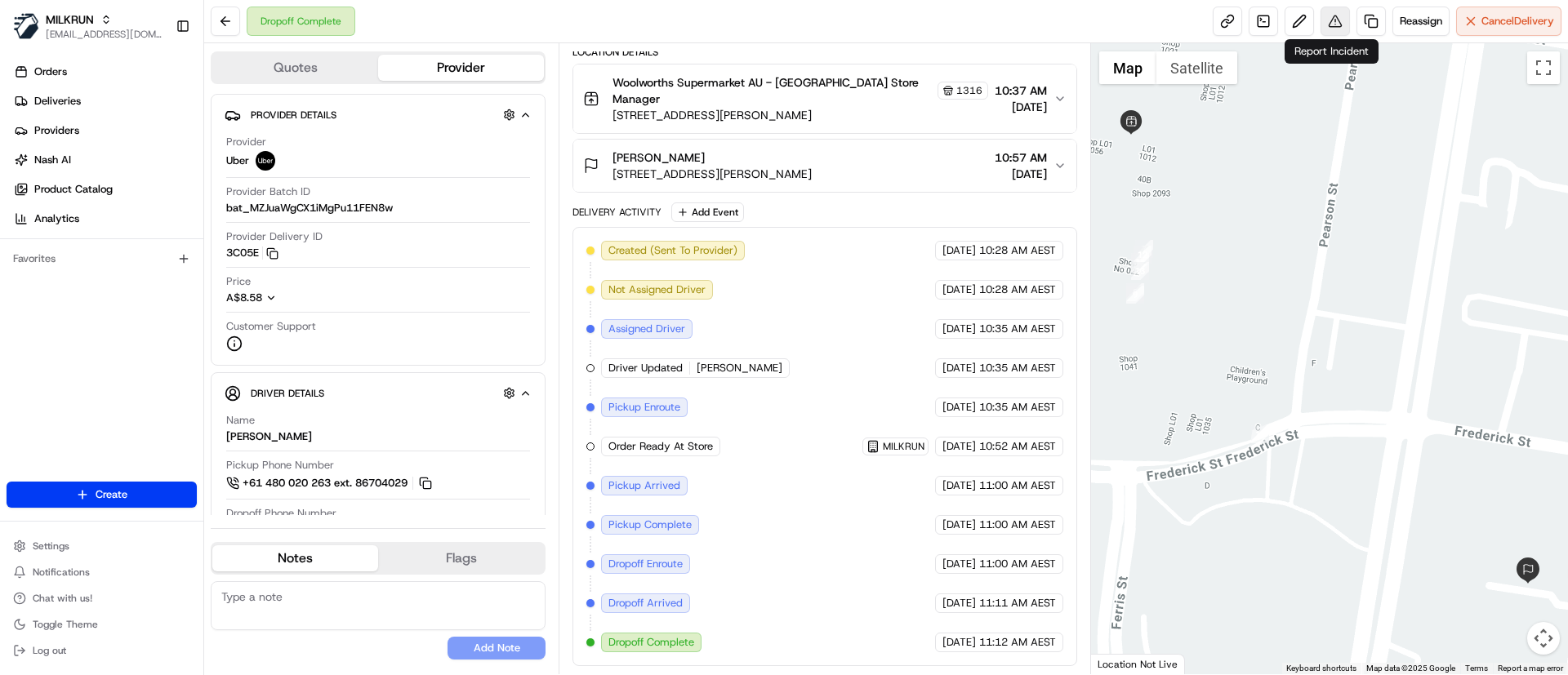
click at [1331, 14] on button at bounding box center [1335, 21] width 30 height 30
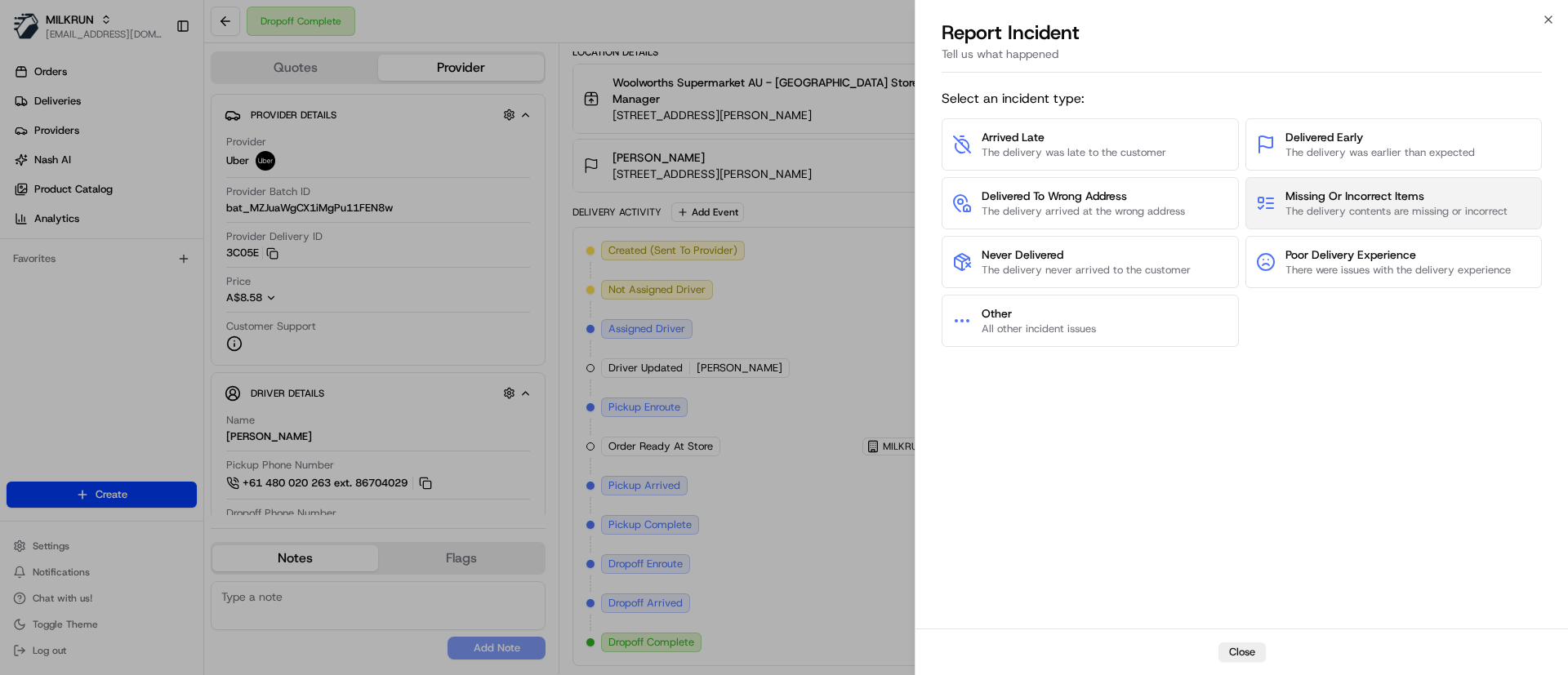
click at [1315, 209] on span "The delivery contents are missing or incorrect" at bounding box center [1396, 211] width 222 height 14
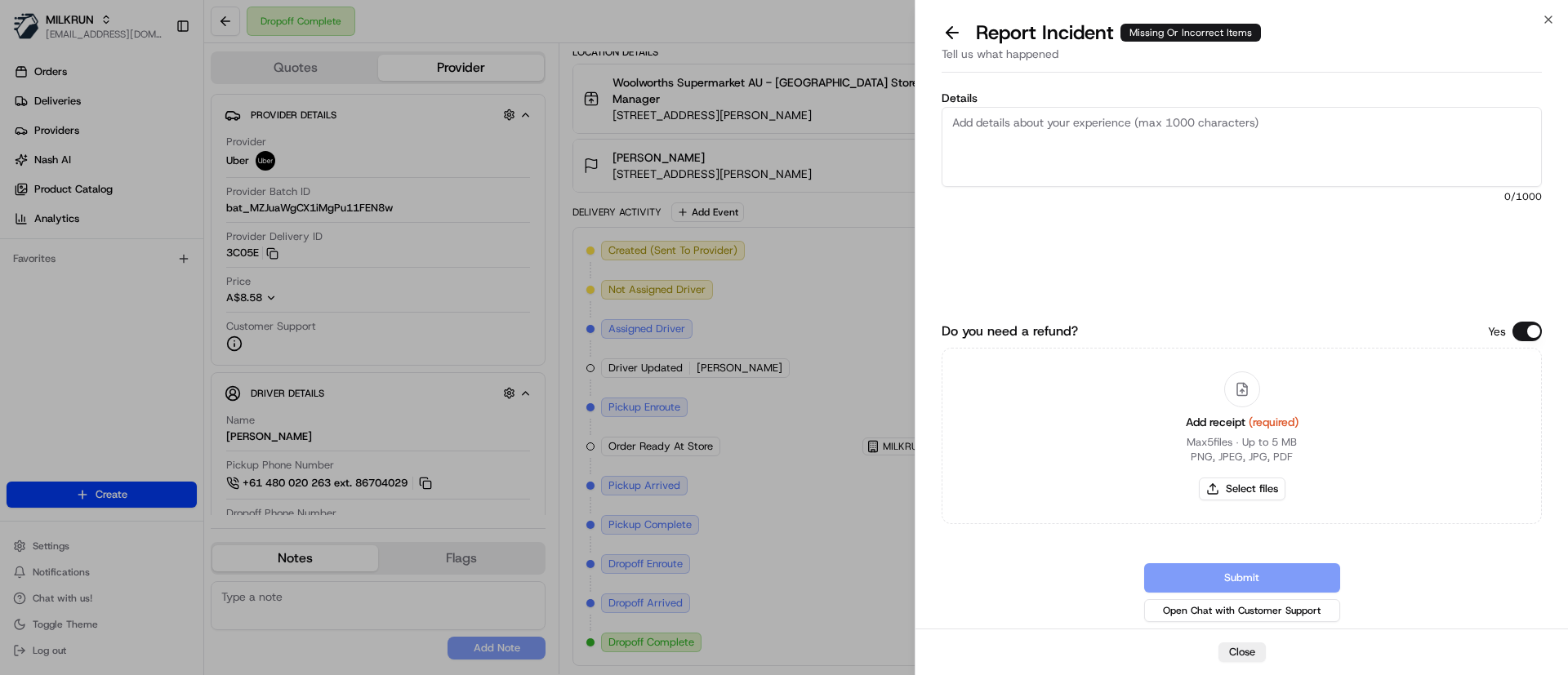
click at [1142, 134] on textarea "Details" at bounding box center [1242, 147] width 600 height 80
paste textarea "Woolworths Red Watermelon Cut Quarter Each $7.15 x1 $7.15 *Pineapple Naturally …"
click at [1066, 139] on textarea "[PERSON_NAME] was missing the following items: Woolworths Red Watermelon Cut Qu…" at bounding box center [1242, 147] width 600 height 80
click at [1062, 165] on textarea "[PERSON_NAME] was missing the following items: Woolworths Red Watermelon Cut Qu…" at bounding box center [1242, 147] width 600 height 80
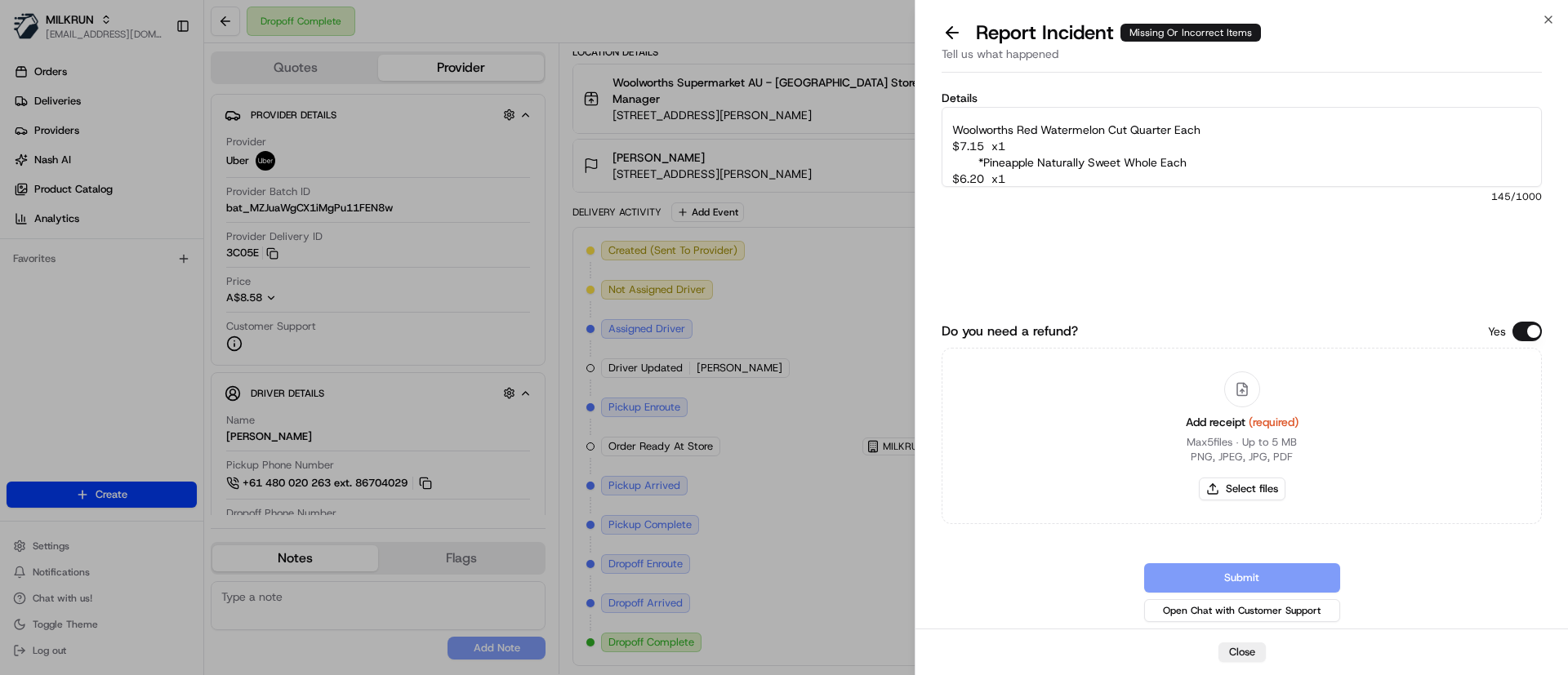
click at [1067, 177] on textarea "[PERSON_NAME] was missing the following items: Woolworths Red Watermelon Cut Qu…" at bounding box center [1242, 147] width 600 height 80
paste textarea "*Strawberries Punnet 250g $3.85 x1"
type textarea "[PERSON_NAME] was missing the following items: Woolworths Red Watermelon Cut Qu…"
click at [1241, 495] on button "Select files" at bounding box center [1242, 490] width 87 height 23
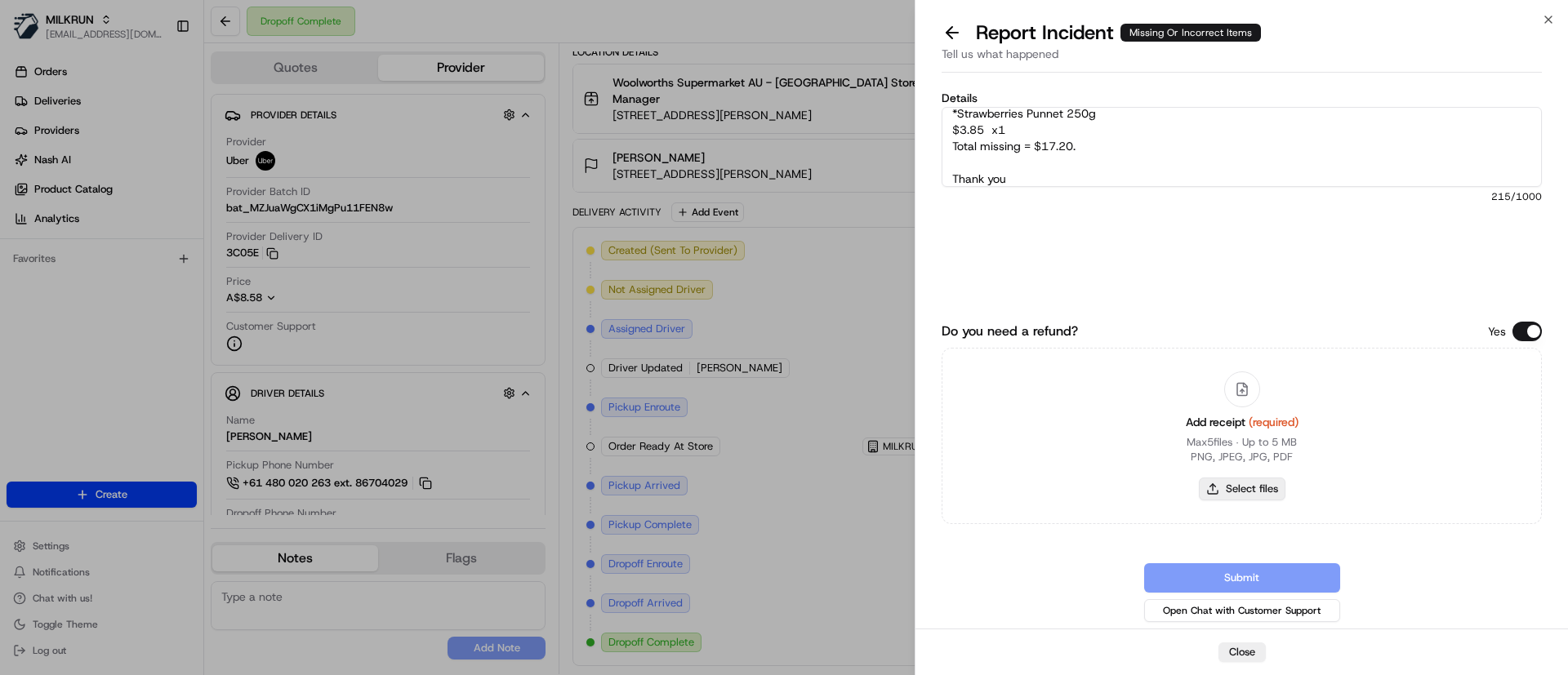
type input "C:\fakepath\[PERSON_NAME] invoice.pdf"
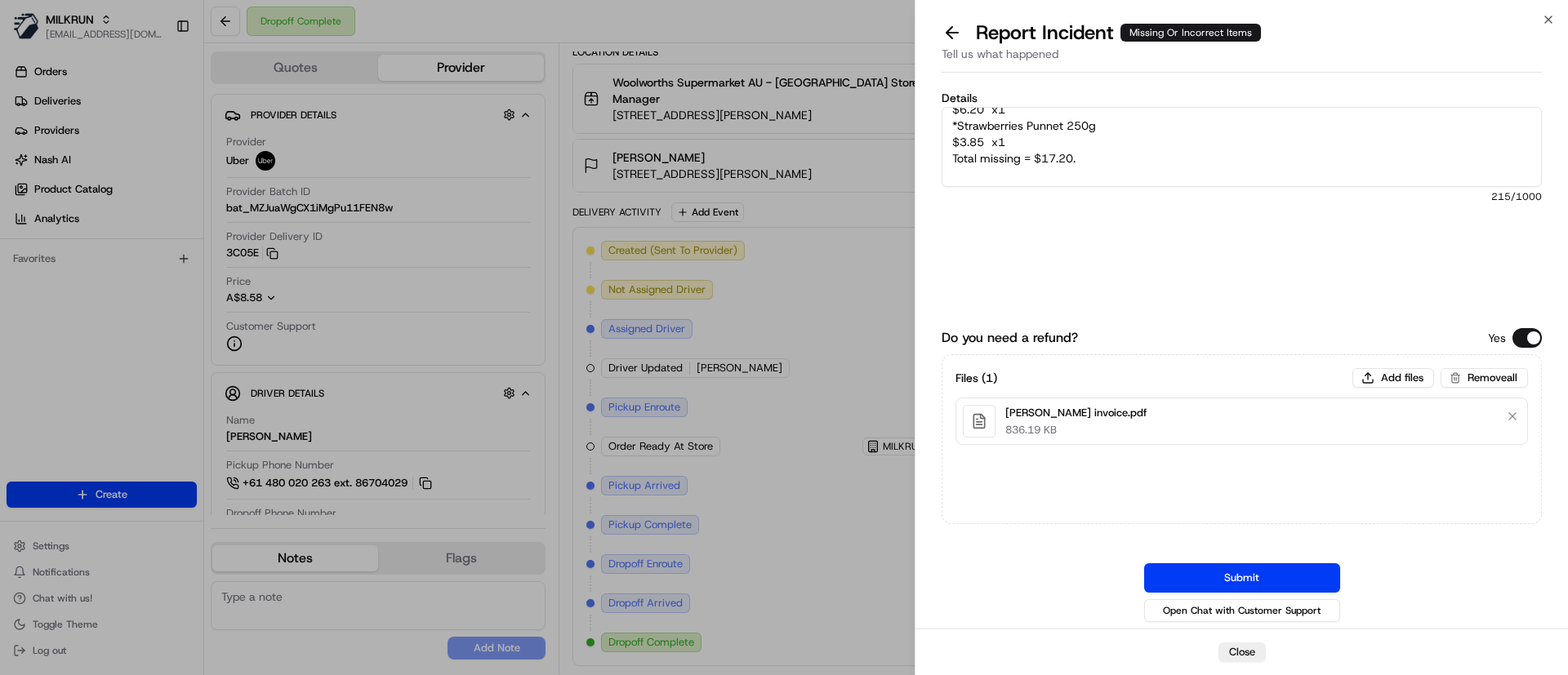
scroll to position [84, 0]
click at [1284, 568] on button "Submit" at bounding box center [1242, 577] width 196 height 30
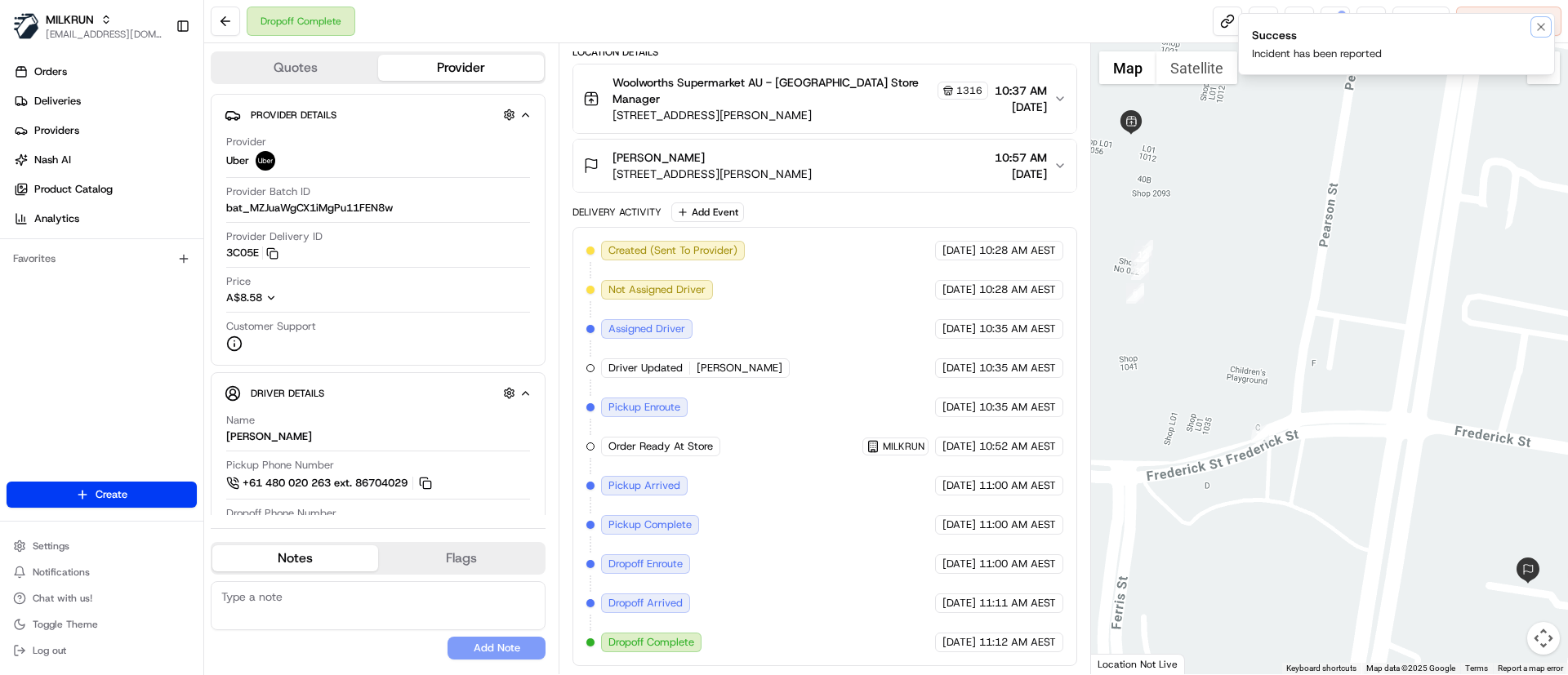
click at [1549, 26] on button "Notifications (F8)" at bounding box center [1541, 27] width 20 height 20
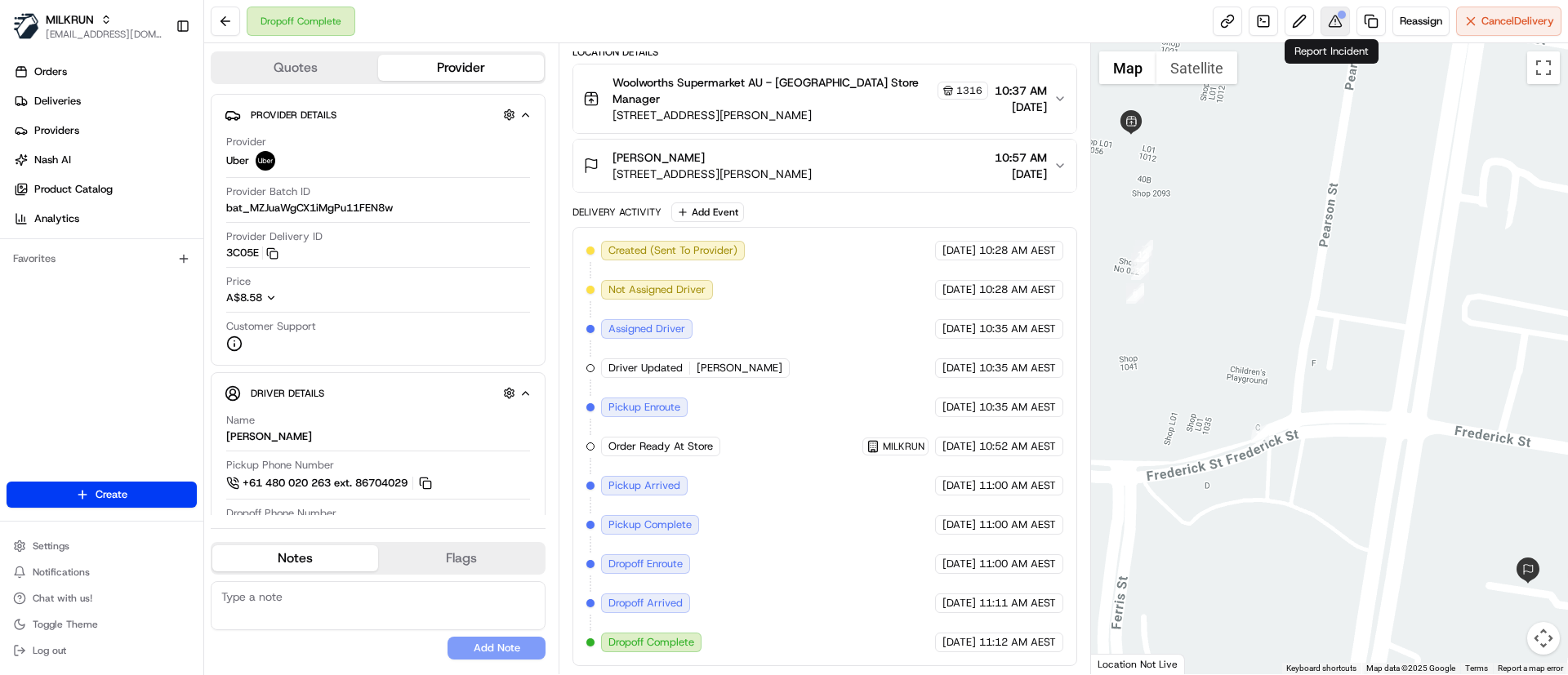
click at [1339, 14] on div at bounding box center [1341, 14] width 9 height 9
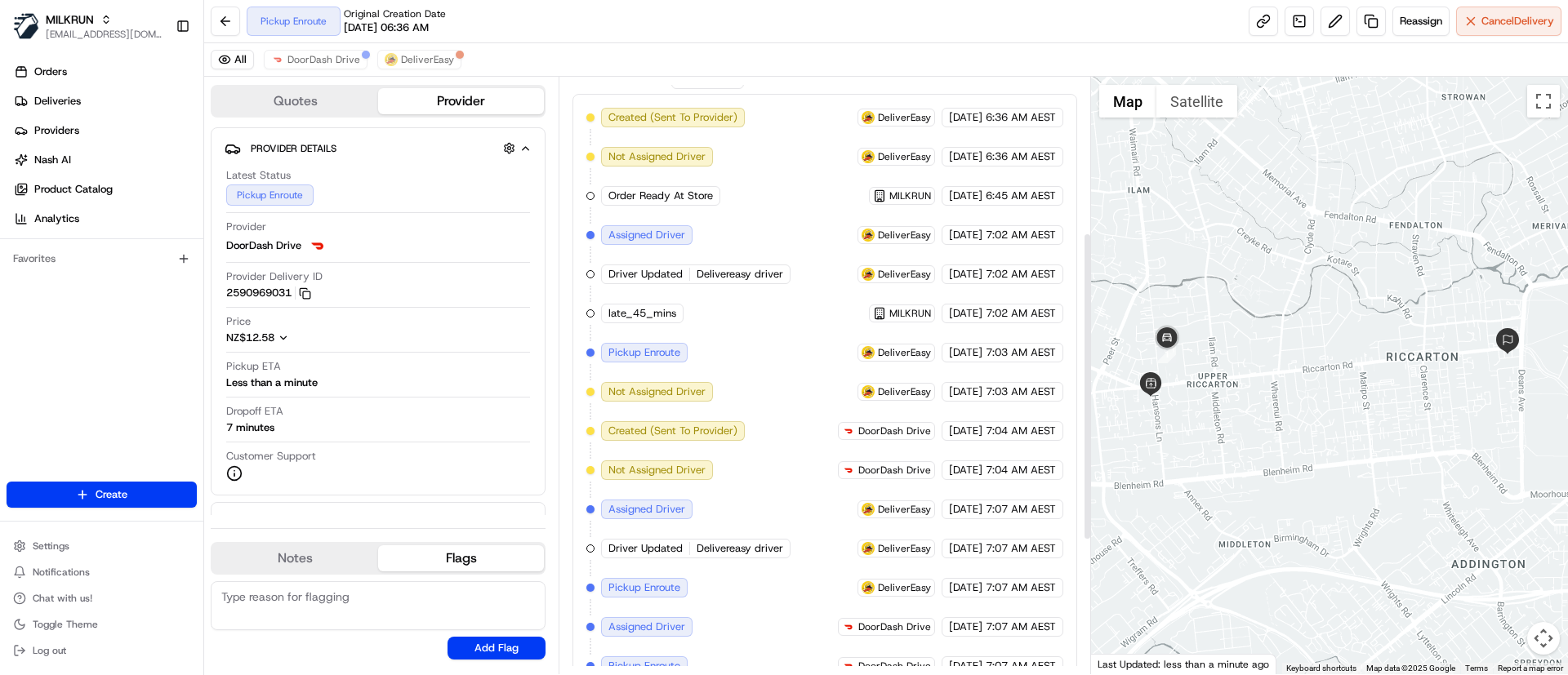
scroll to position [558, 0]
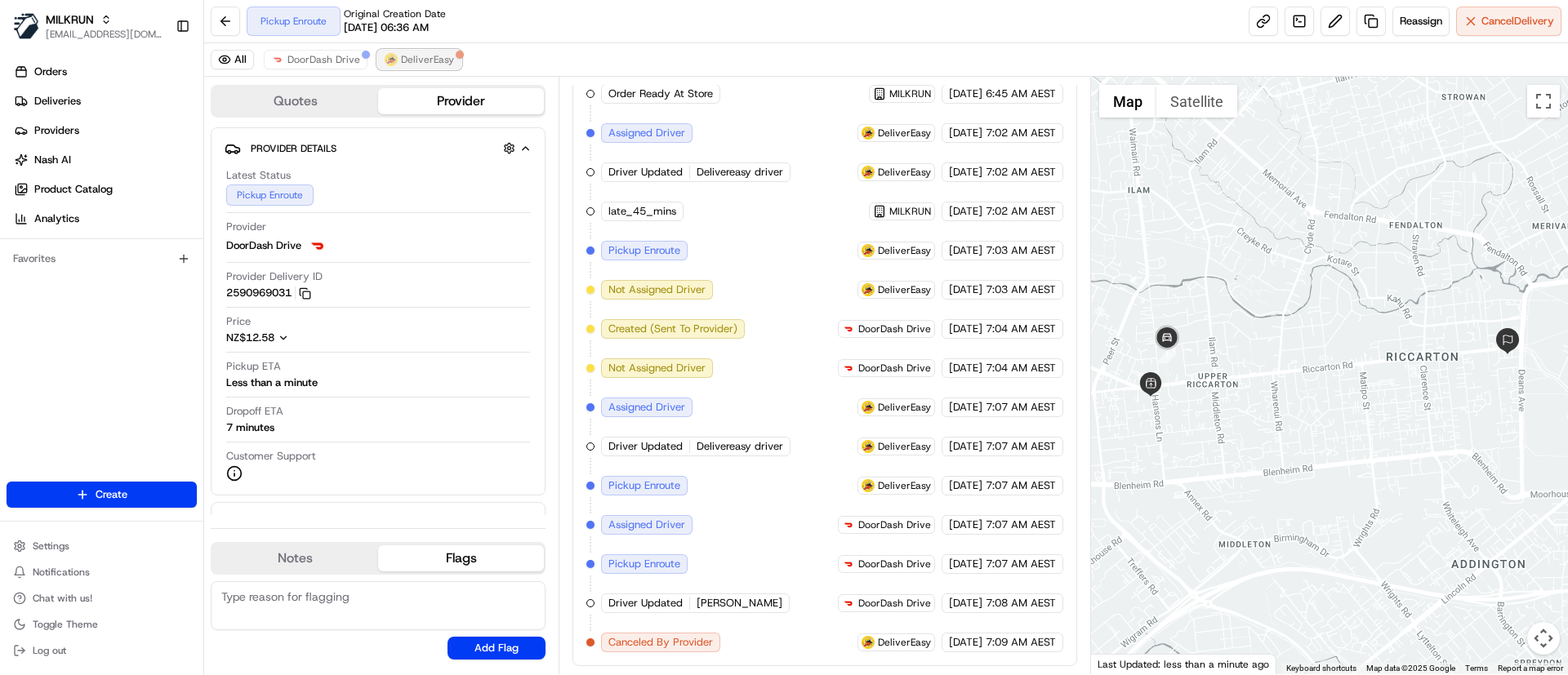
click at [425, 52] on button "DeliverEasy" at bounding box center [420, 59] width 84 height 20
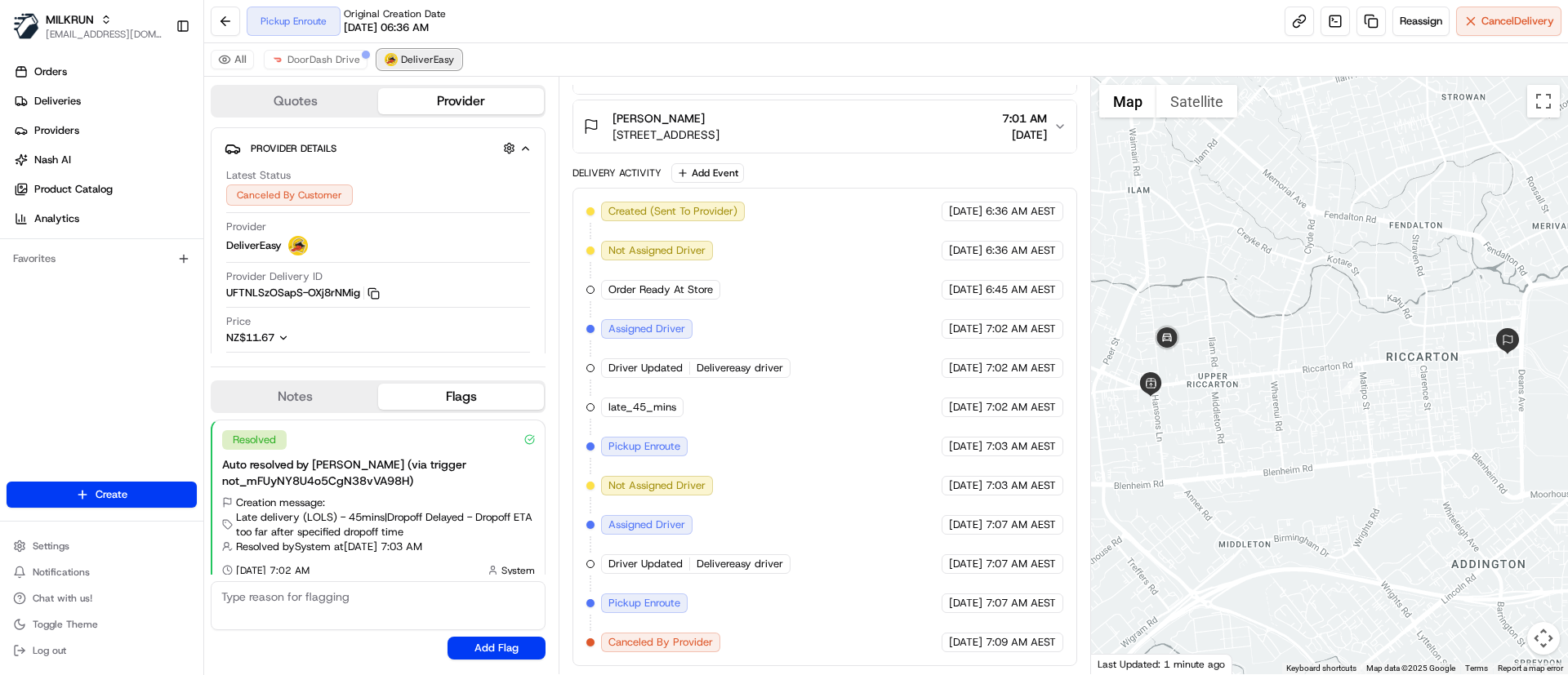
scroll to position [362, 0]
click at [311, 56] on span "DoorDash Drive" at bounding box center [324, 60] width 73 height 13
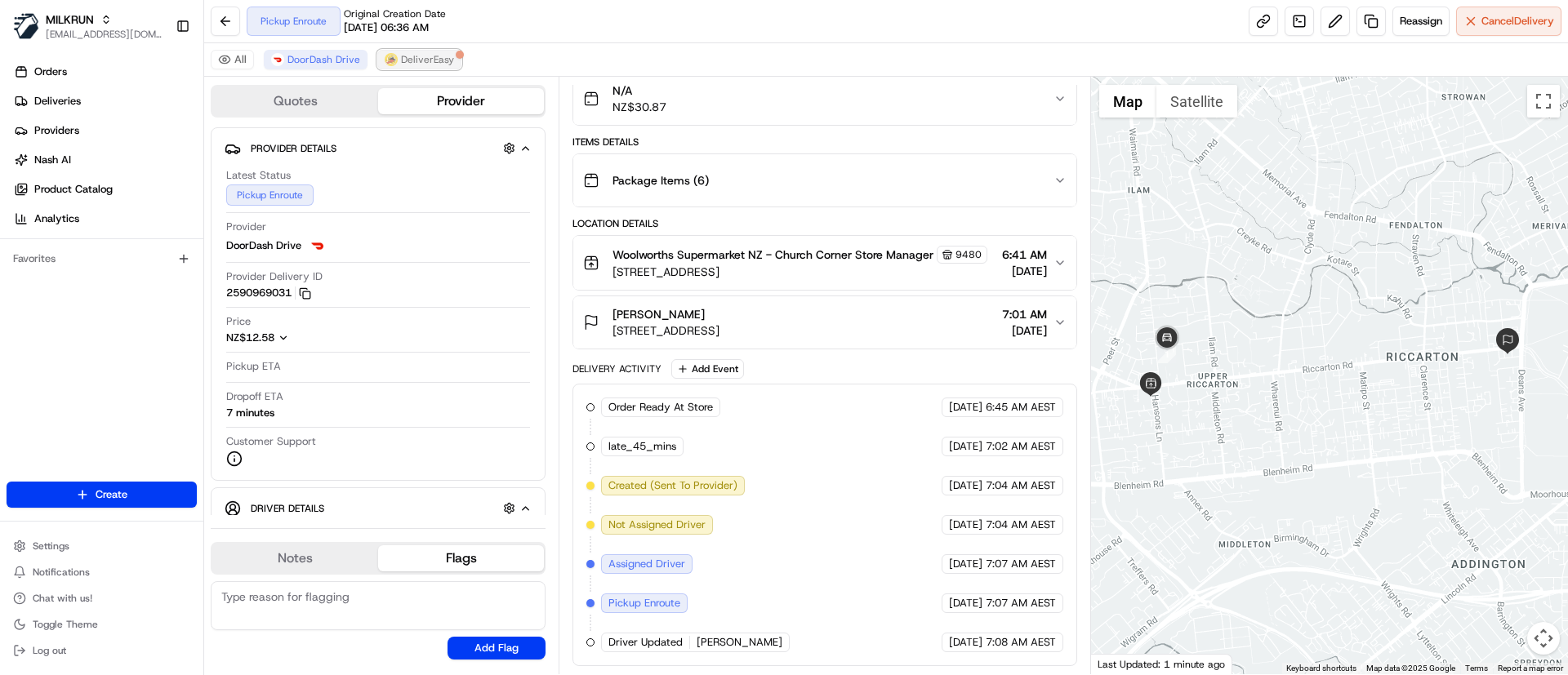
click at [412, 52] on button "DeliverEasy" at bounding box center [420, 59] width 84 height 20
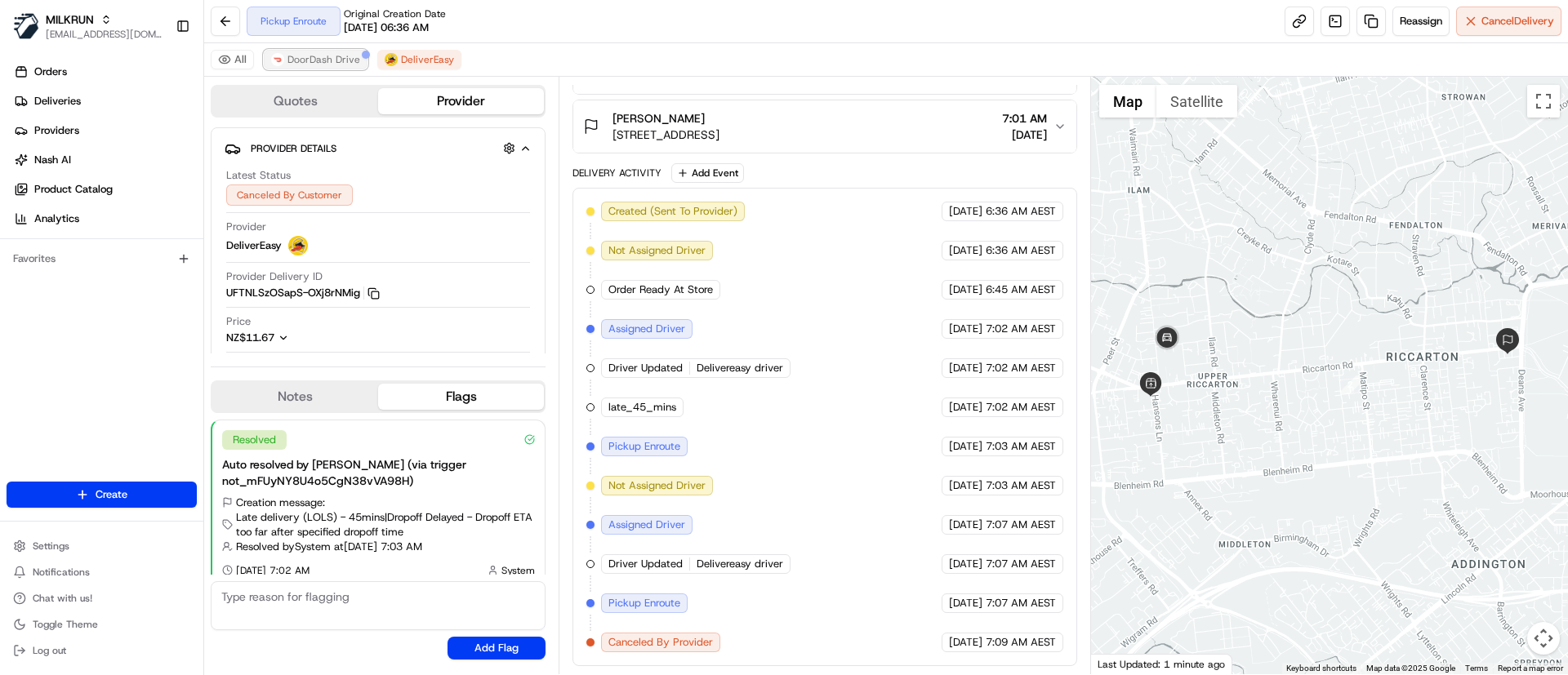
click at [302, 54] on span "DoorDash Drive" at bounding box center [324, 60] width 73 height 13
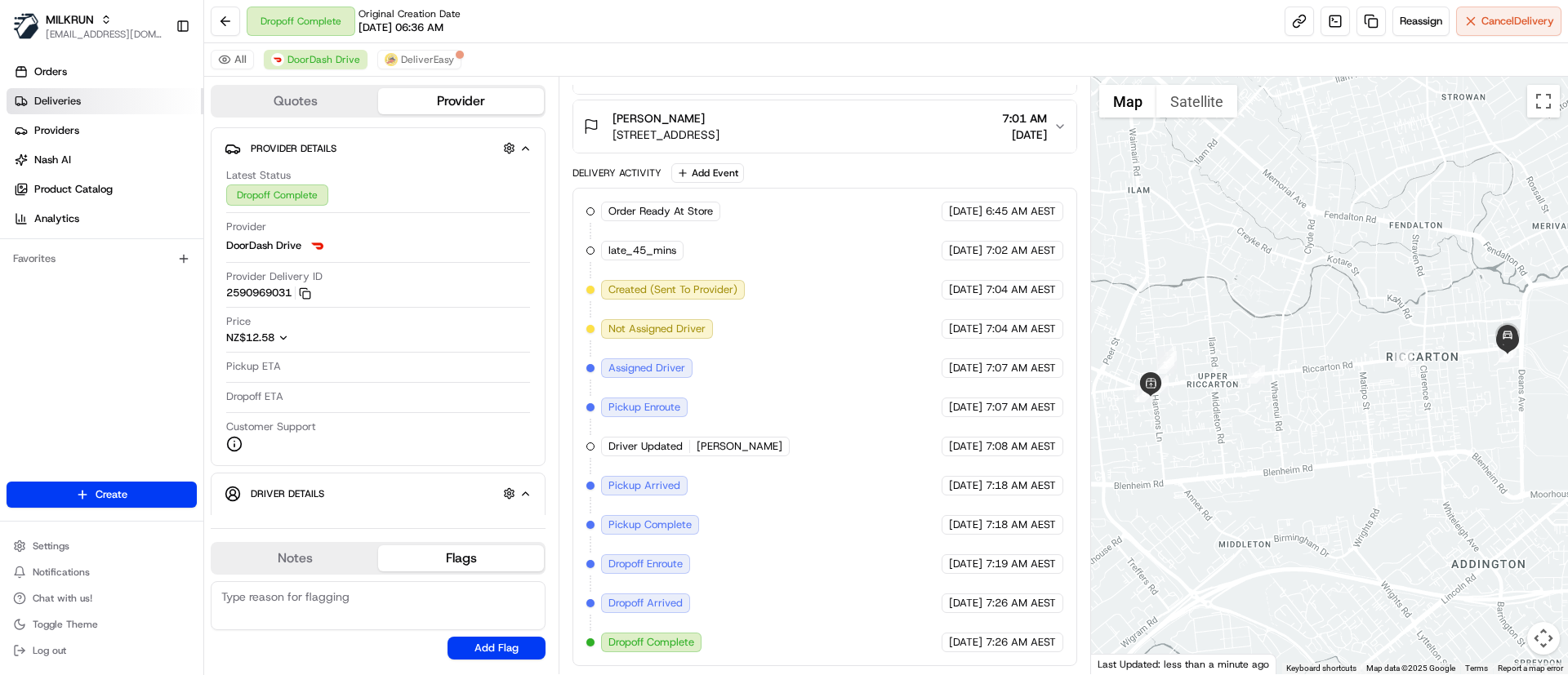
click at [75, 101] on span "Deliveries" at bounding box center [57, 100] width 47 height 14
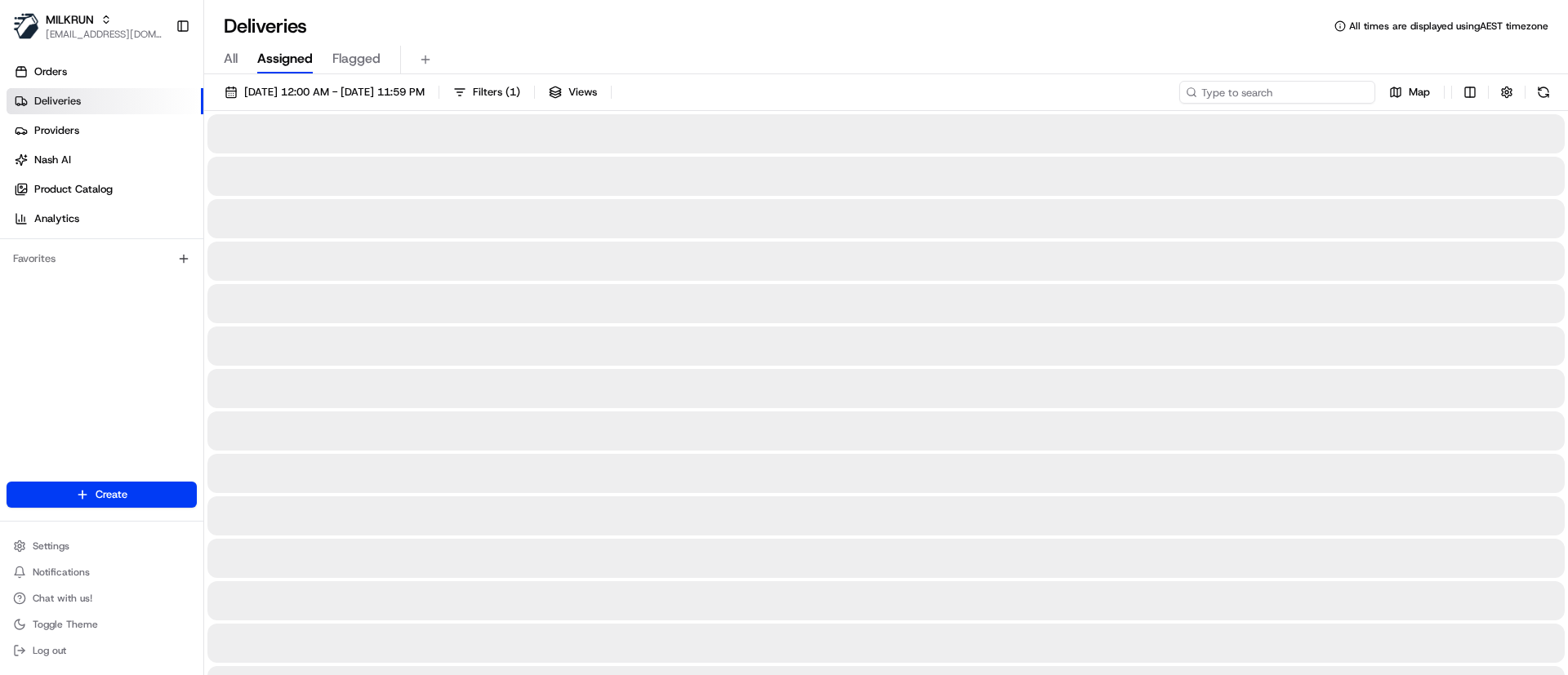
click at [1273, 90] on input at bounding box center [1276, 93] width 196 height 23
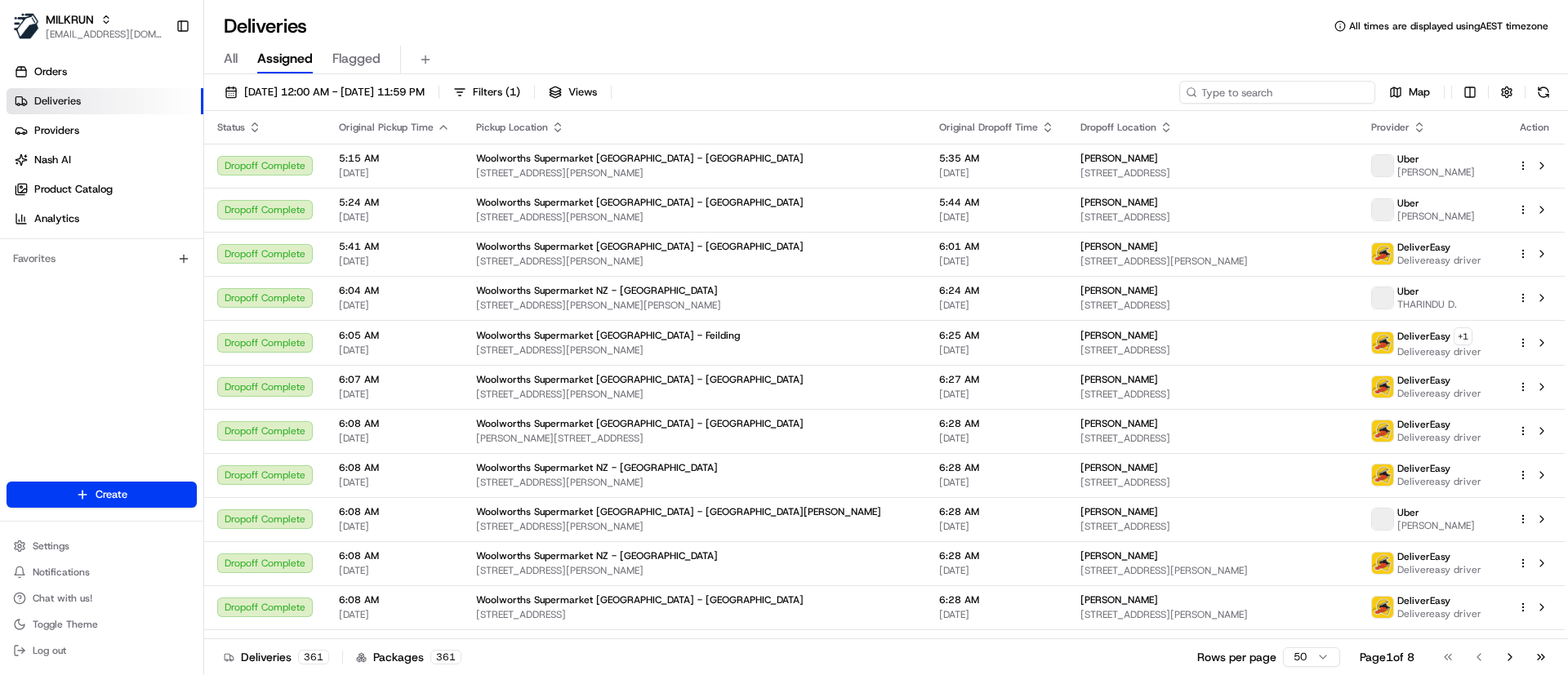
paste input "93d88a97-eb71-4890-acef-942e20514f2c"
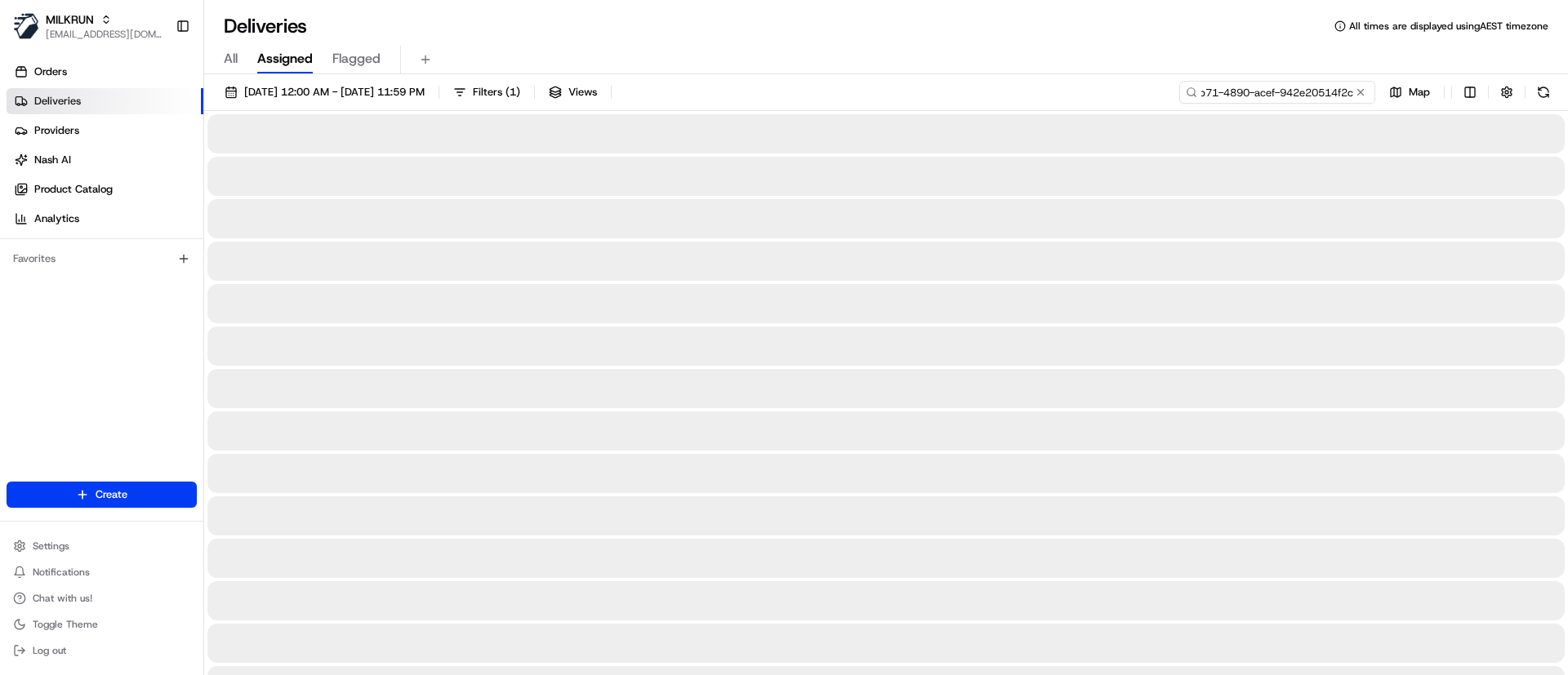
type input "93d88a97-eb71-4890-acef-942e20514f2c"
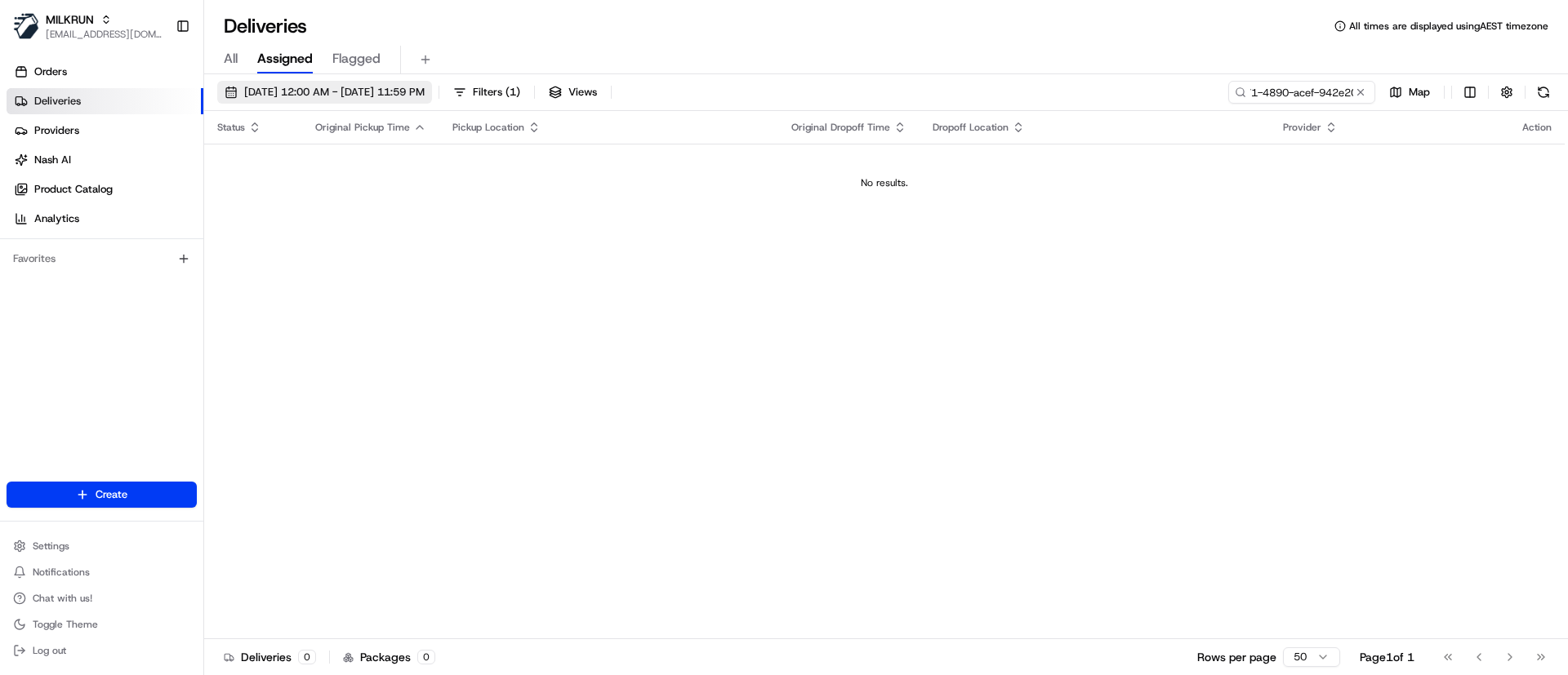
click at [260, 88] on span "[DATE] 12:00 AM - [DATE] 11:59 PM" at bounding box center [334, 92] width 181 height 14
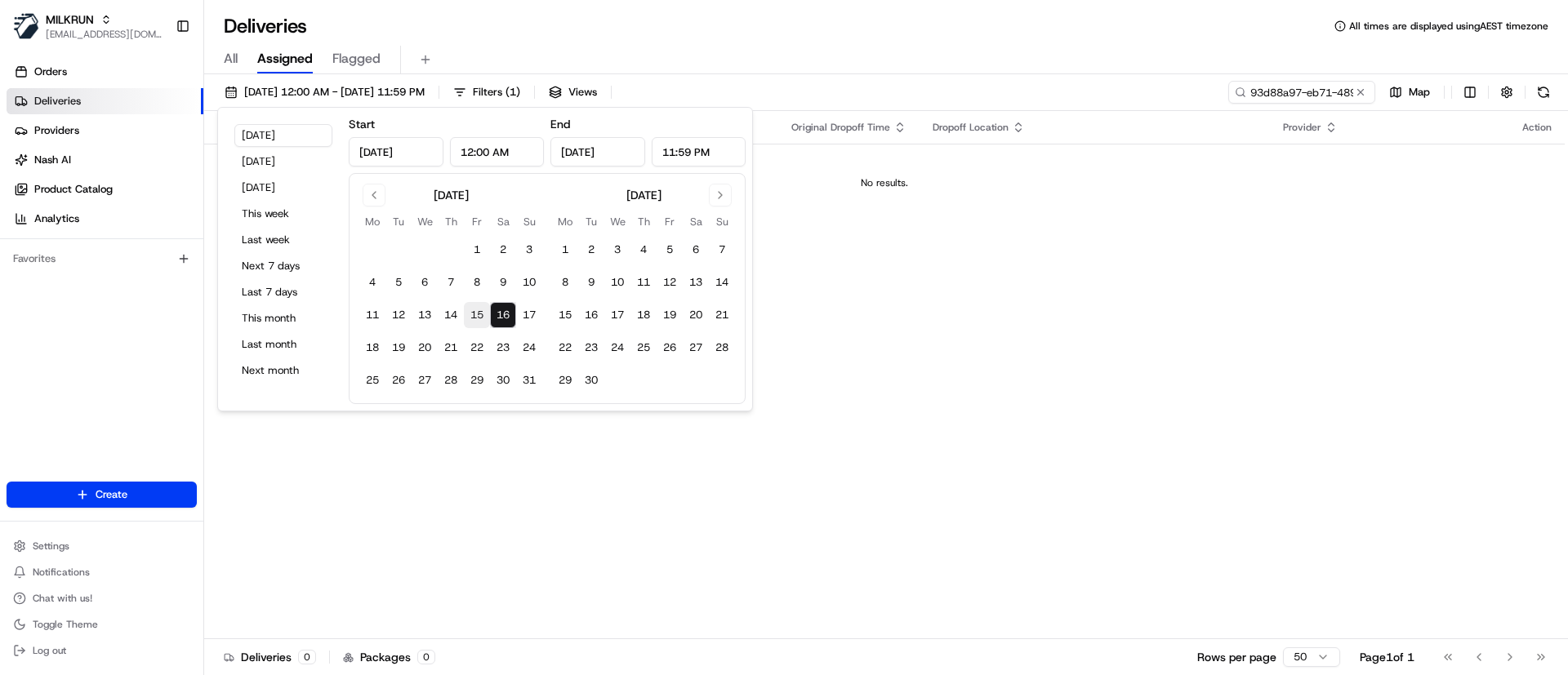
click at [473, 311] on button "15" at bounding box center [476, 315] width 26 height 26
type input "Aug 15, 2025"
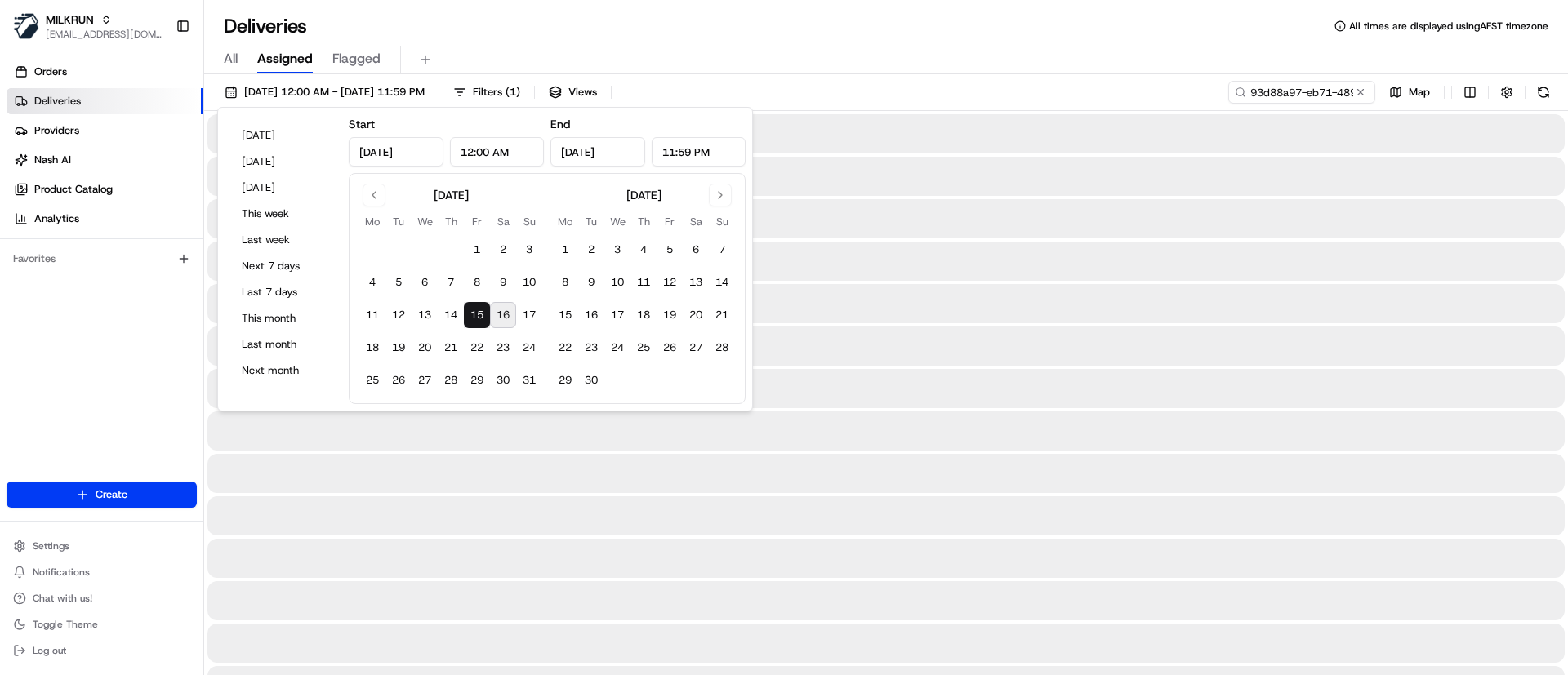
click at [925, 93] on div "15/08/2025 12:00 AM - 15/08/2025 11:59 PM Filters ( 1 ) Views 93d88a97-eb71-489…" at bounding box center [886, 97] width 1363 height 31
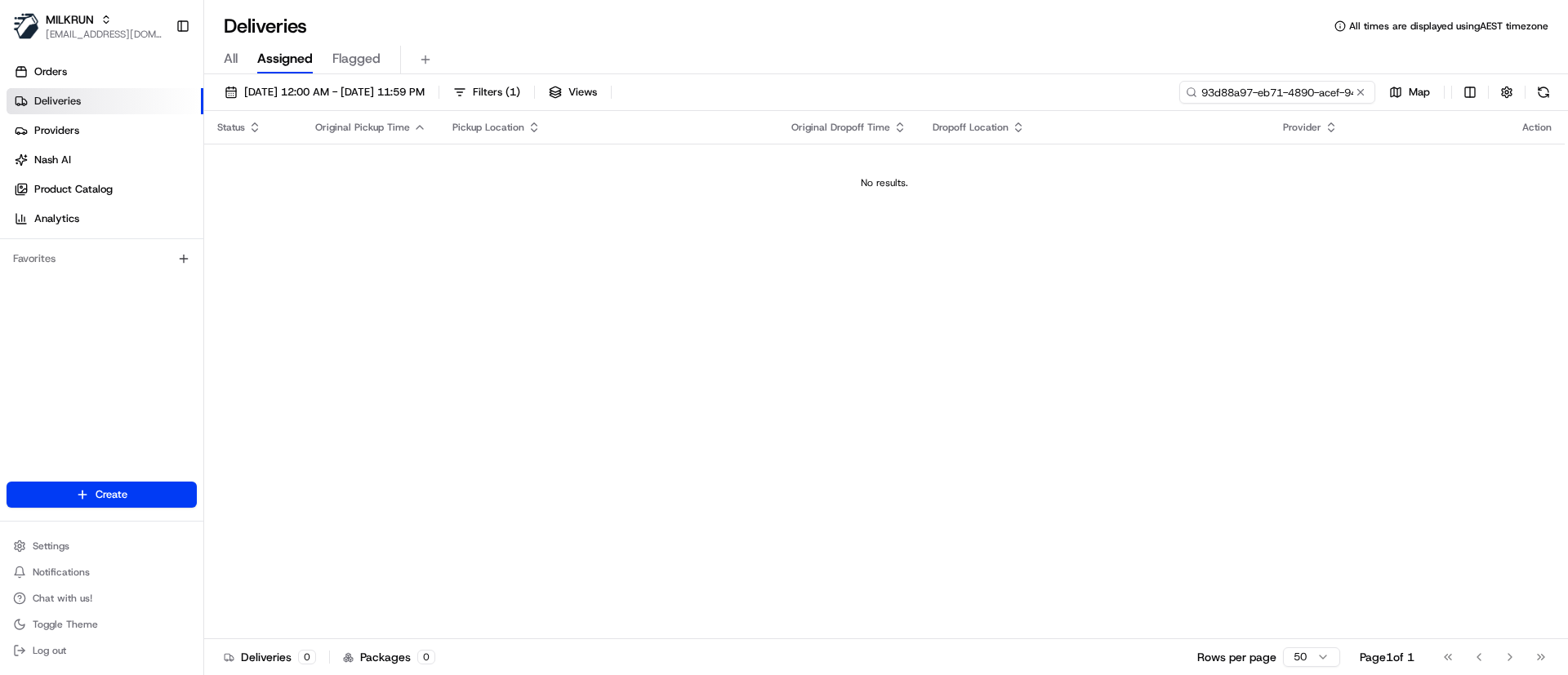
click at [1303, 85] on input "93d88a97-eb71-4890-acef-942e20514f2c" at bounding box center [1276, 93] width 196 height 23
click at [246, 87] on span "15/08/2025 12:00 AM - 15/08/2025 11:59 PM" at bounding box center [334, 92] width 181 height 14
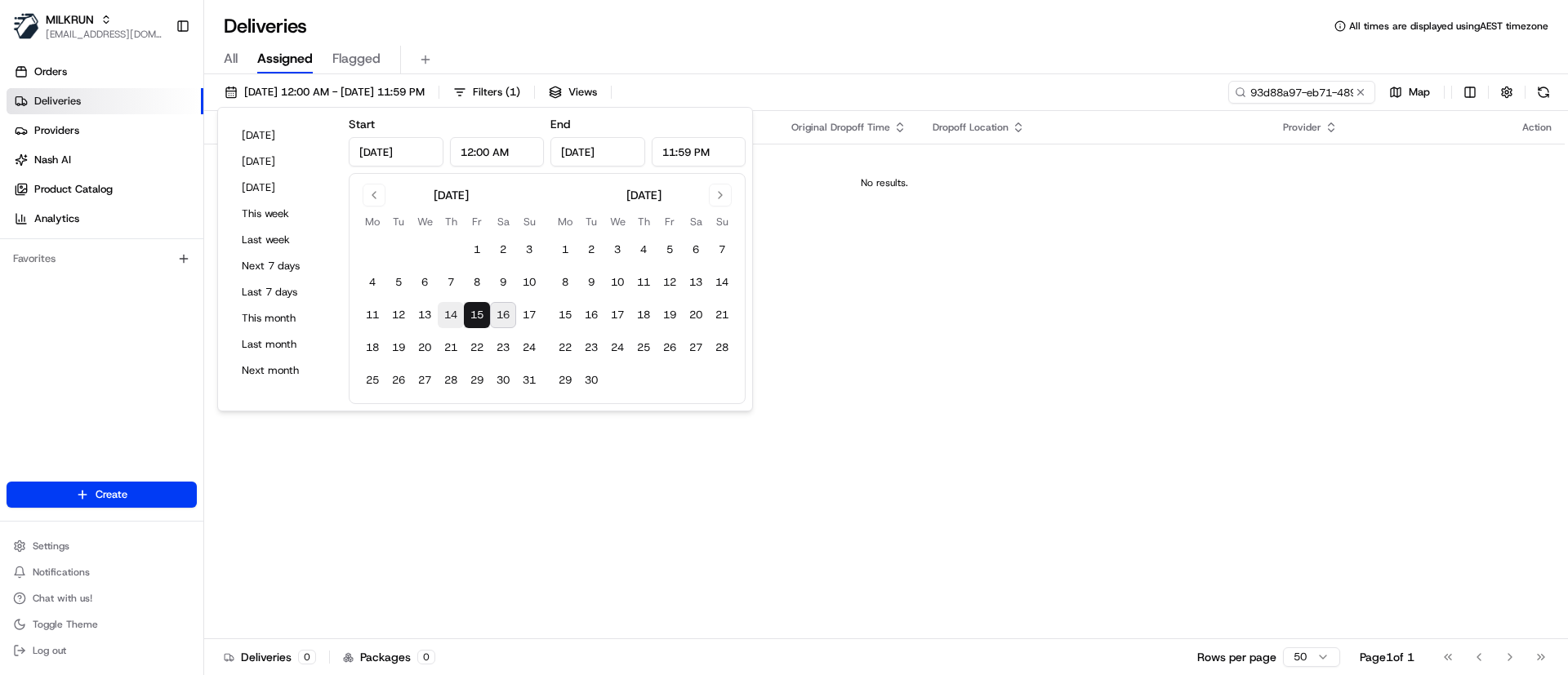
click at [452, 319] on button "14" at bounding box center [450, 315] width 26 height 26
type input "Aug 14, 2025"
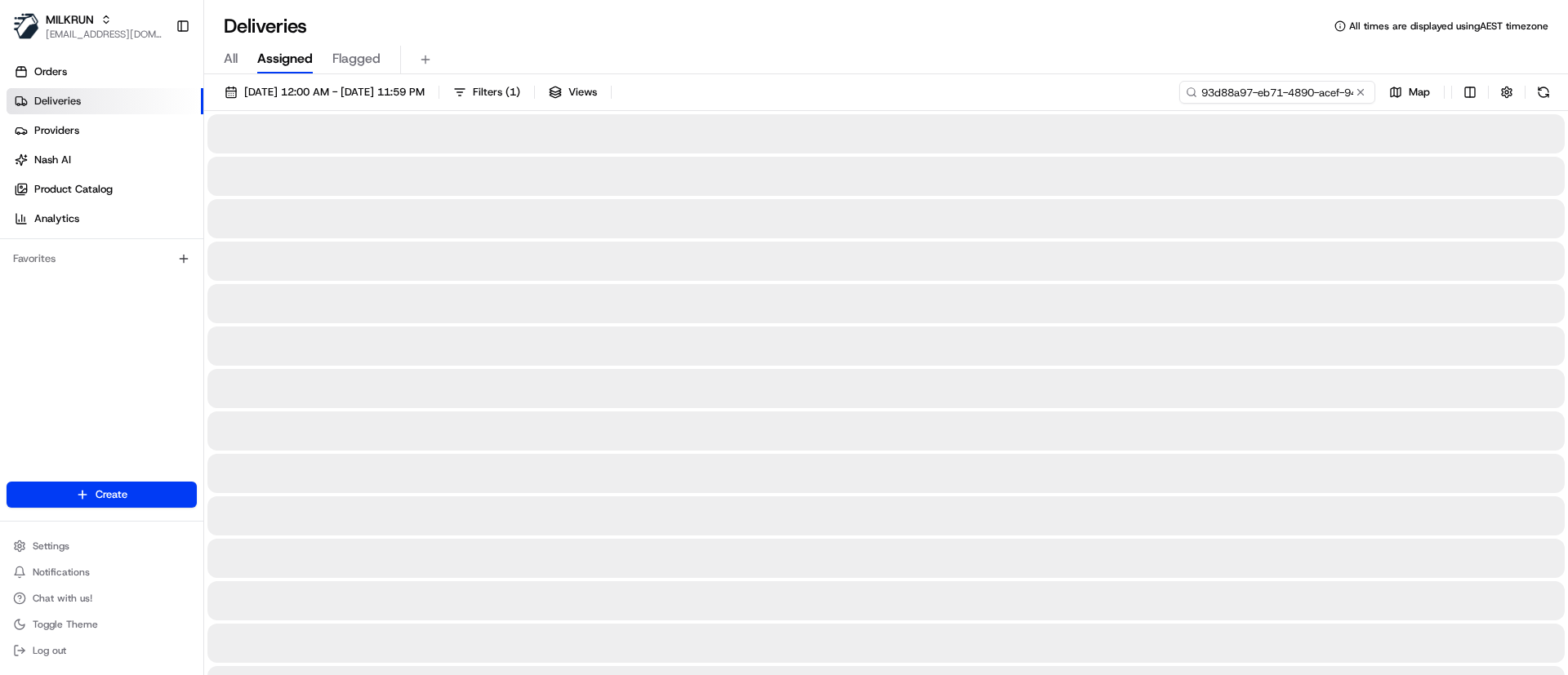
click at [1289, 83] on input "93d88a97-eb71-4890-acef-942e20514f2c" at bounding box center [1276, 93] width 196 height 23
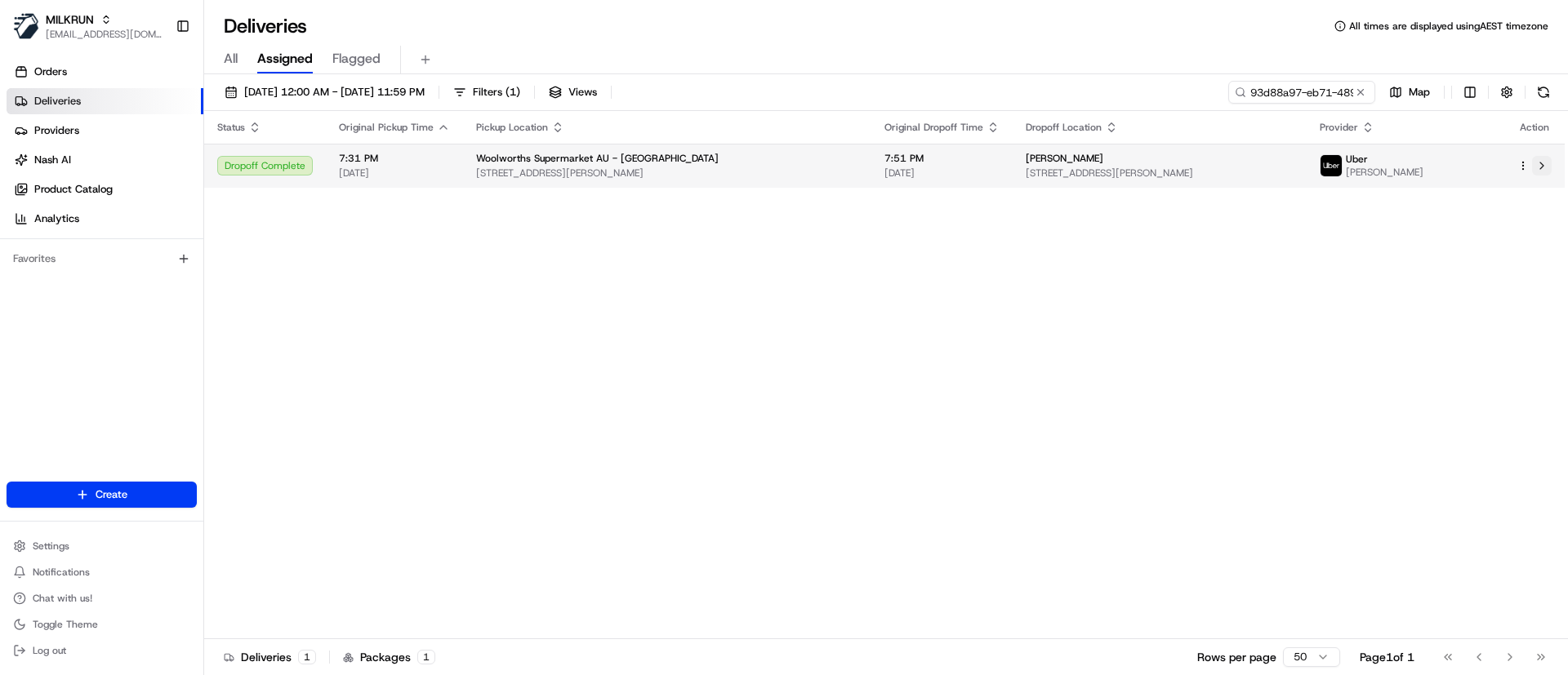
click at [1546, 165] on button at bounding box center [1541, 165] width 20 height 20
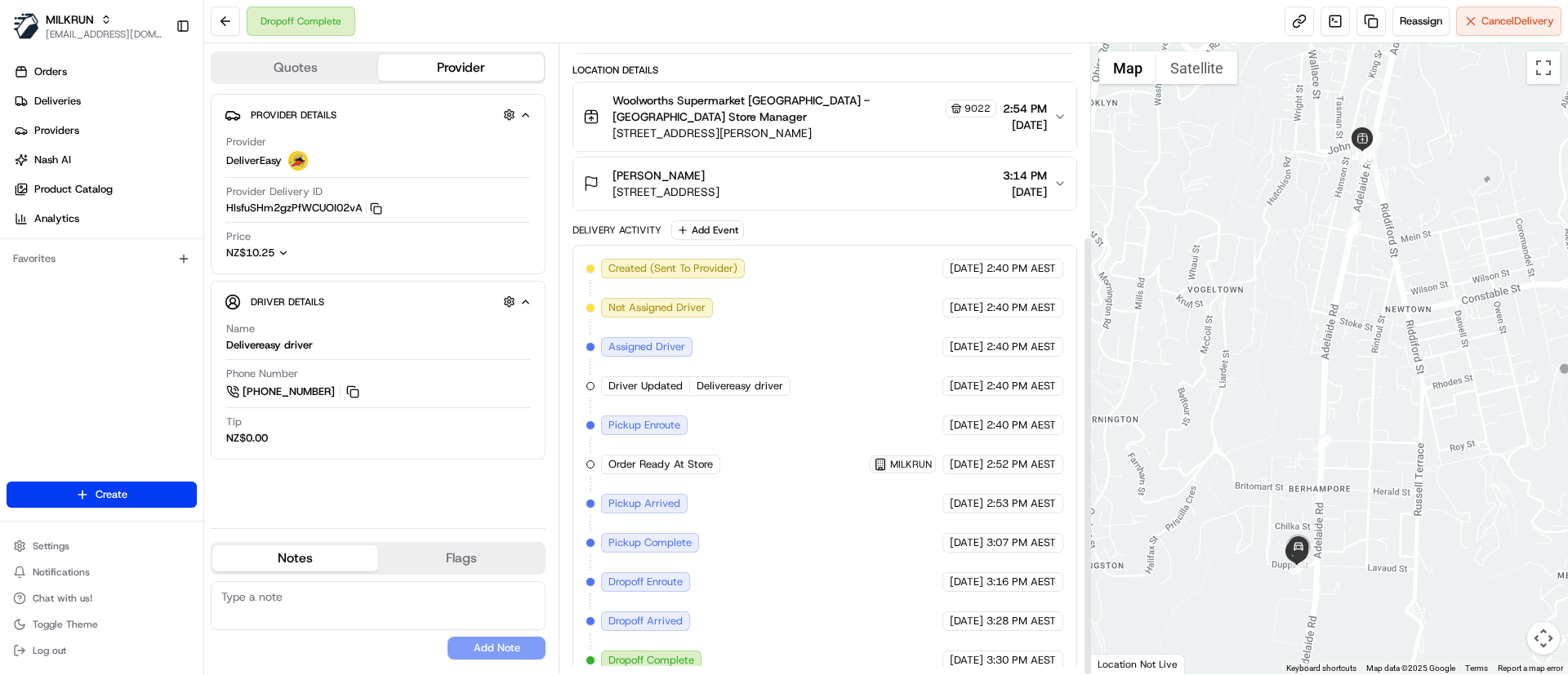
scroll to position [275, 0]
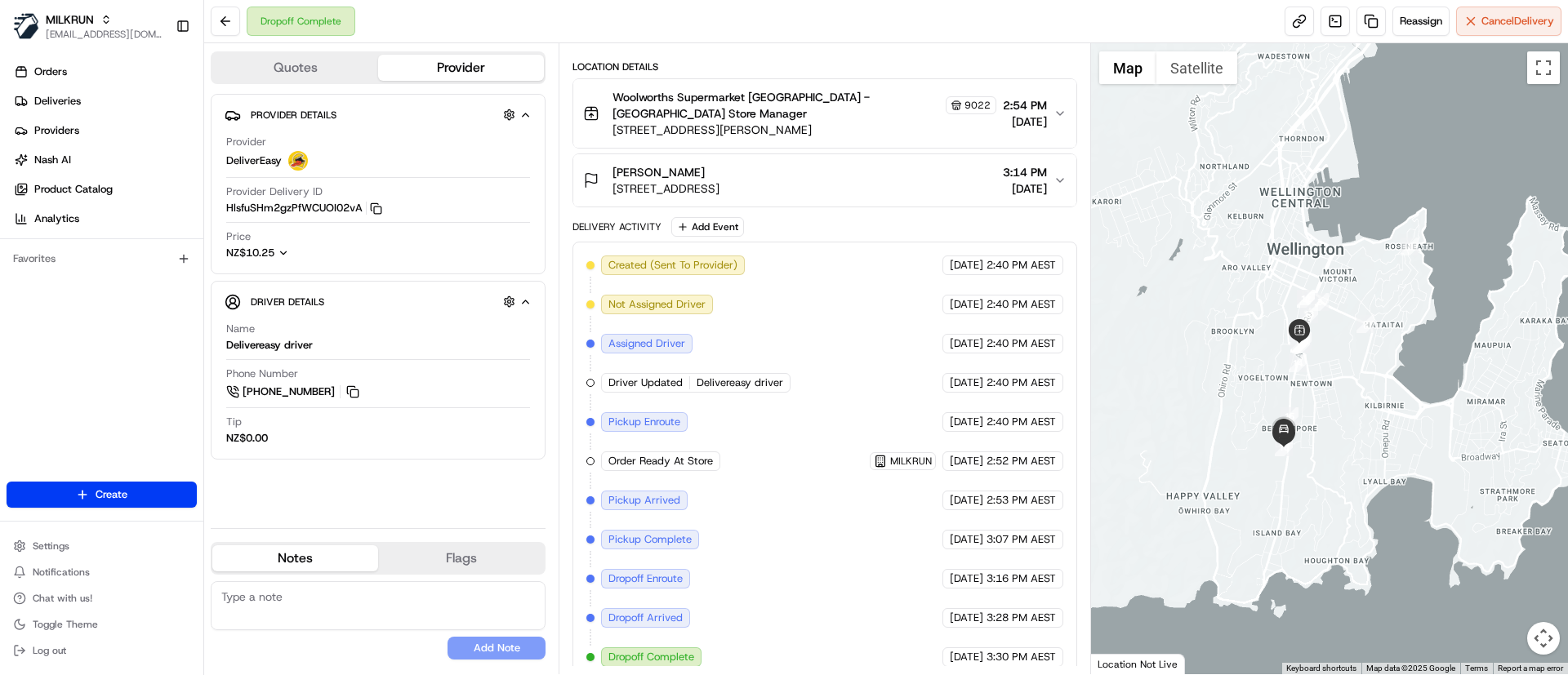
drag, startPoint x: 1468, startPoint y: 365, endPoint x: 1351, endPoint y: 393, distance: 120.3
click at [1351, 393] on div at bounding box center [1330, 359] width 478 height 631
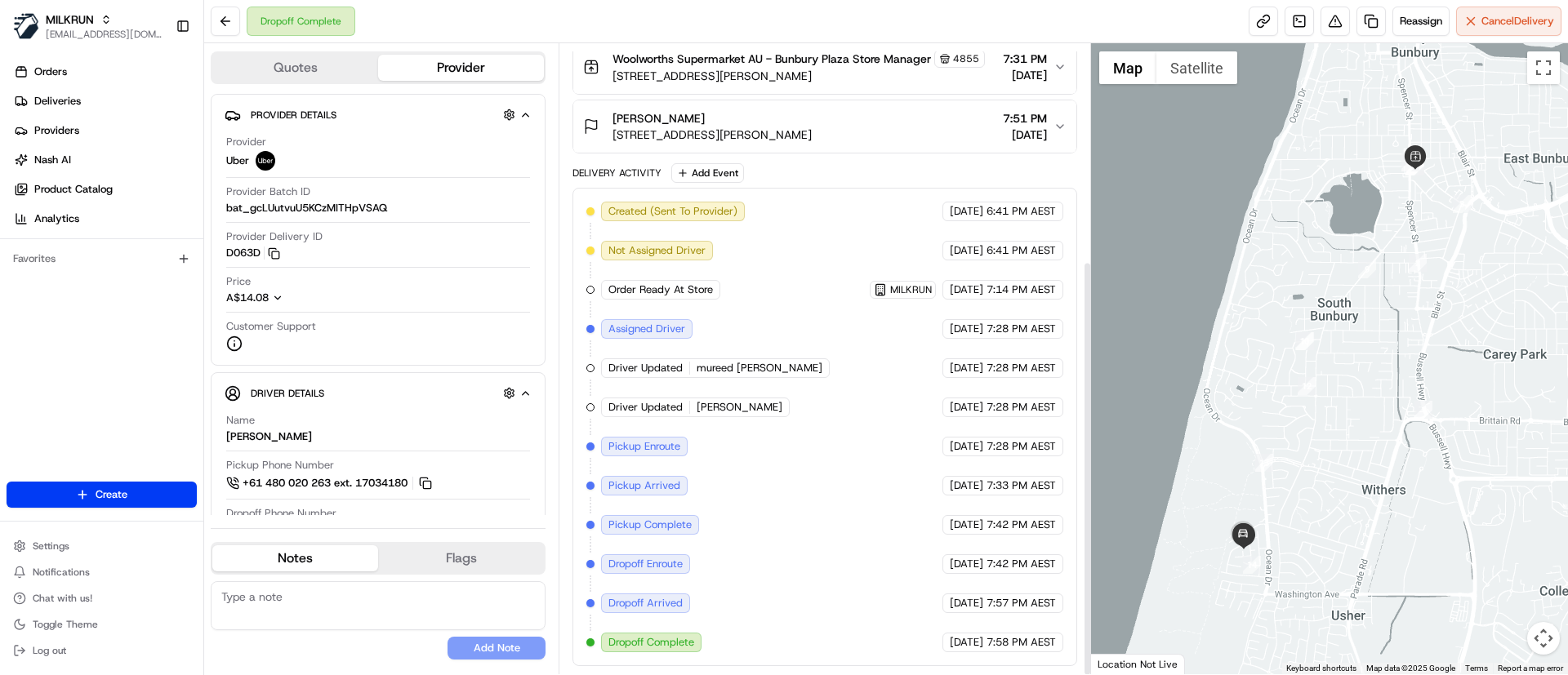
scroll to position [329, 0]
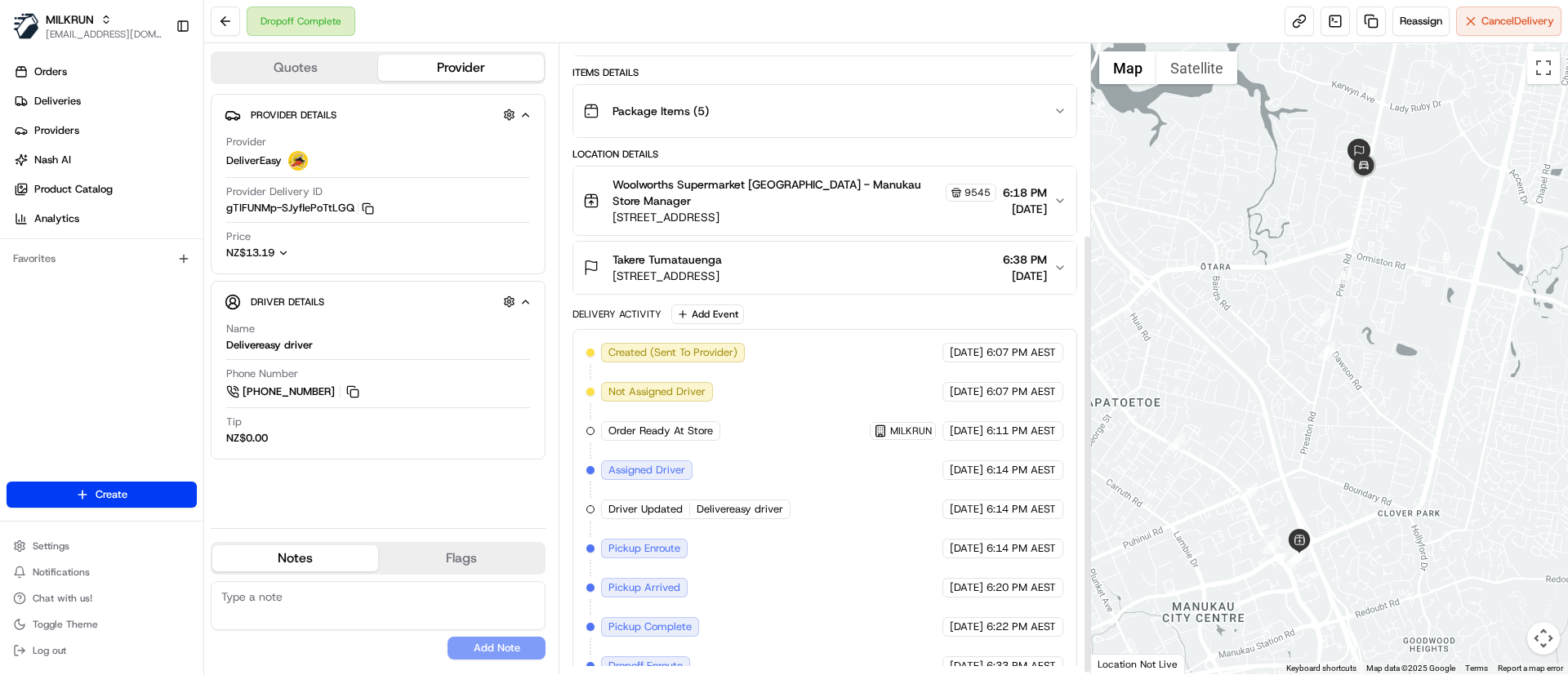
scroll to position [275, 0]
